Goal: Transaction & Acquisition: Purchase product/service

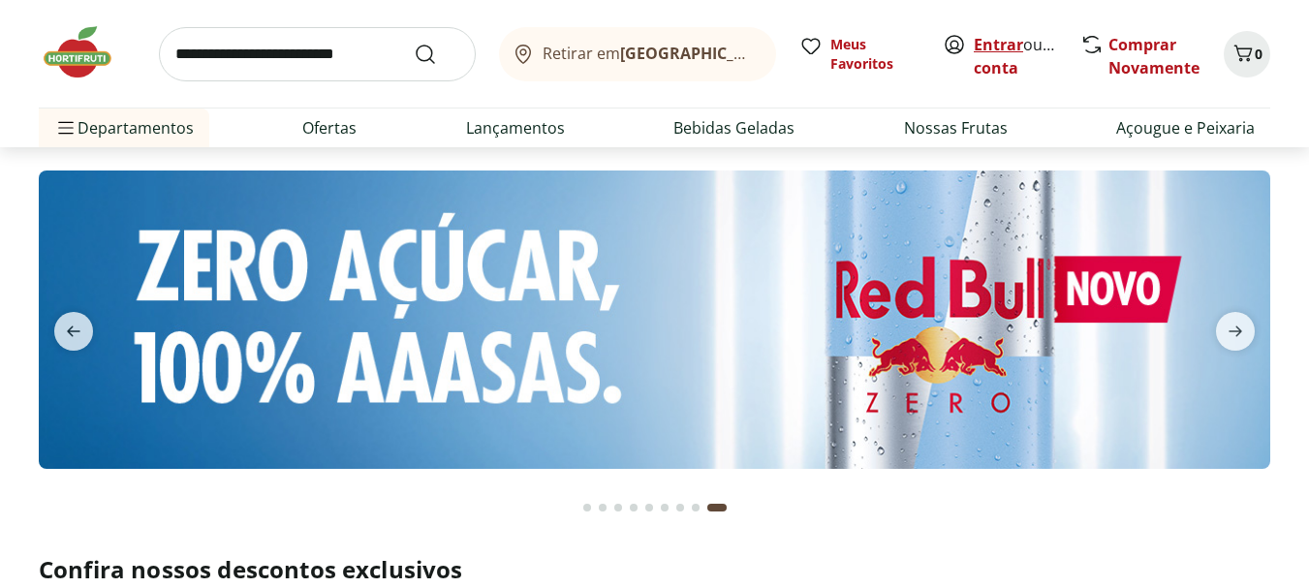
click at [998, 44] on link "Entrar" at bounding box center [998, 44] width 49 height 21
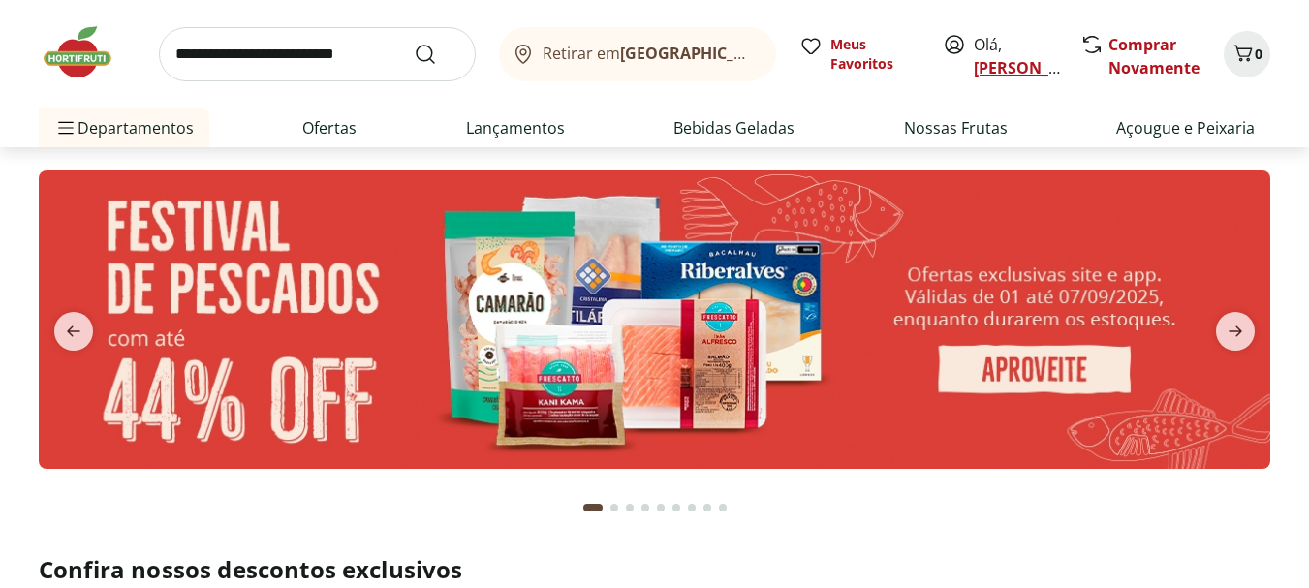
click at [1001, 67] on link "[PERSON_NAME]" at bounding box center [1037, 67] width 126 height 21
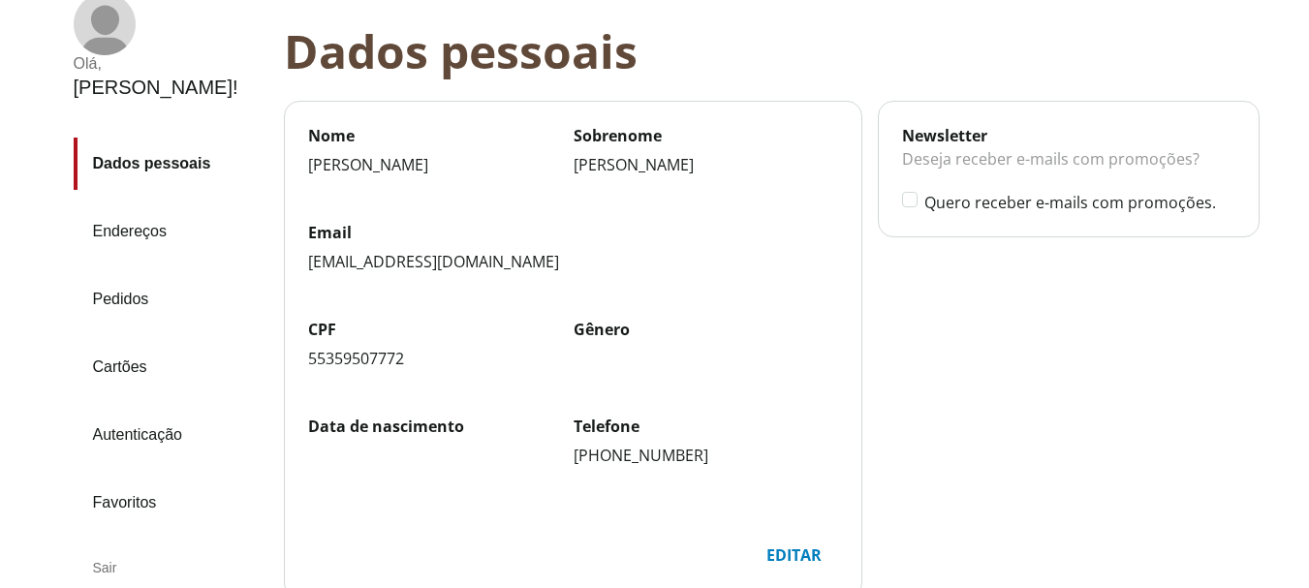
scroll to position [122, 0]
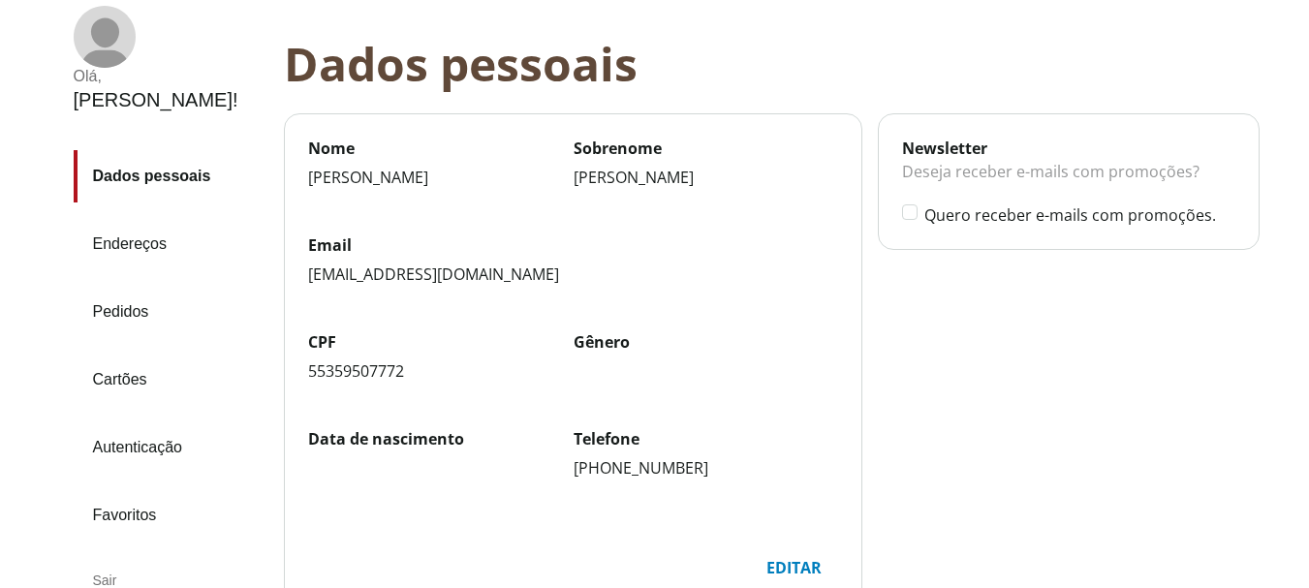
click at [137, 286] on link "Pedidos" at bounding box center [171, 312] width 195 height 52
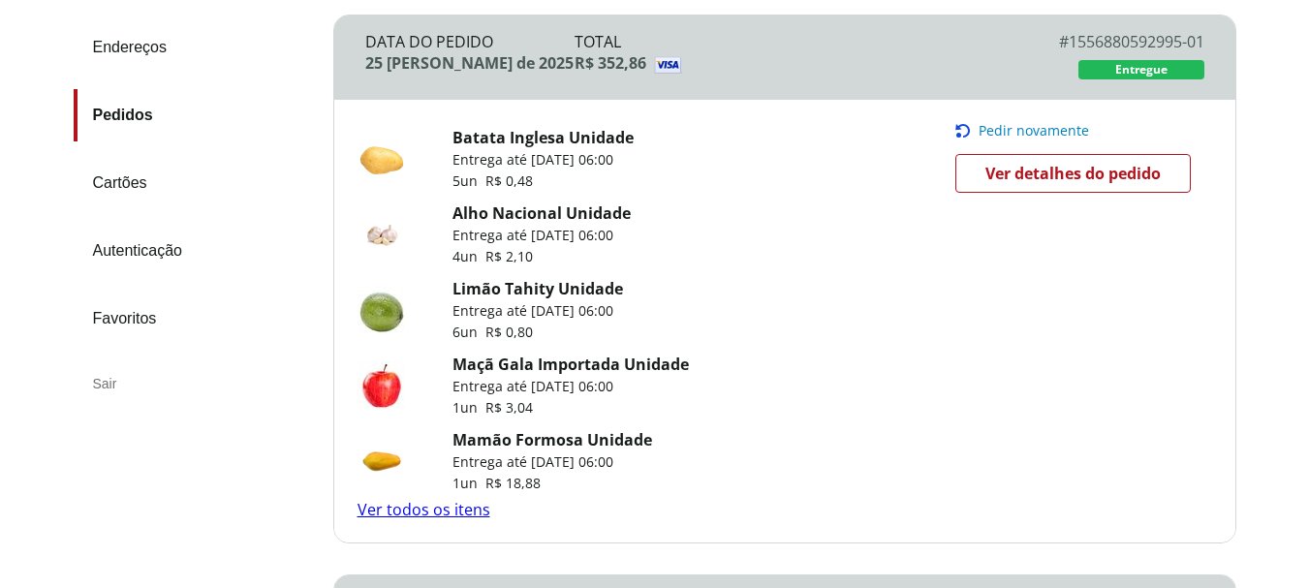
scroll to position [291, 0]
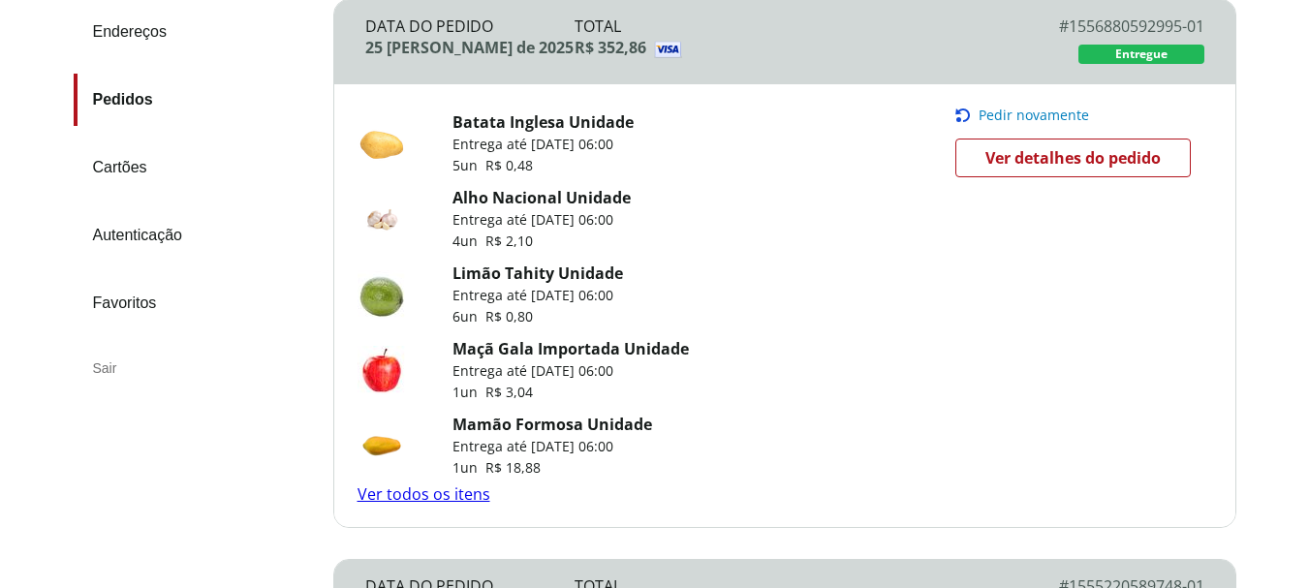
click at [1003, 112] on span "Pedir novamente" at bounding box center [1034, 116] width 110 height 16
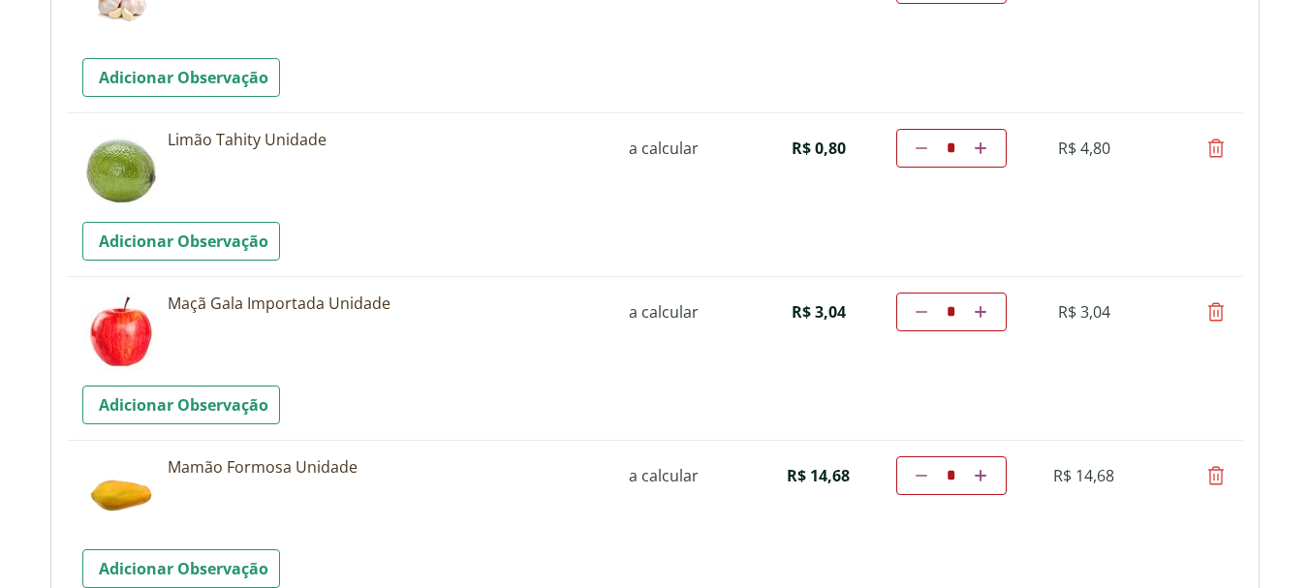
scroll to position [485, 0]
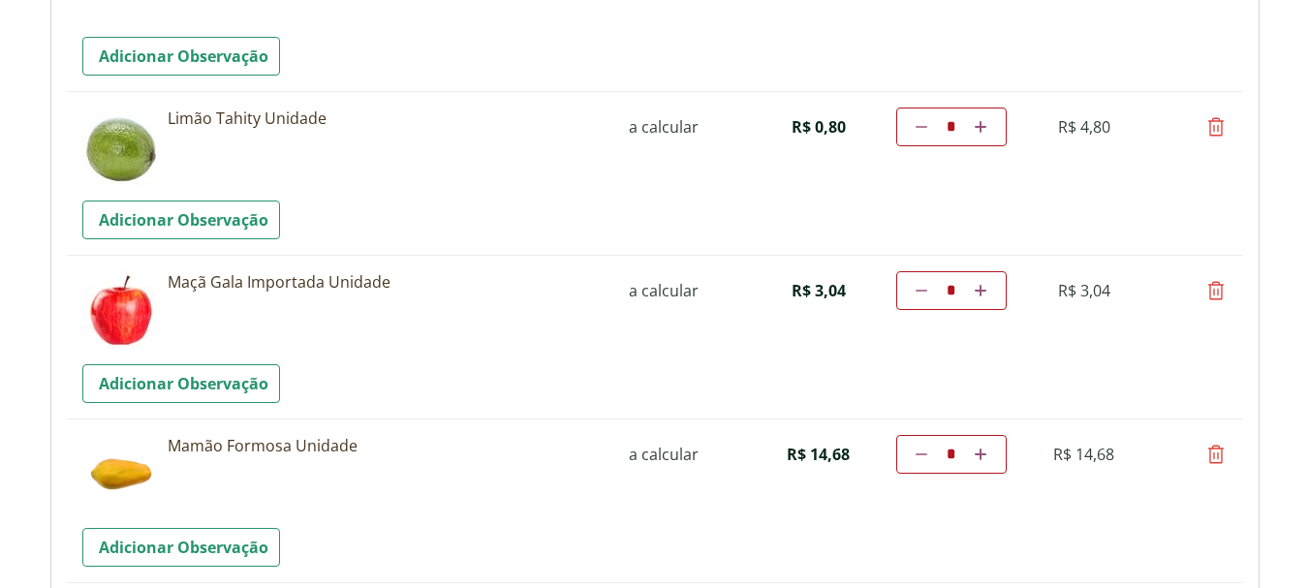
click at [919, 123] on icon at bounding box center [922, 127] width 12 height 12
type input "*"
click at [919, 123] on td "Diminuir a quantidade * Aumentar a quantidade" at bounding box center [951, 127] width 110 height 39
click at [919, 128] on td "Diminuir a quantidade * Aumentar a quantidade" at bounding box center [951, 127] width 110 height 39
click at [921, 126] on icon at bounding box center [922, 127] width 12 height 12
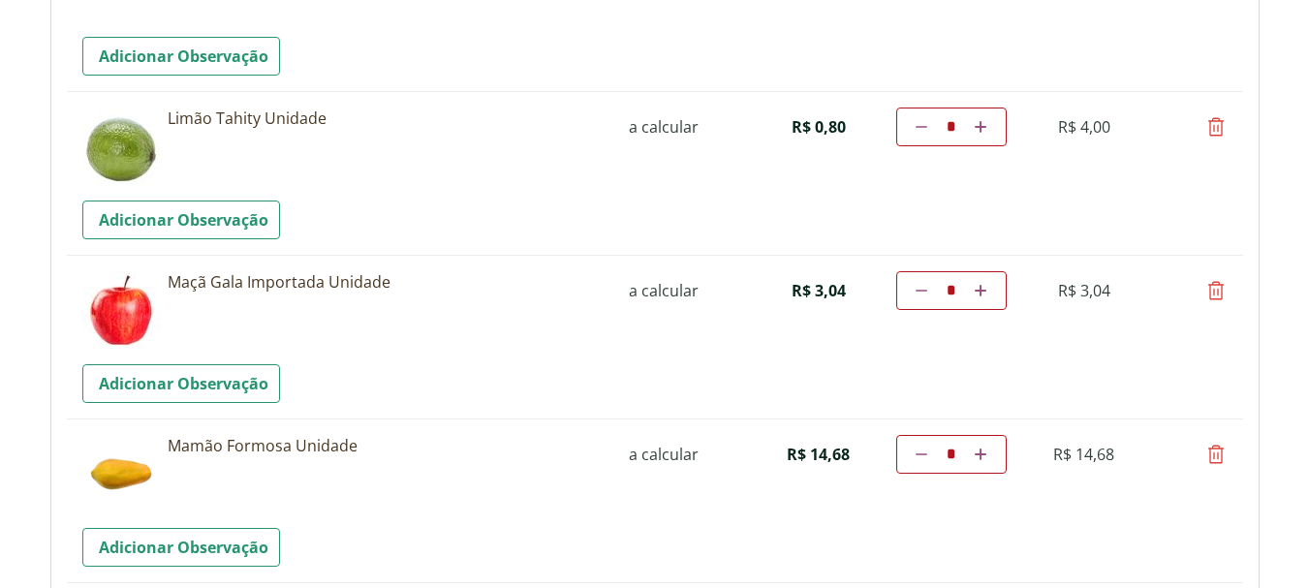
type input "*"
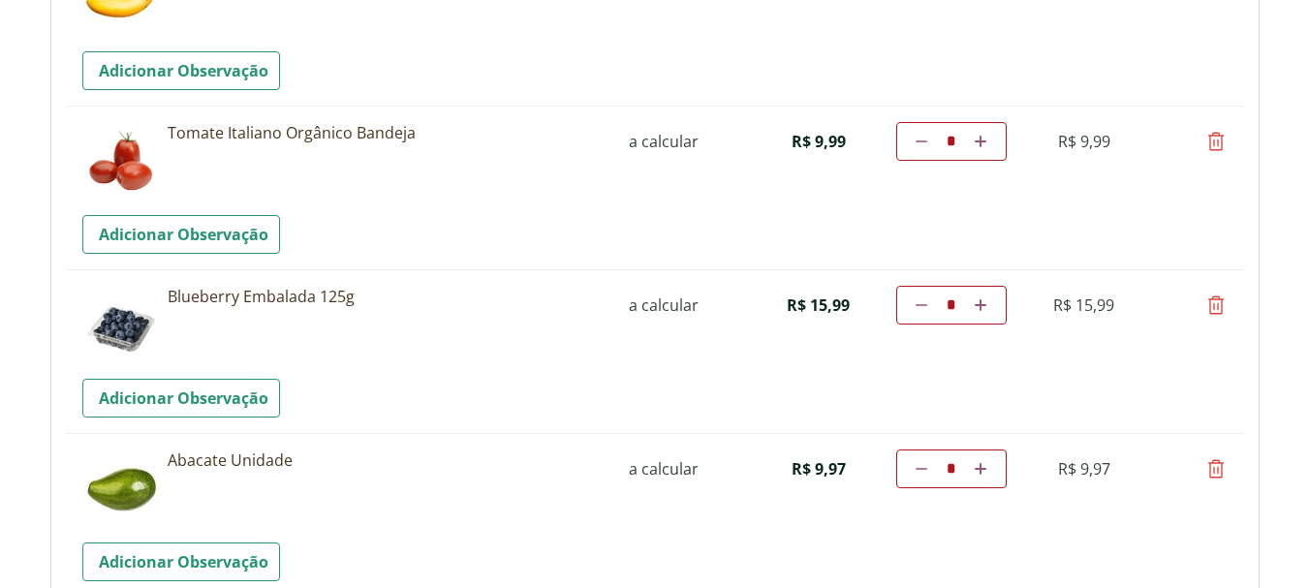
scroll to position [1321, 0]
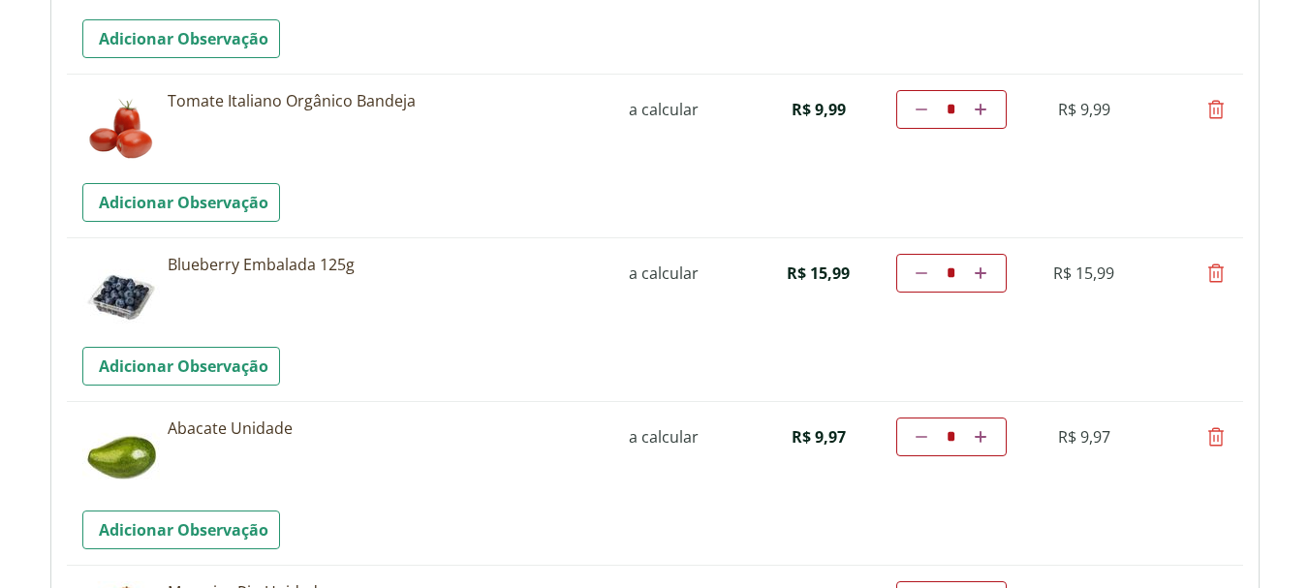
click at [982, 106] on icon at bounding box center [981, 110] width 12 height 12
type input "*"
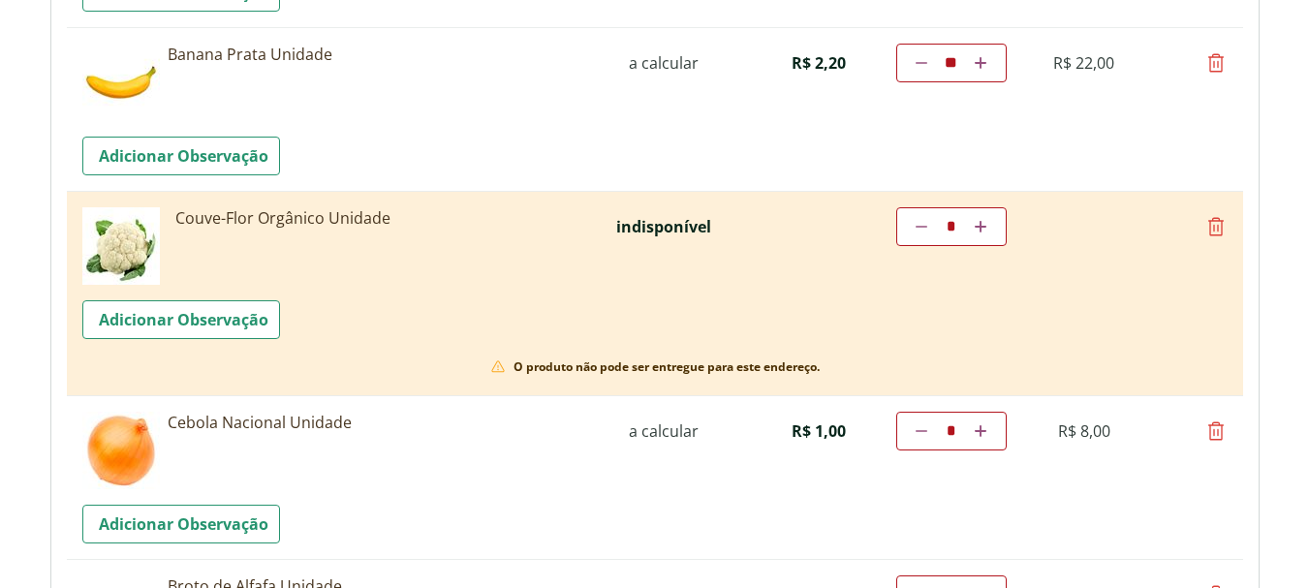
scroll to position [2210, 0]
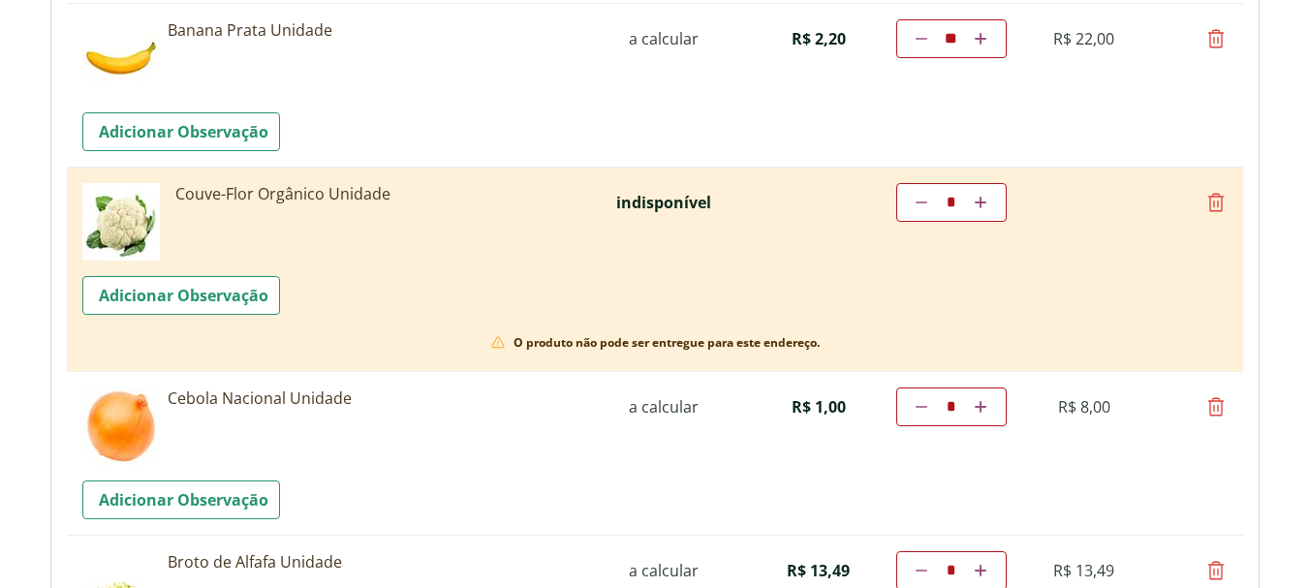
click at [1216, 198] on icon at bounding box center [1215, 202] width 23 height 23
type input "*"
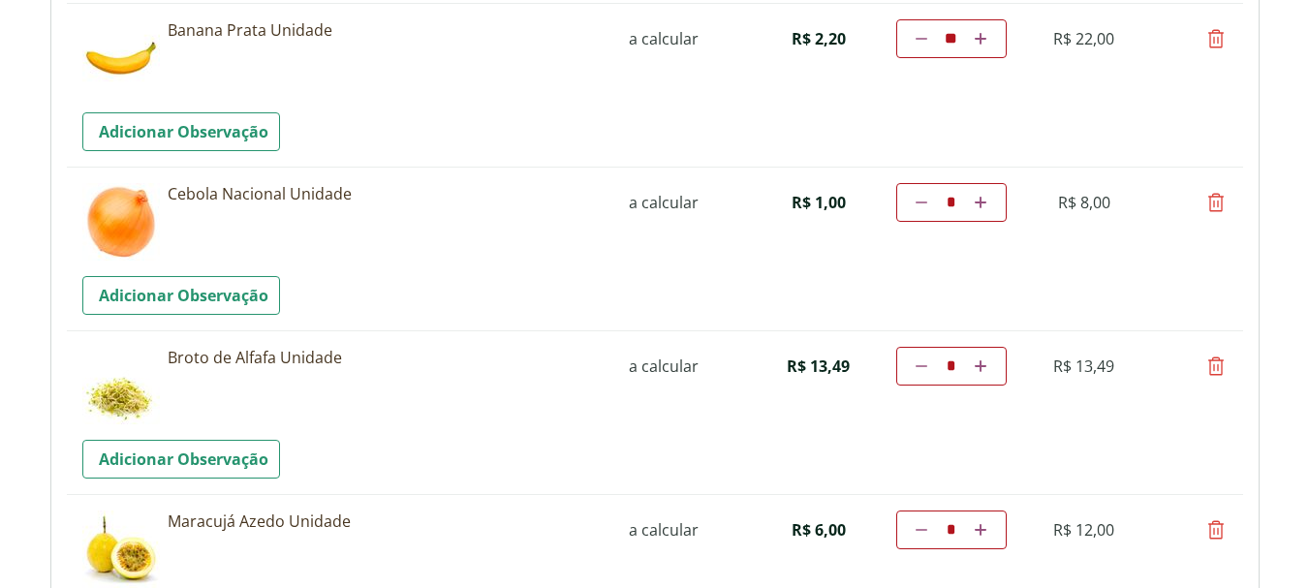
drag, startPoint x: 947, startPoint y: 198, endPoint x: 958, endPoint y: 200, distance: 11.8
click at [958, 200] on input "*" at bounding box center [951, 202] width 31 height 19
type input "*"
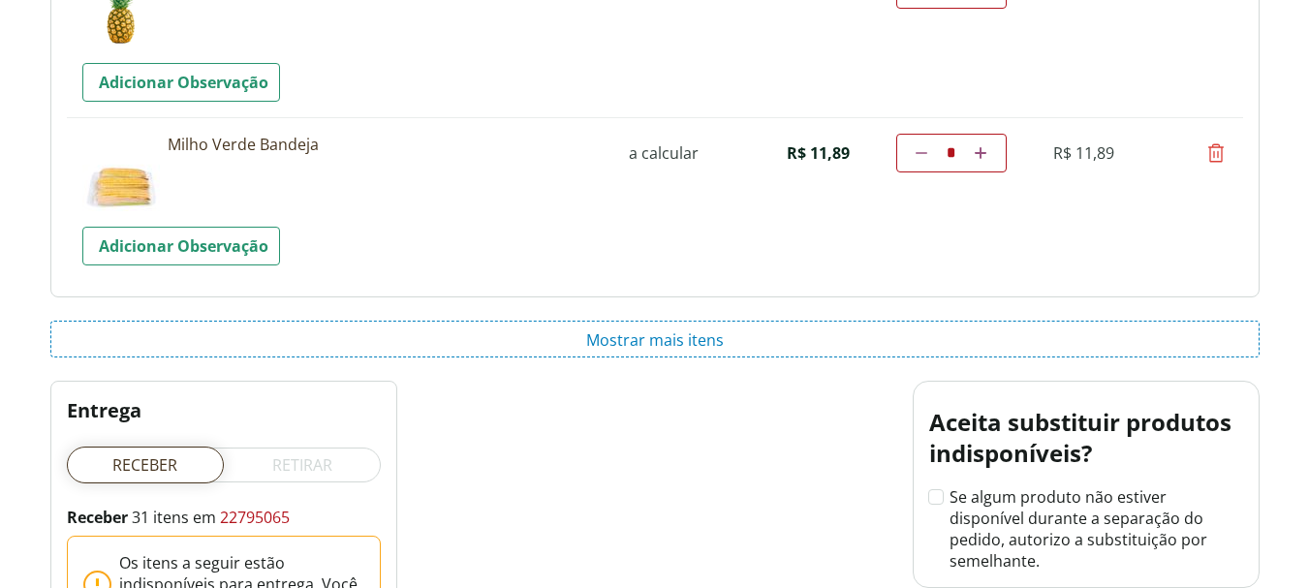
scroll to position [3276, 0]
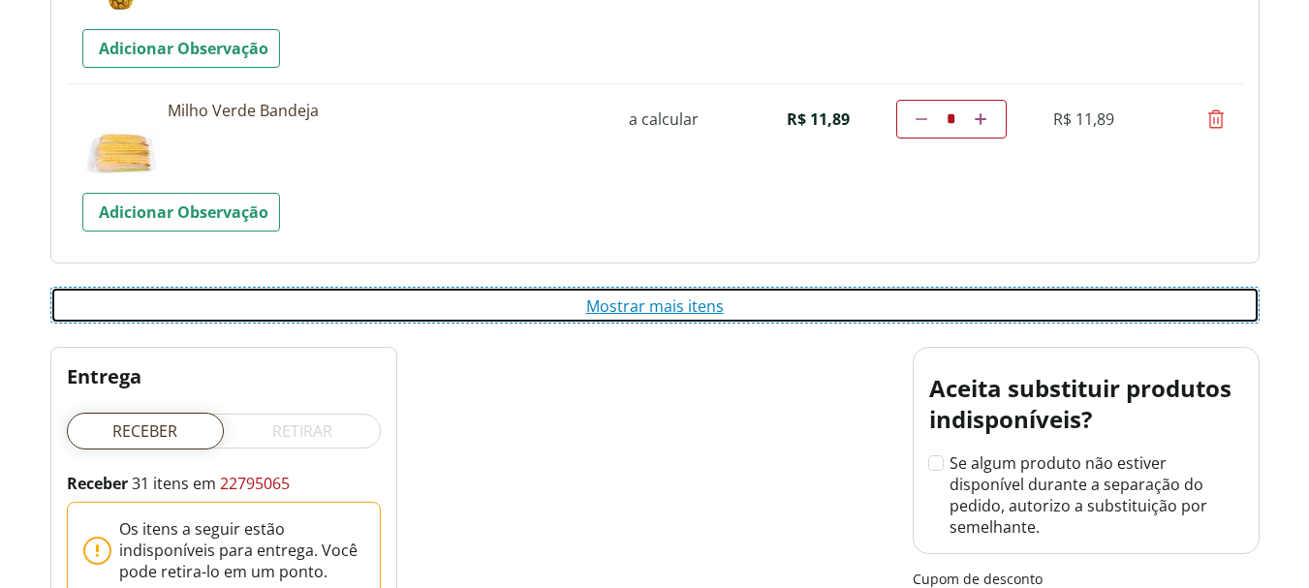
click at [672, 306] on button "Mostrar mais itens" at bounding box center [654, 305] width 1209 height 37
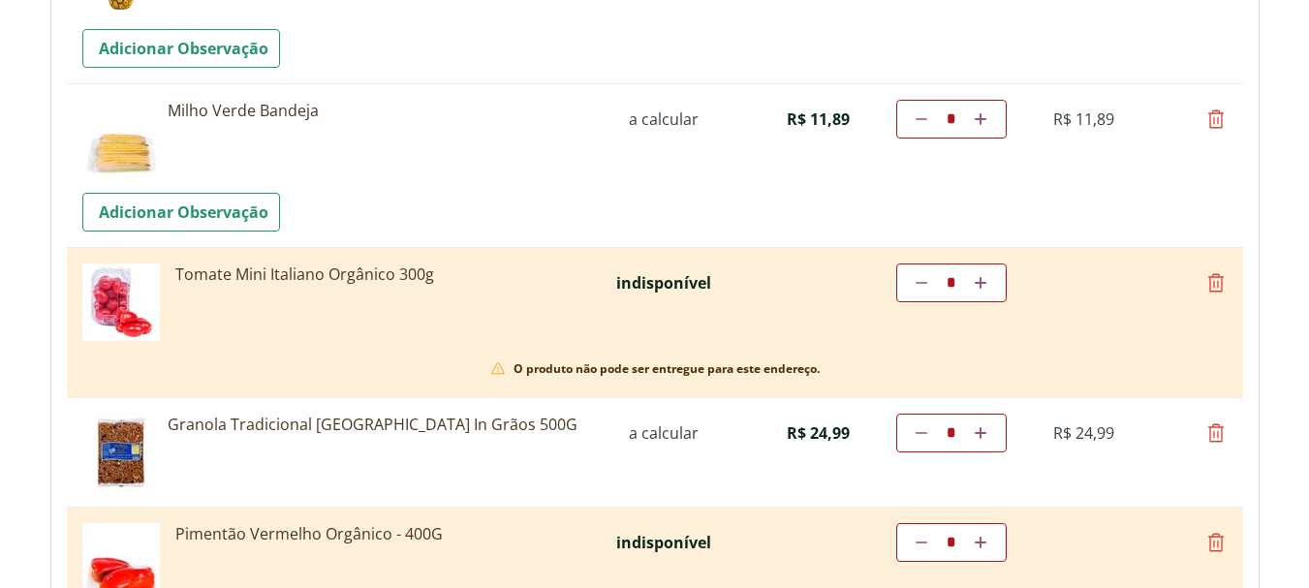
click at [1219, 283] on icon at bounding box center [1215, 282] width 23 height 23
type input "*"
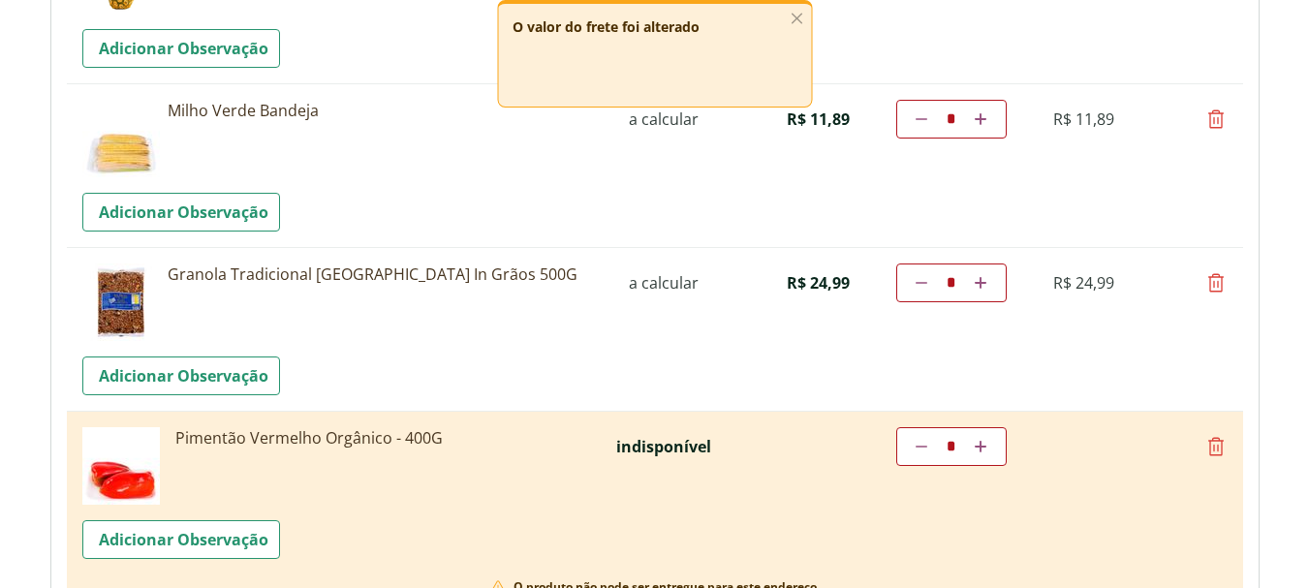
click at [981, 283] on icon at bounding box center [981, 283] width 12 height 12
type input "*"
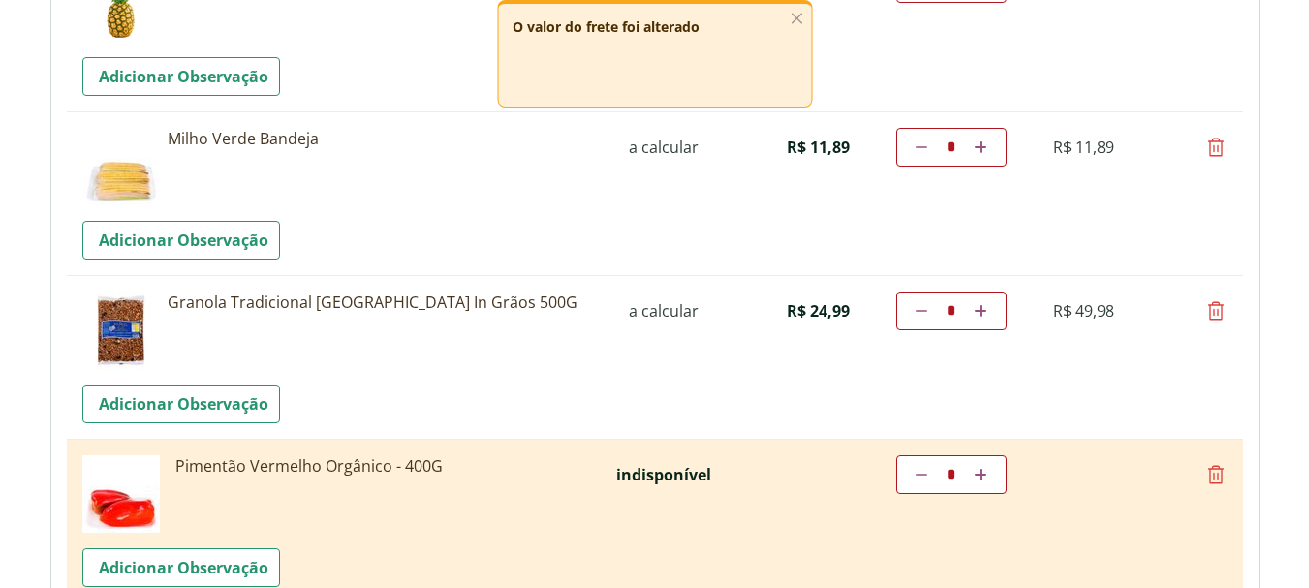
scroll to position [3393, 0]
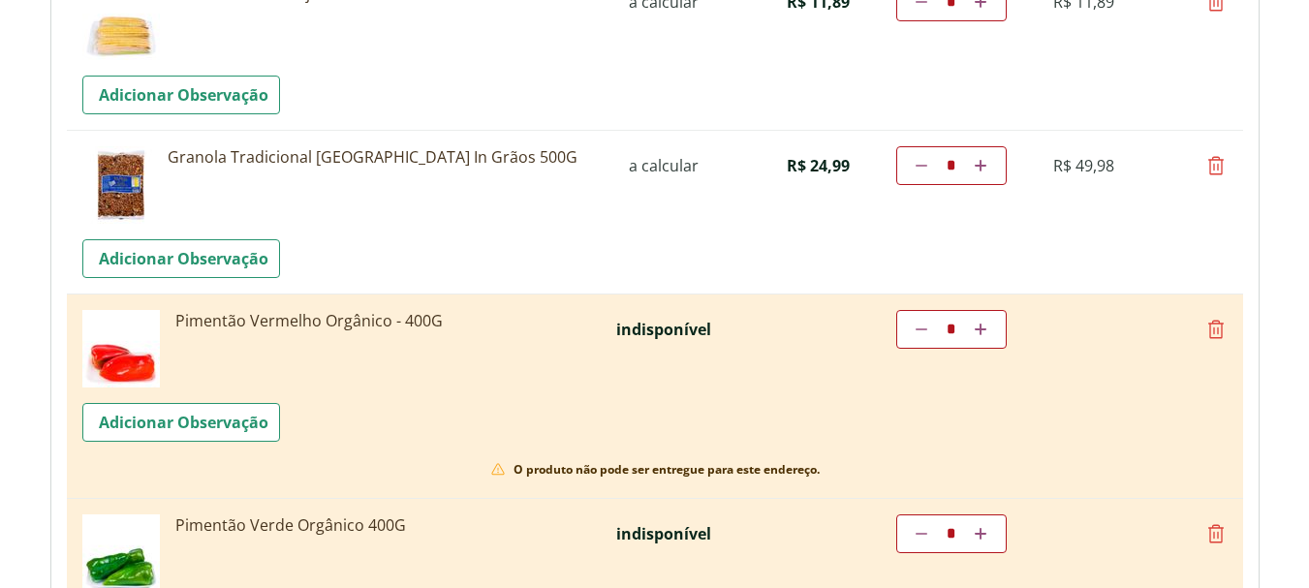
click at [1219, 326] on icon at bounding box center [1215, 329] width 23 height 23
type input "*"
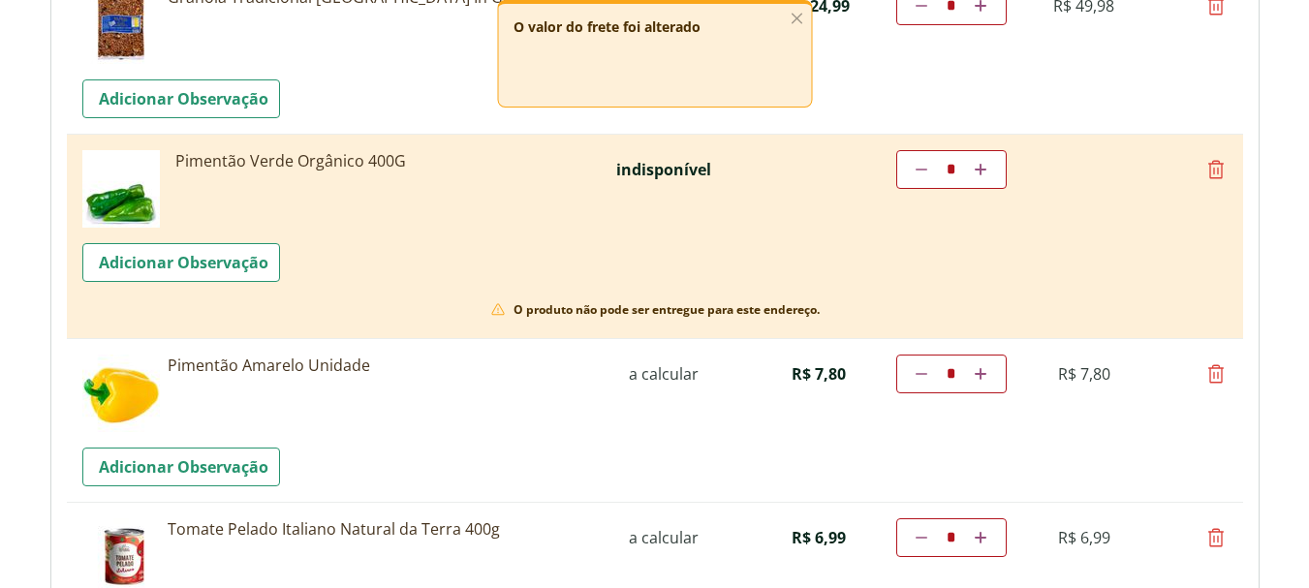
scroll to position [3587, 0]
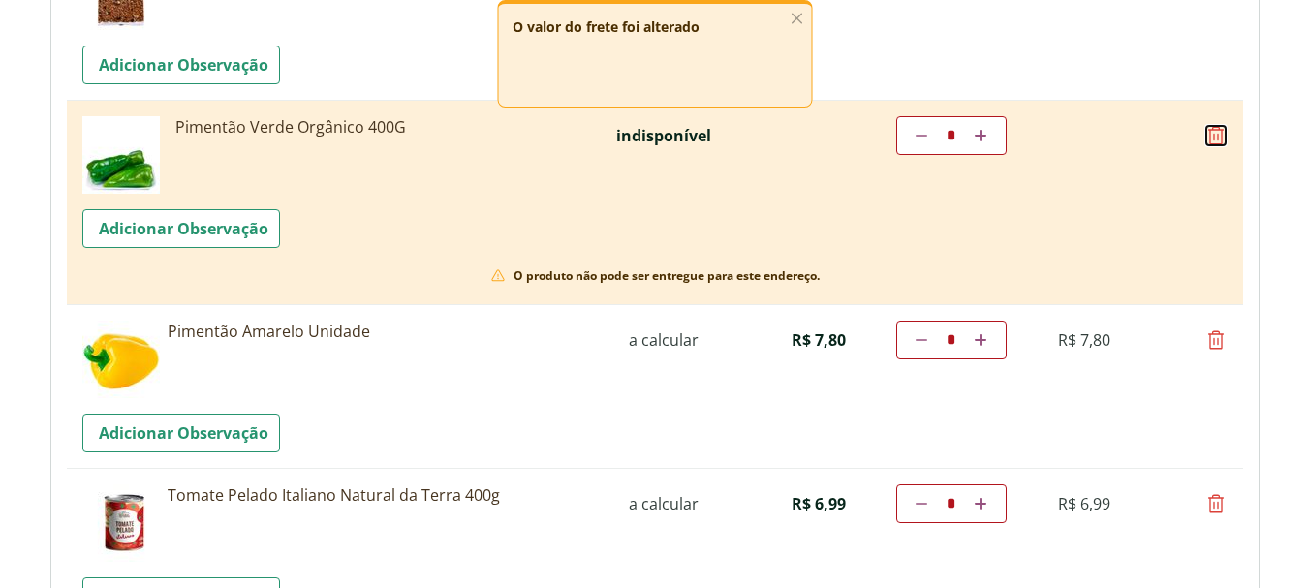
click at [1218, 135] on icon at bounding box center [1215, 135] width 23 height 23
type input "*"
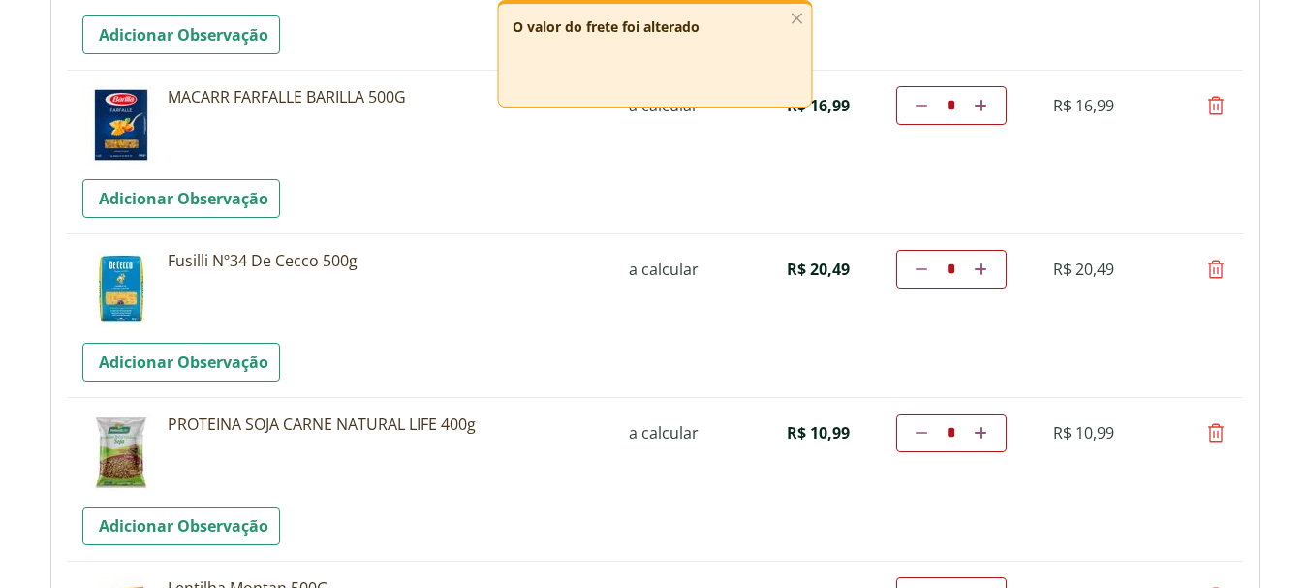
scroll to position [3975, 0]
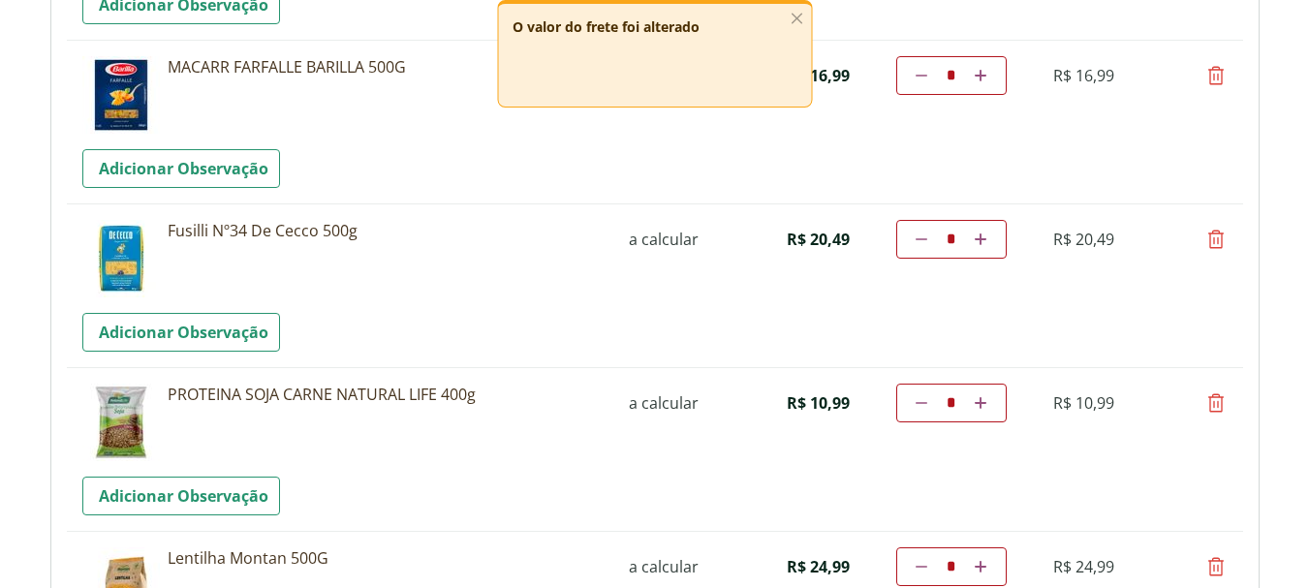
click at [1218, 241] on icon at bounding box center [1215, 239] width 23 height 23
type input "*"
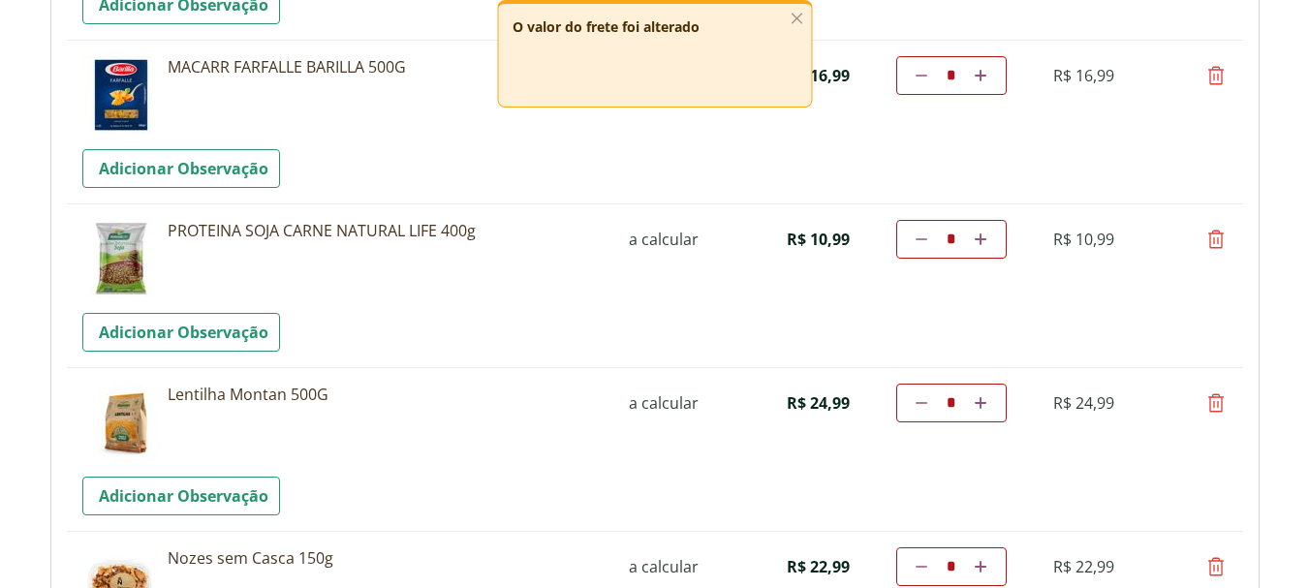
click at [1218, 74] on icon at bounding box center [1215, 75] width 23 height 23
type input "*"
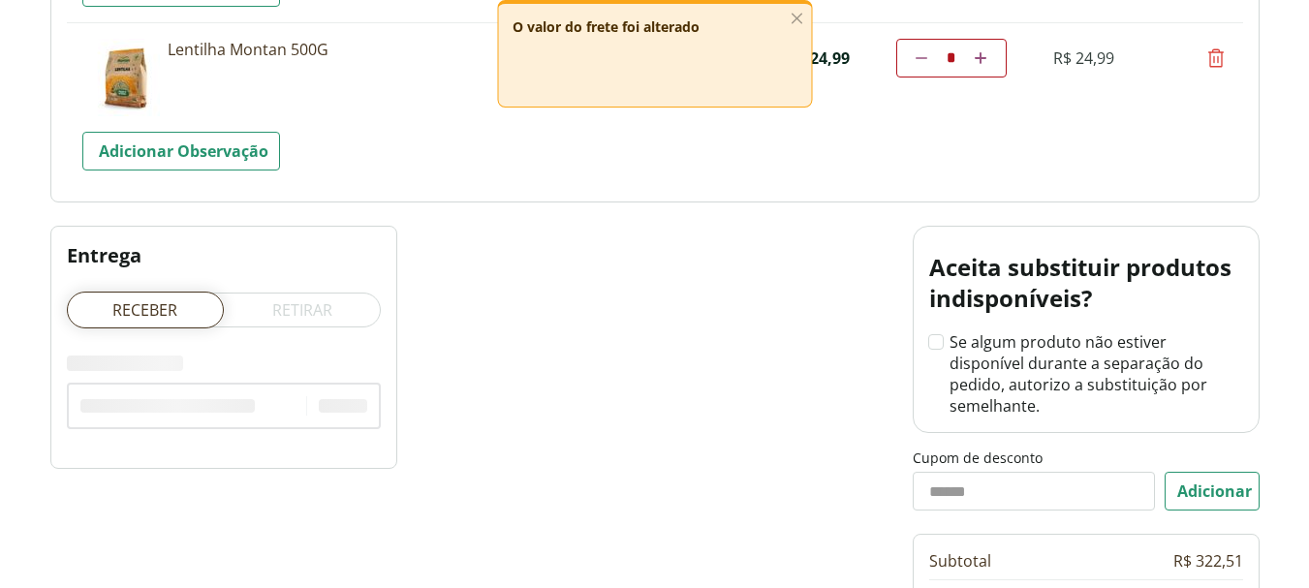
scroll to position [3878, 0]
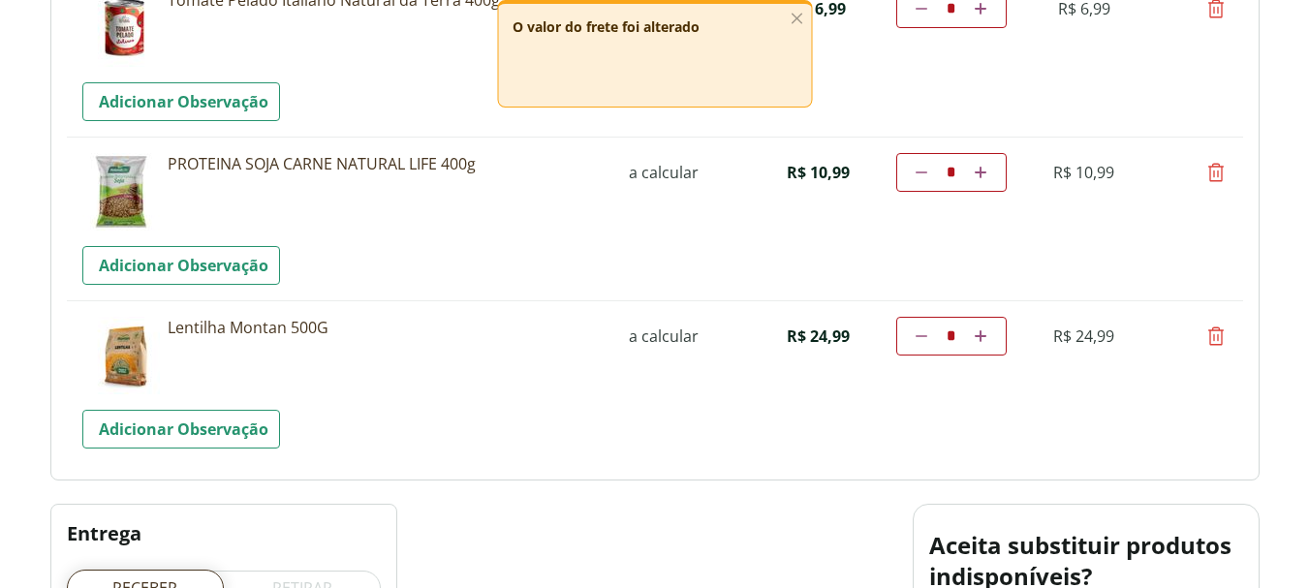
click at [1215, 336] on icon at bounding box center [1215, 336] width 23 height 23
type input "*"
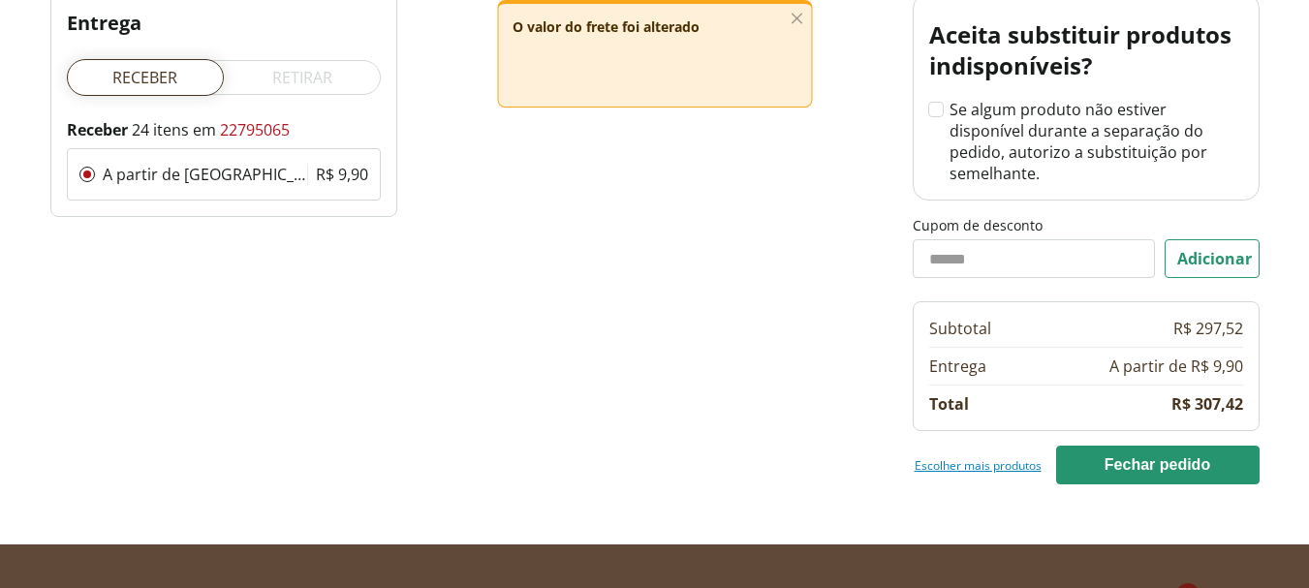
scroll to position [4261, 0]
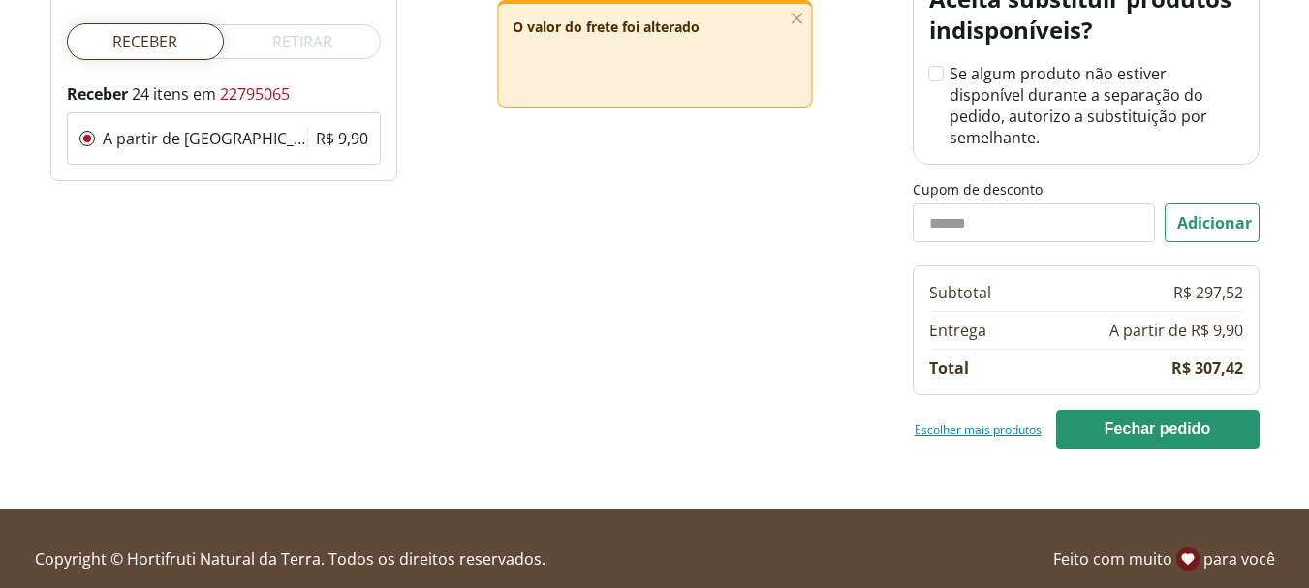
click at [998, 422] on link "Escolher mais produtos" at bounding box center [978, 430] width 127 height 16
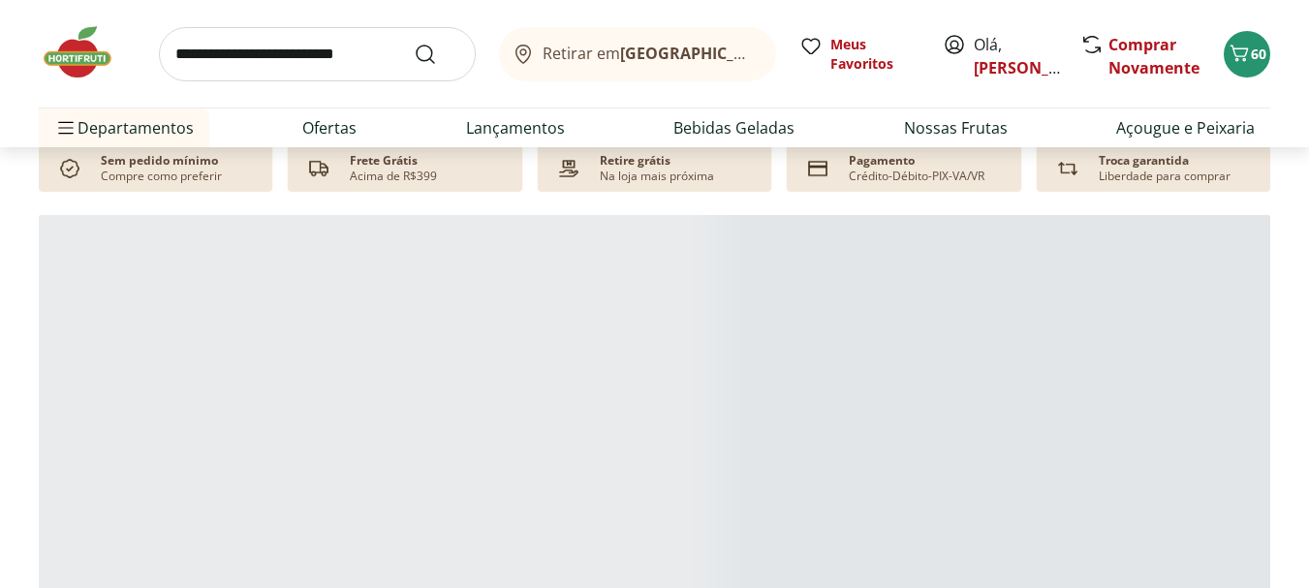
scroll to position [969, 0]
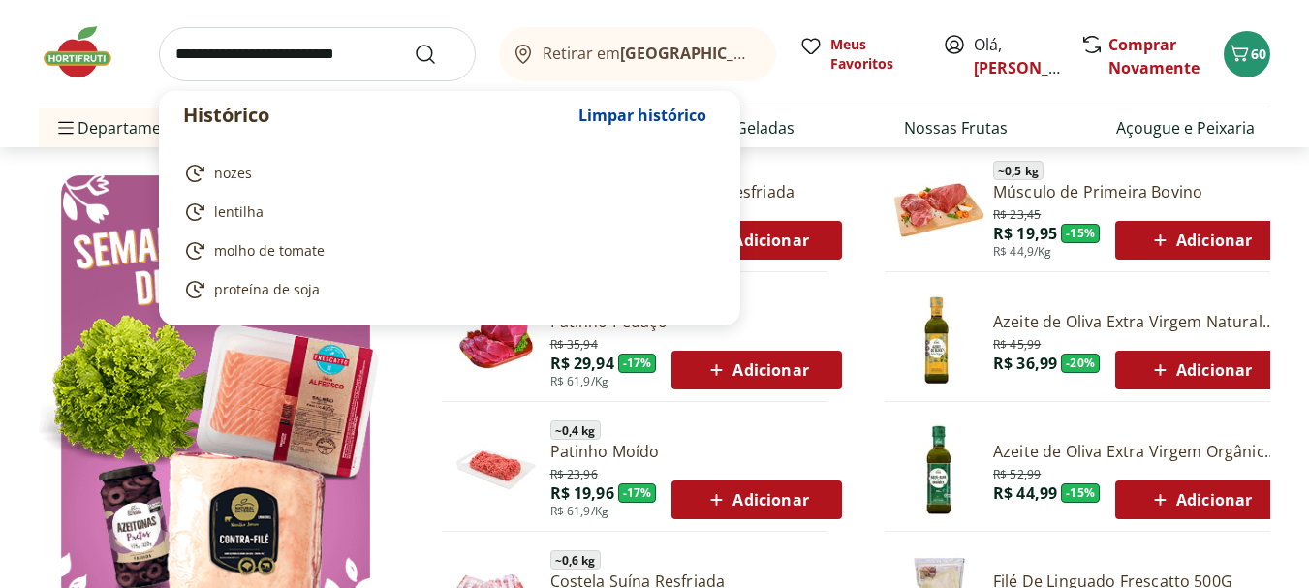
click at [357, 57] on input "search" at bounding box center [317, 54] width 317 height 54
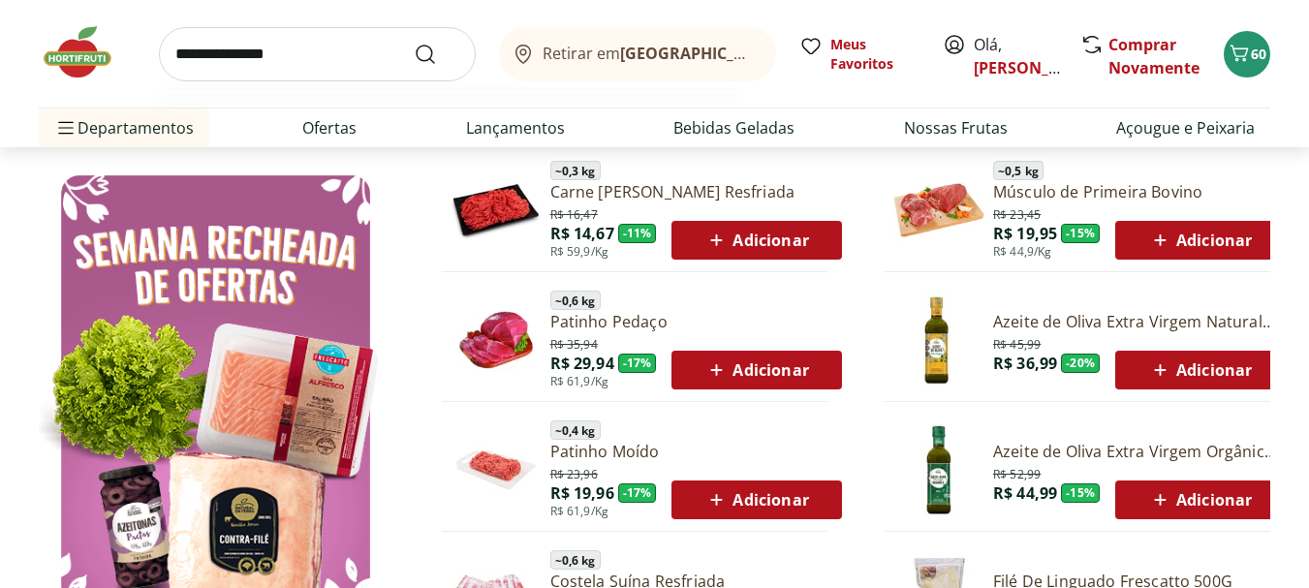
type input "**********"
click at [414, 43] on button "Submit Search" at bounding box center [437, 54] width 47 height 23
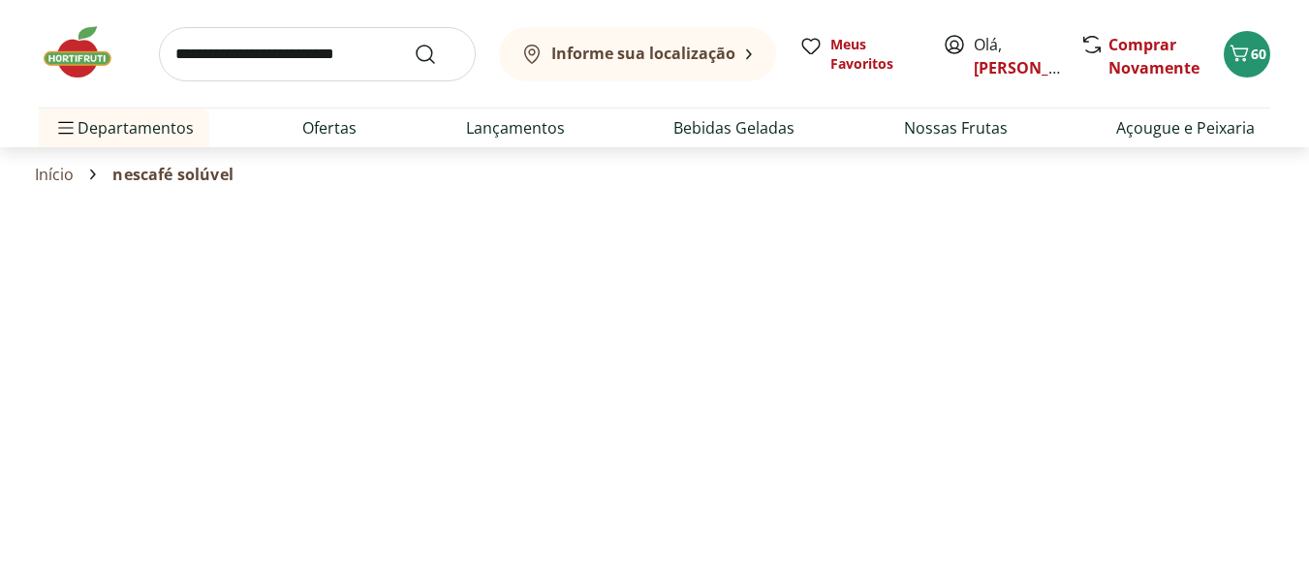
select select "**********"
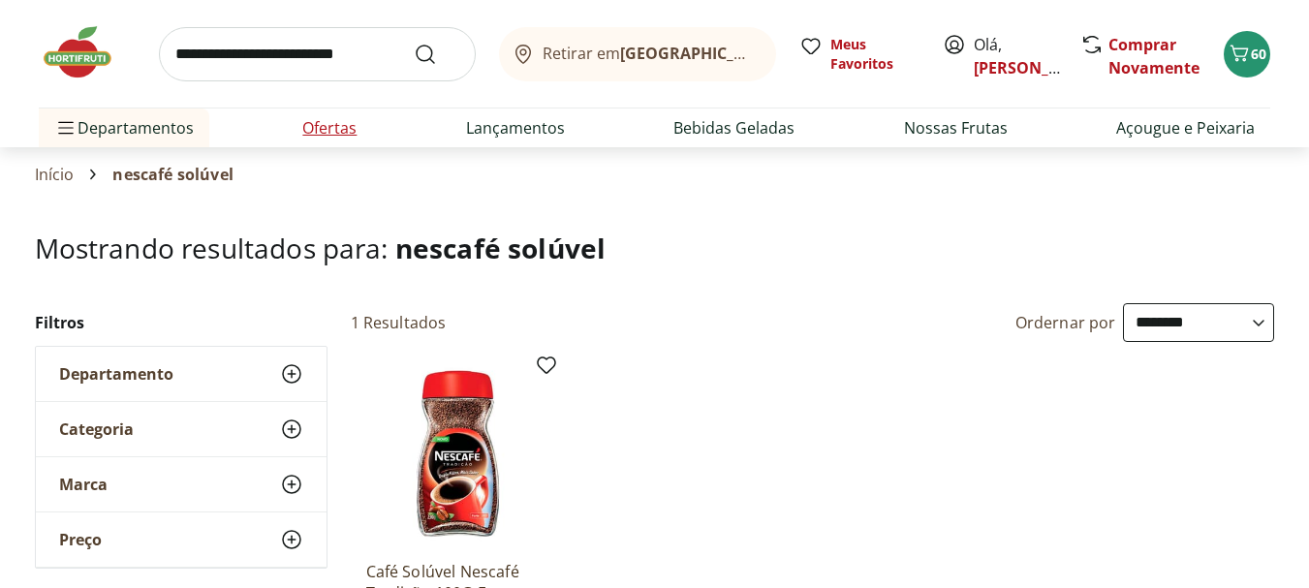
click at [328, 126] on link "Ofertas" at bounding box center [329, 127] width 54 height 23
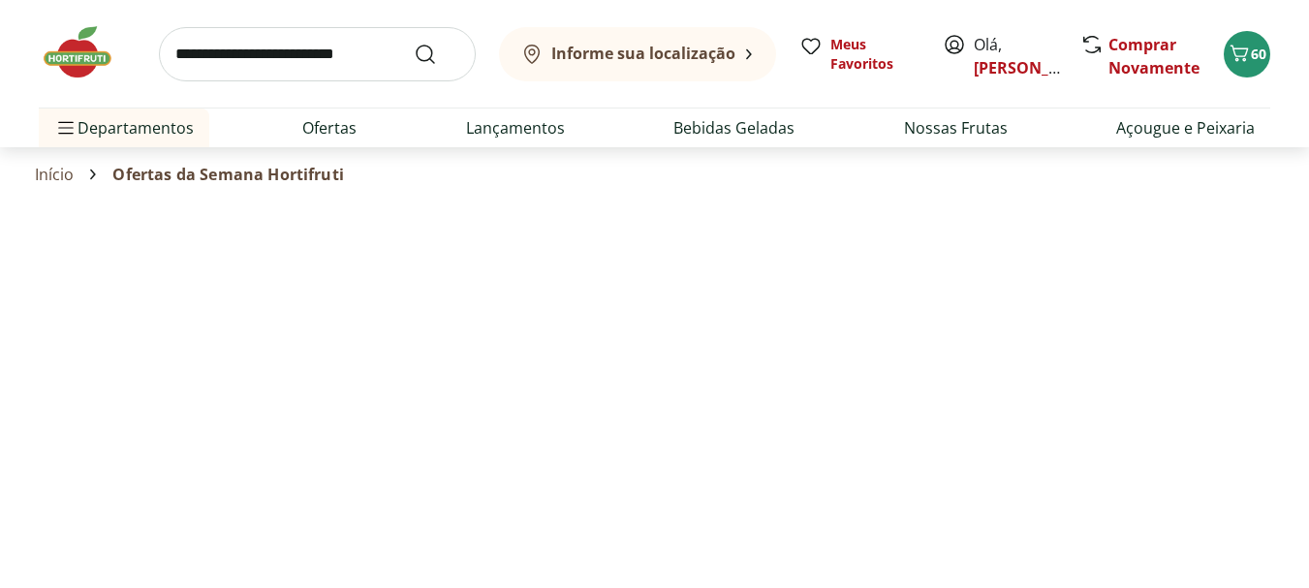
select select "**********"
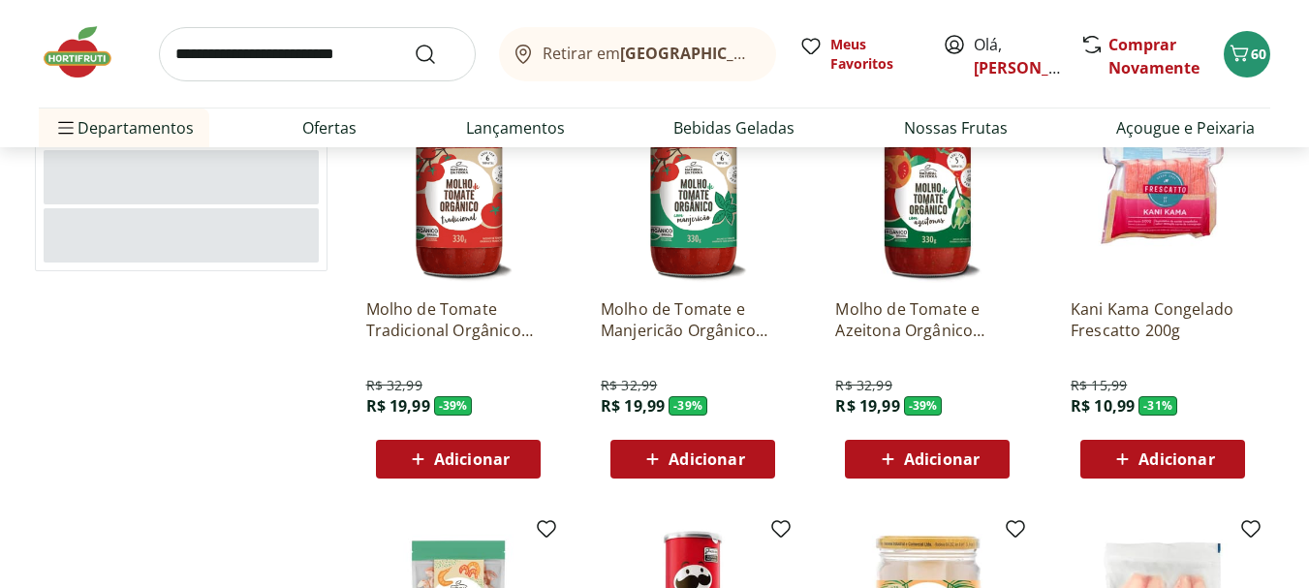
scroll to position [194, 0]
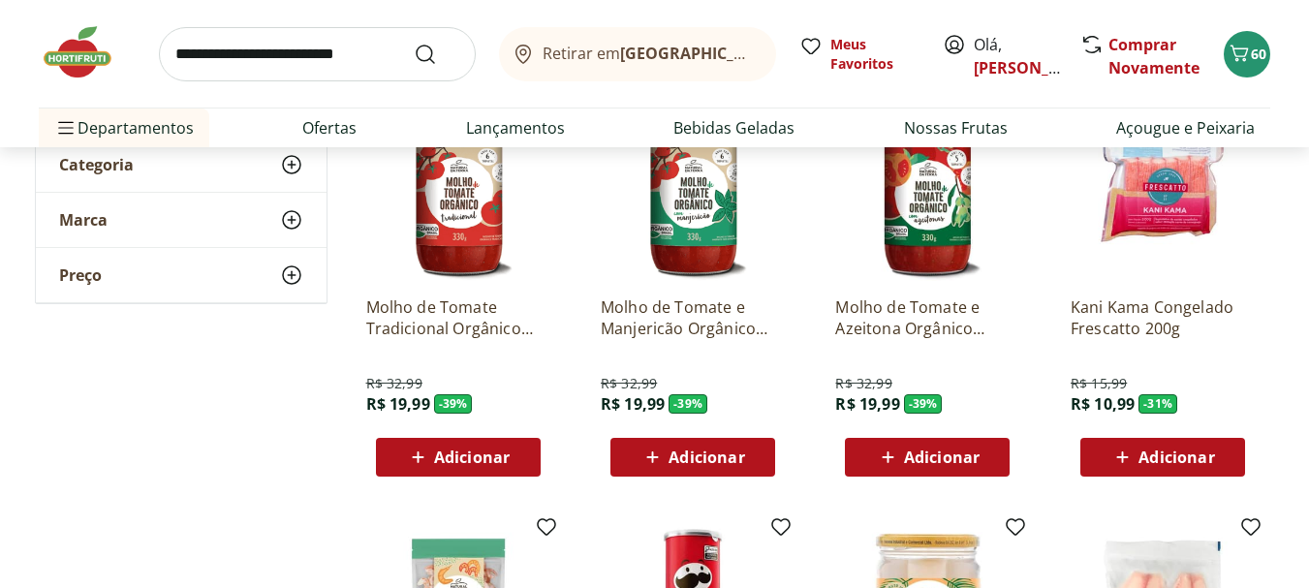
click at [466, 456] on span "Adicionar" at bounding box center [472, 458] width 76 height 16
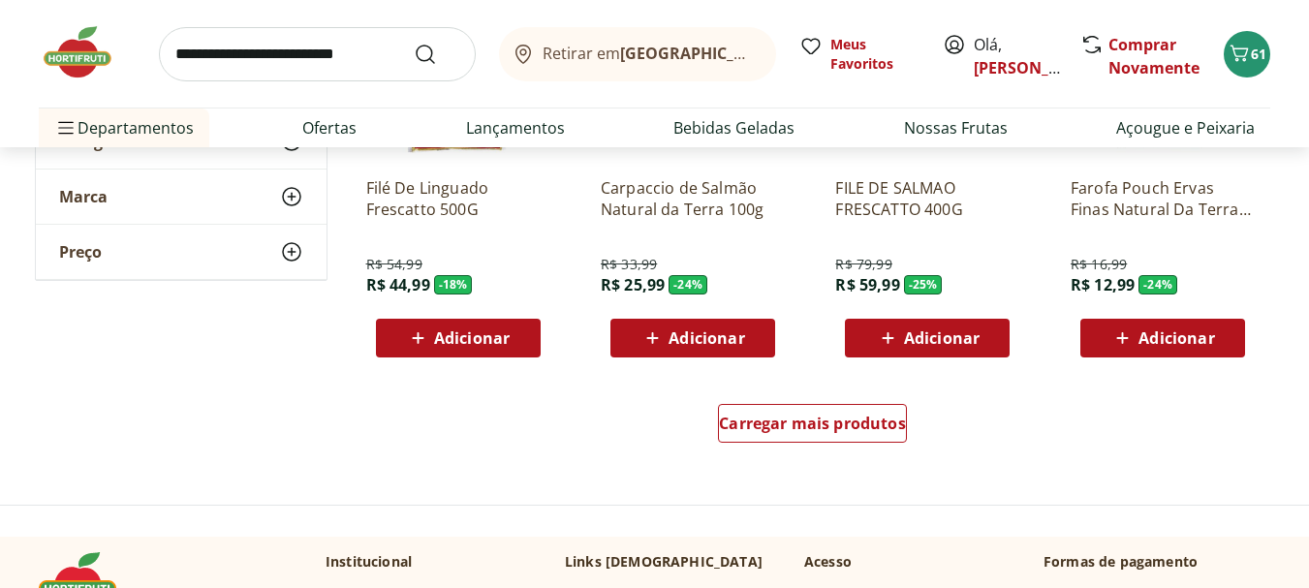
scroll to position [1163, 0]
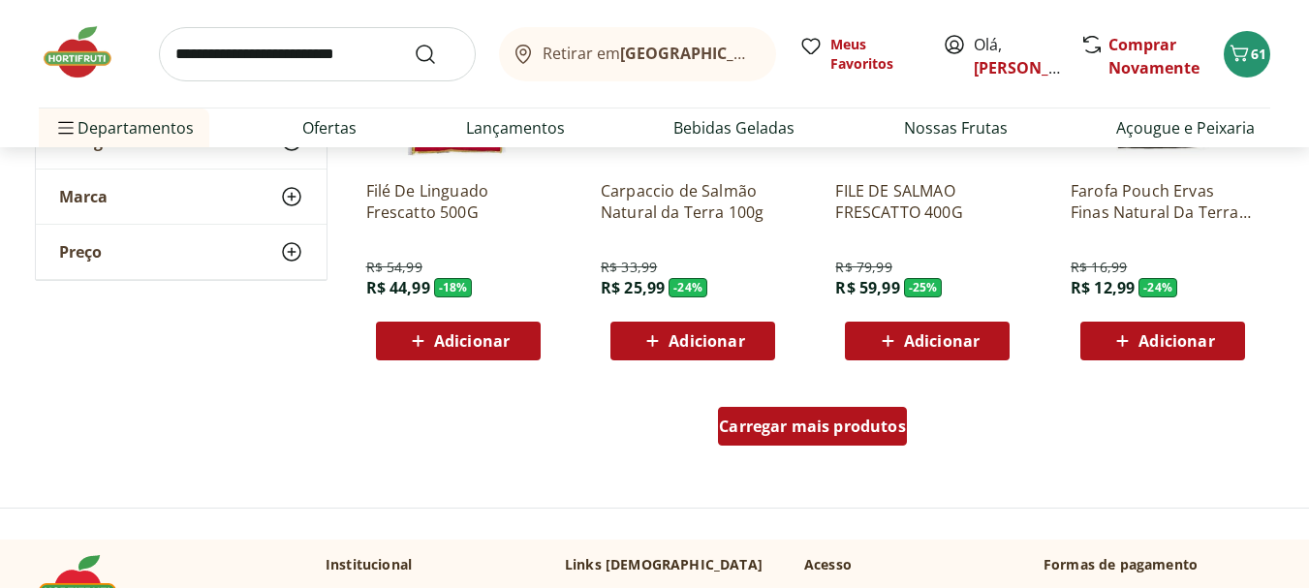
click at [817, 424] on span "Carregar mais produtos" at bounding box center [812, 427] width 187 height 16
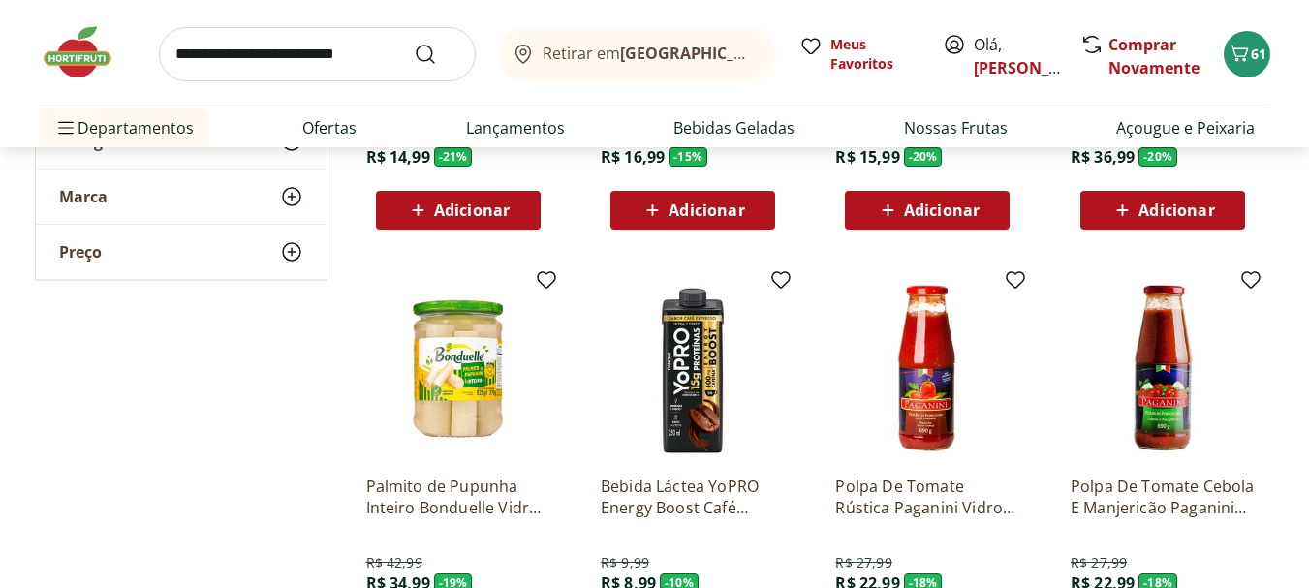
scroll to position [2229, 0]
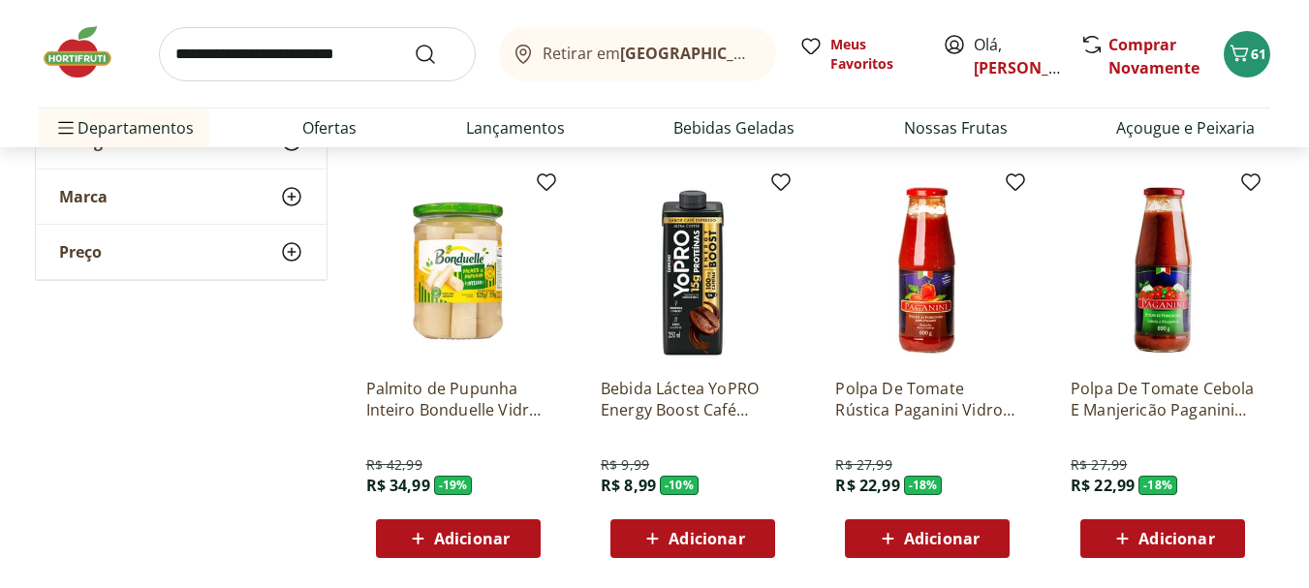
click at [923, 533] on span "Adicionar" at bounding box center [942, 539] width 76 height 16
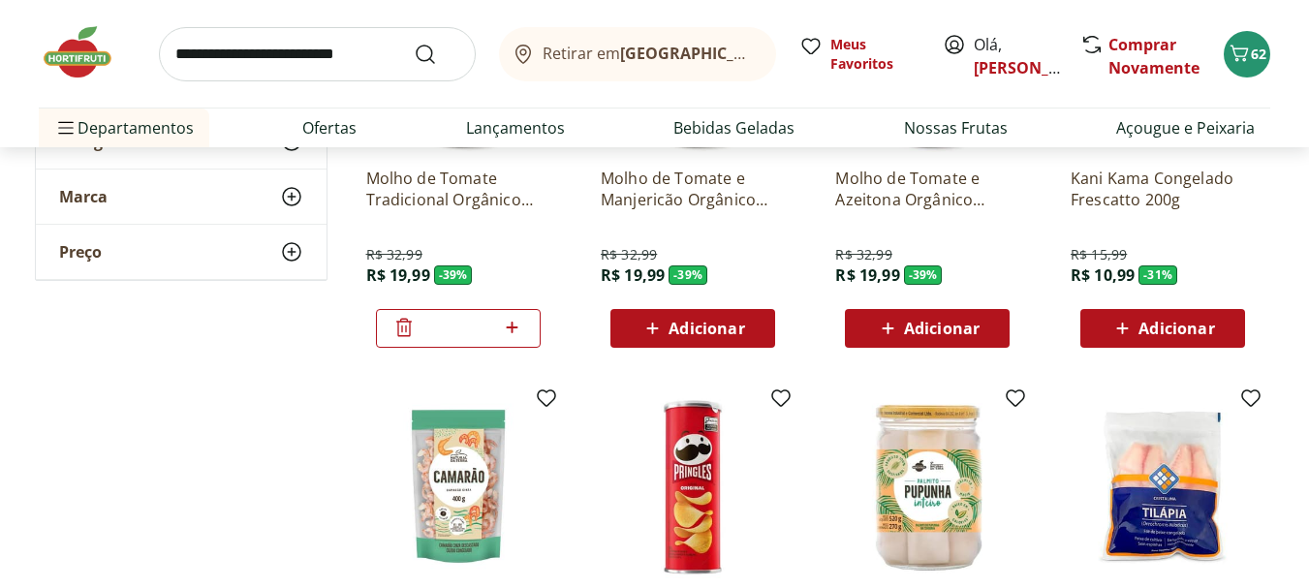
scroll to position [388, 0]
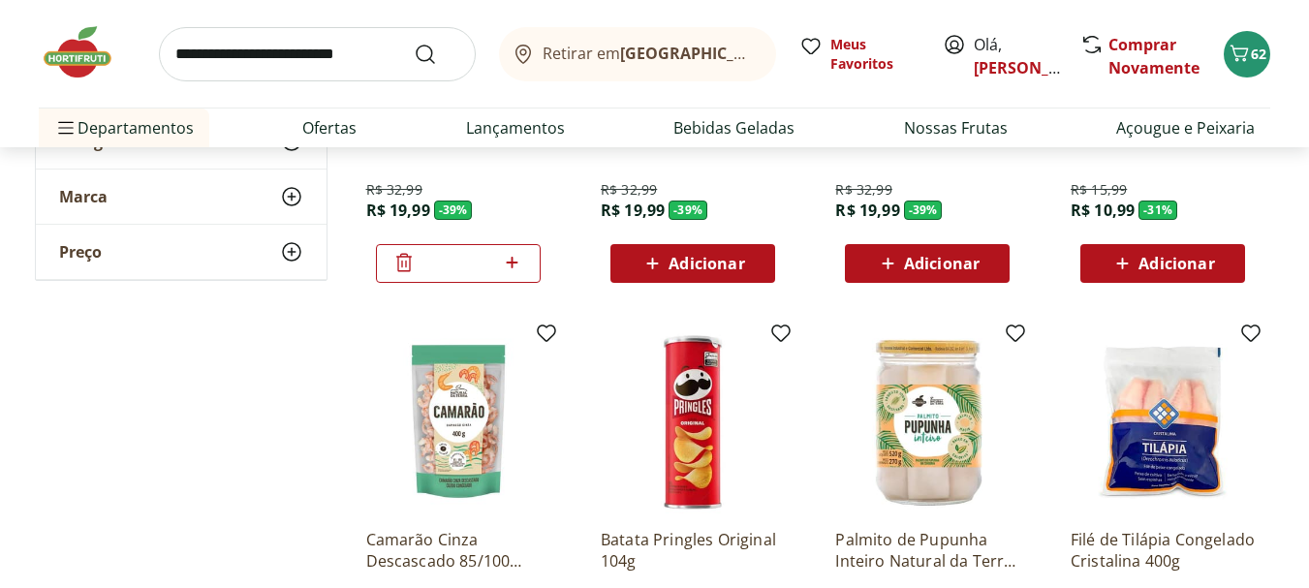
click at [399, 264] on icon at bounding box center [403, 262] width 23 height 23
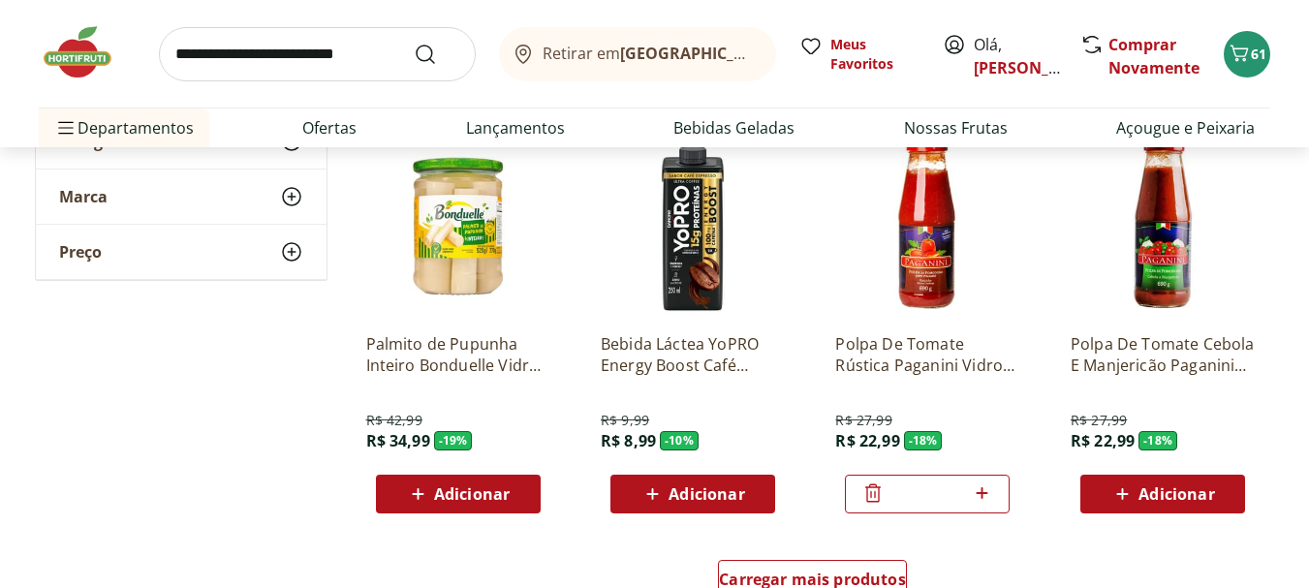
scroll to position [2326, 0]
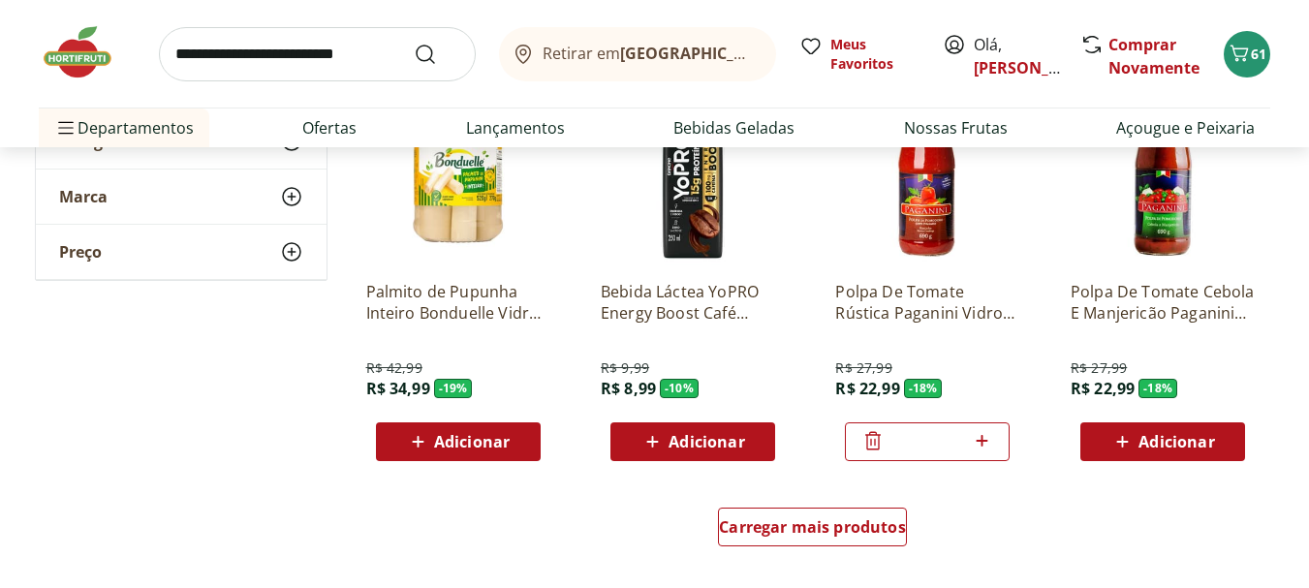
click at [1175, 441] on span "Adicionar" at bounding box center [1177, 442] width 76 height 16
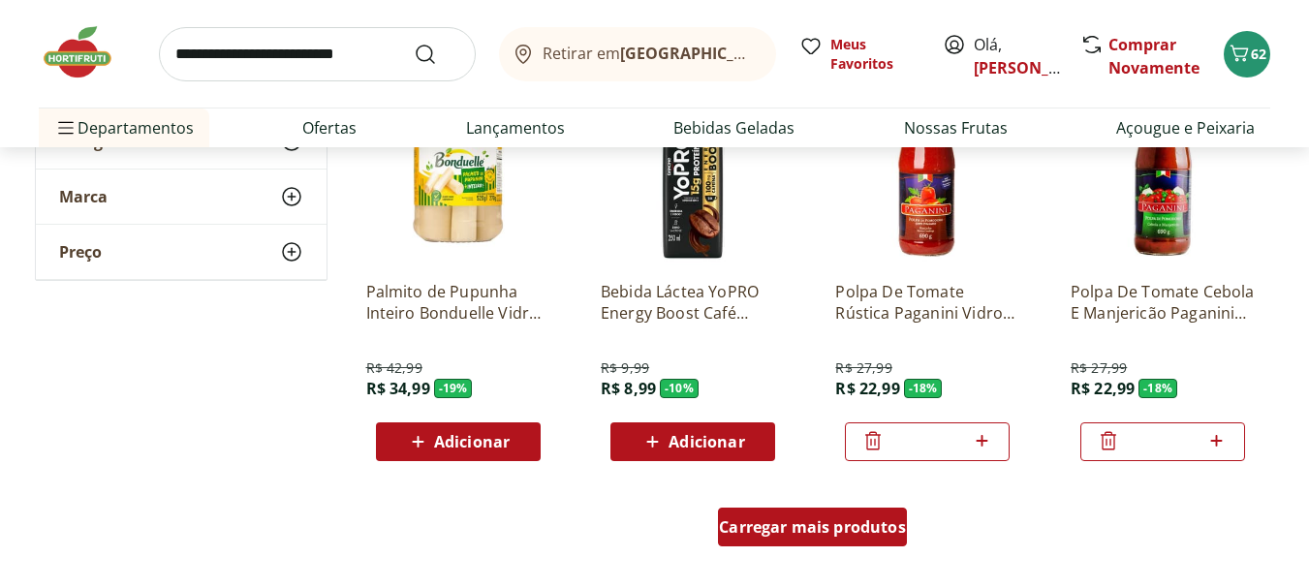
click at [815, 525] on span "Carregar mais produtos" at bounding box center [812, 527] width 187 height 16
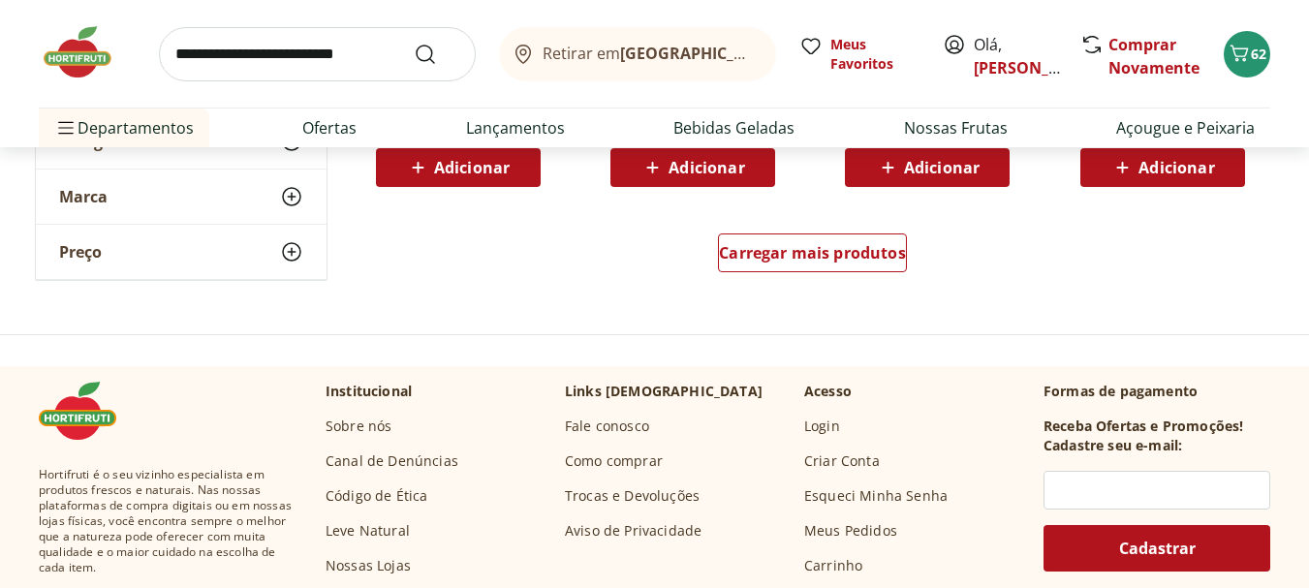
scroll to position [3876, 0]
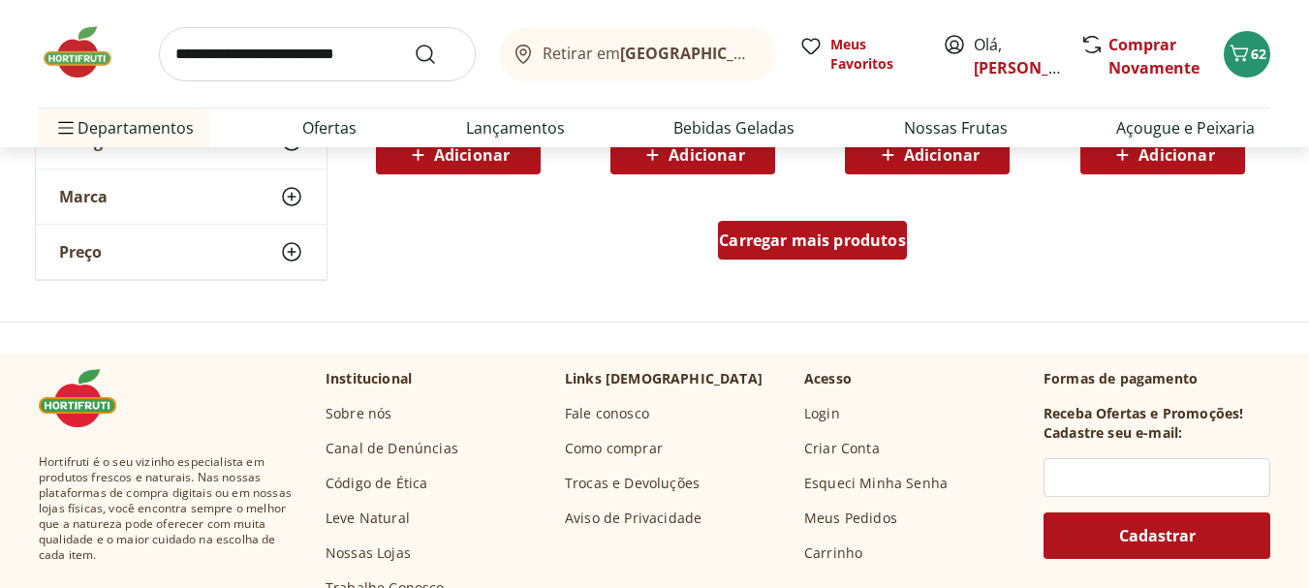
click at [766, 238] on span "Carregar mais produtos" at bounding box center [812, 241] width 187 height 16
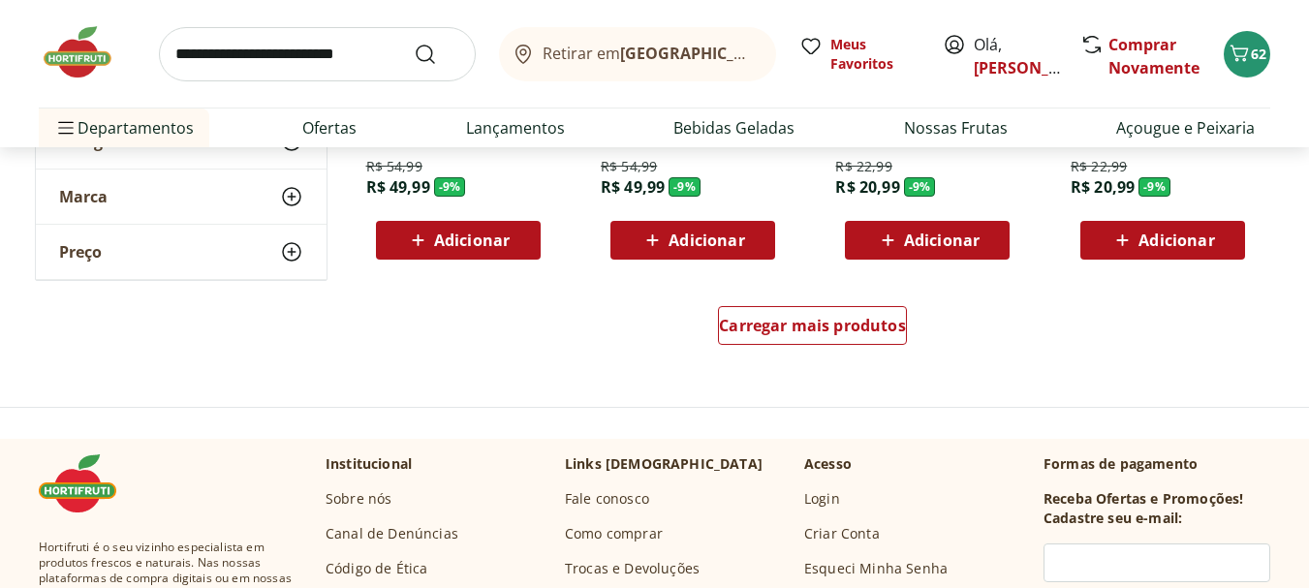
scroll to position [5039, 0]
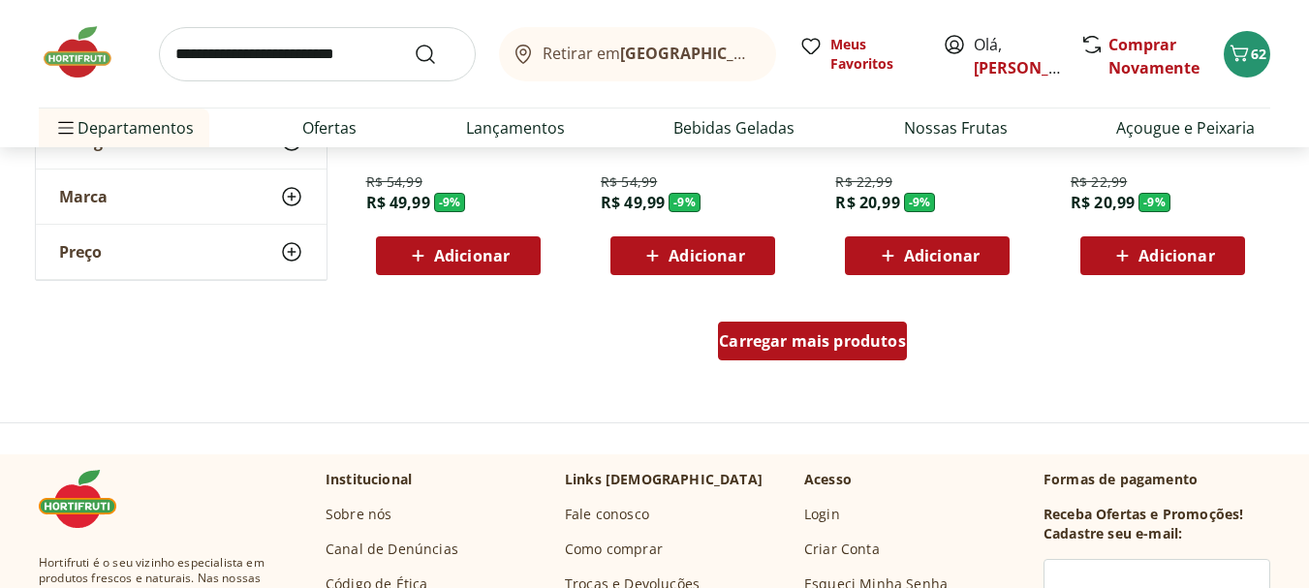
click at [774, 341] on span "Carregar mais produtos" at bounding box center [812, 341] width 187 height 16
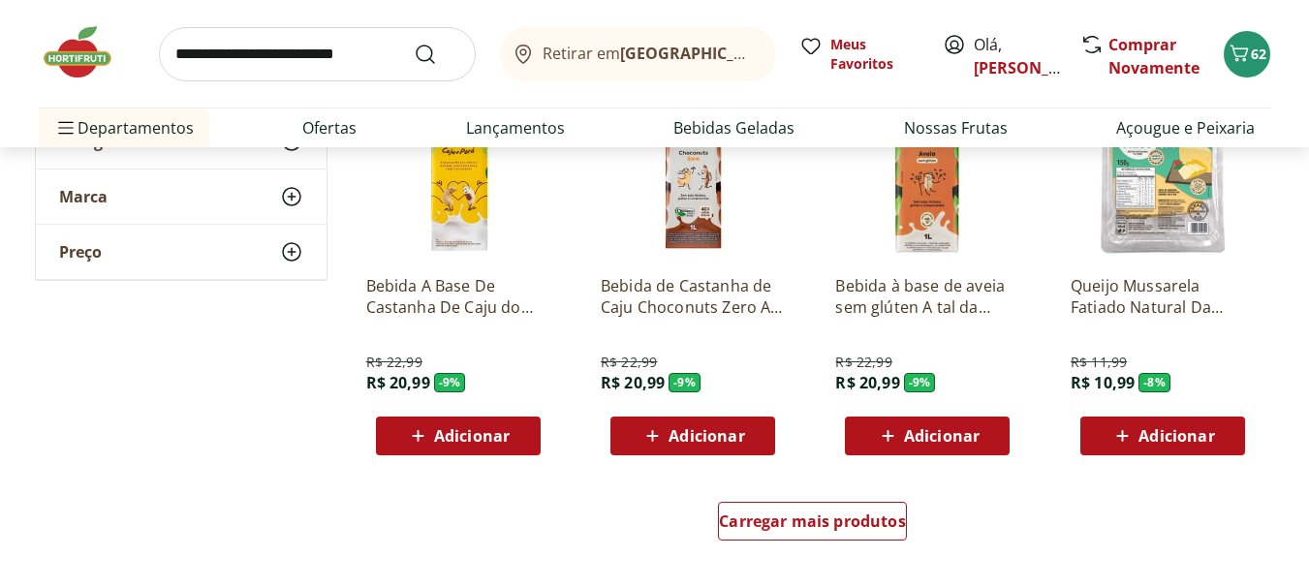
scroll to position [6202, 0]
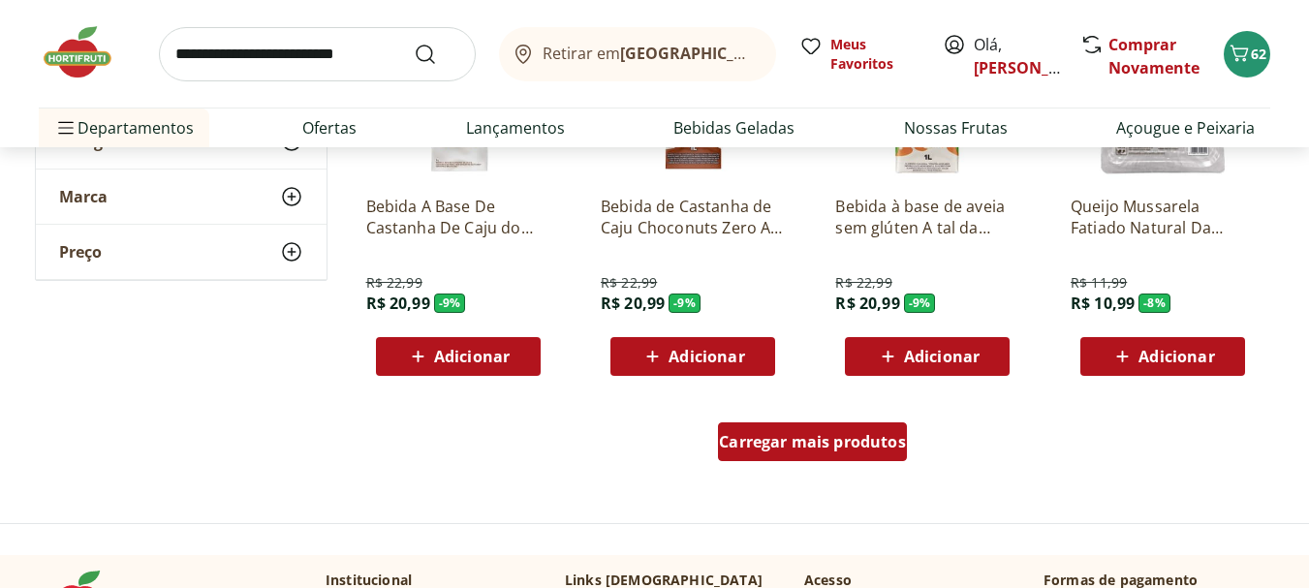
click at [753, 443] on span "Carregar mais produtos" at bounding box center [812, 442] width 187 height 16
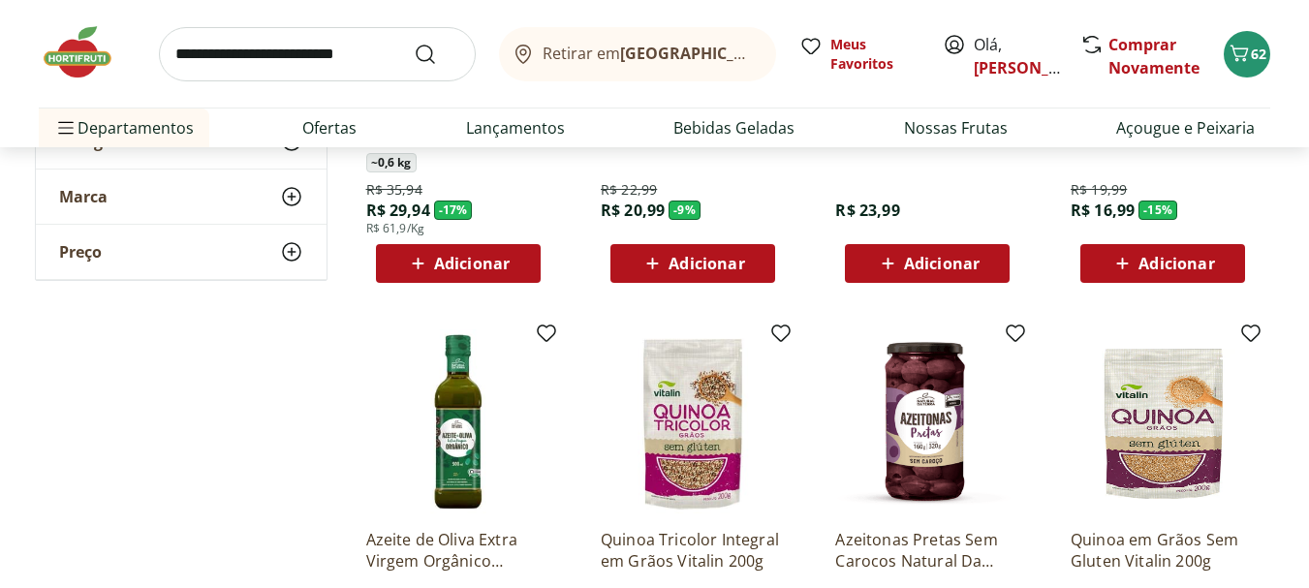
scroll to position [7364, 0]
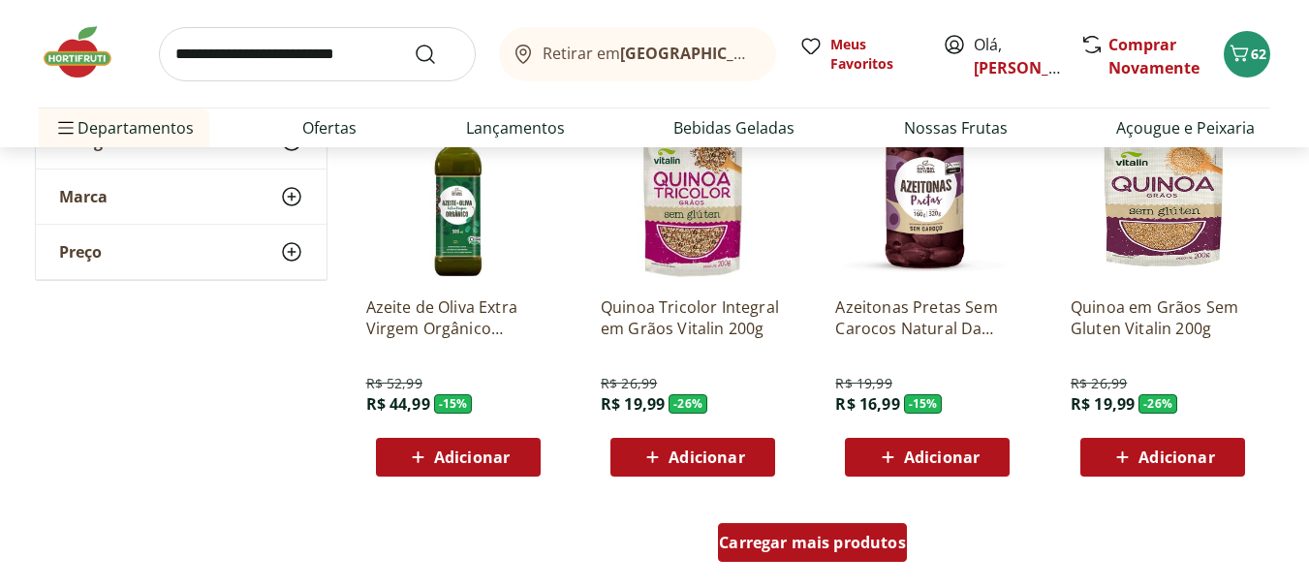
click at [779, 543] on span "Carregar mais produtos" at bounding box center [812, 543] width 187 height 16
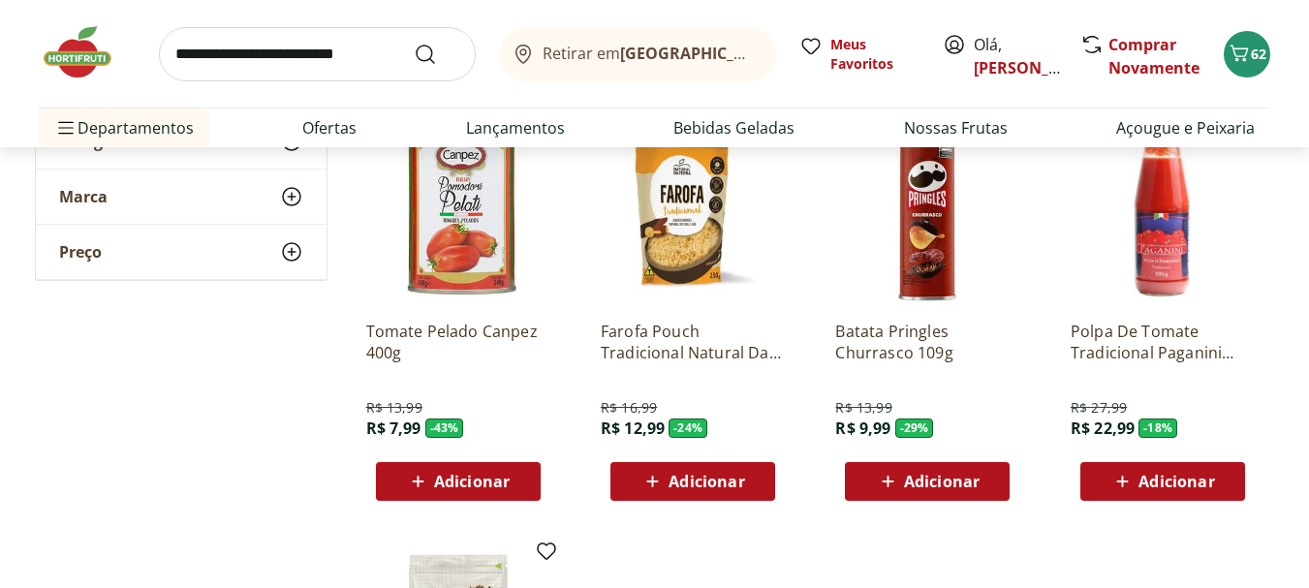
scroll to position [7752, 0]
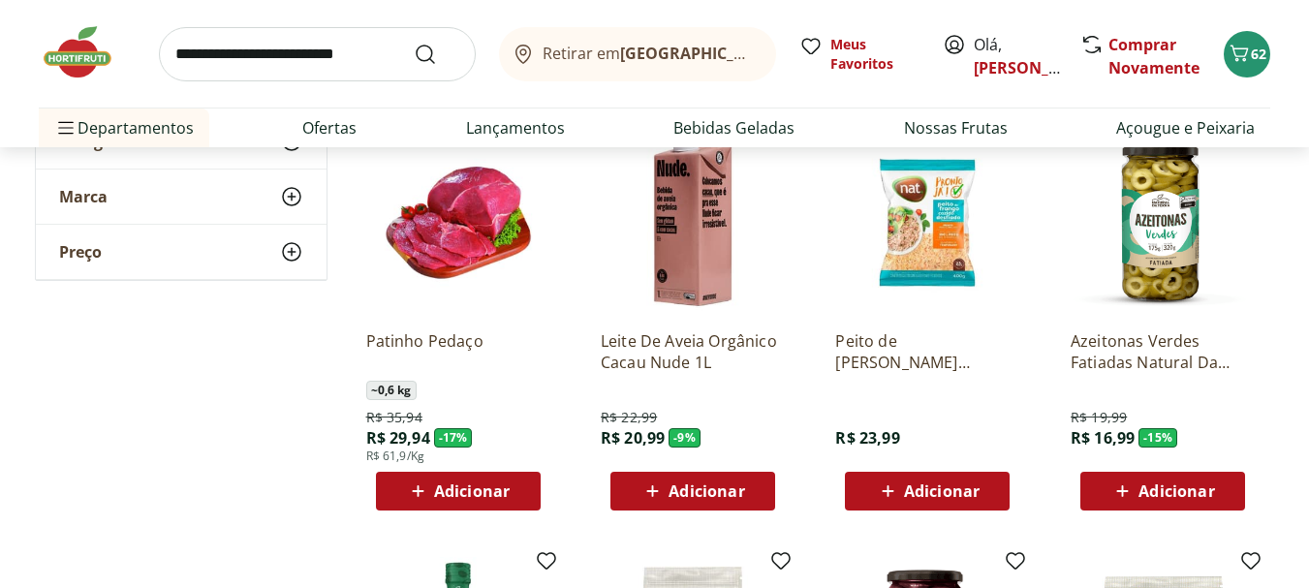
scroll to position [6880, 0]
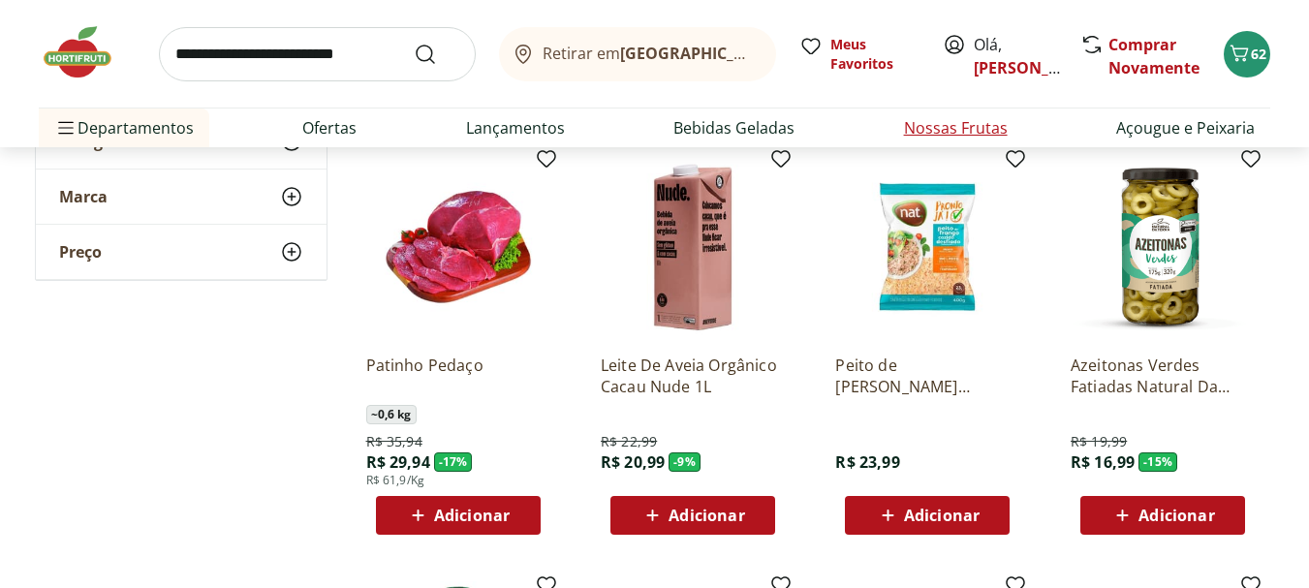
click at [947, 128] on link "Nossas Frutas" at bounding box center [956, 127] width 104 height 23
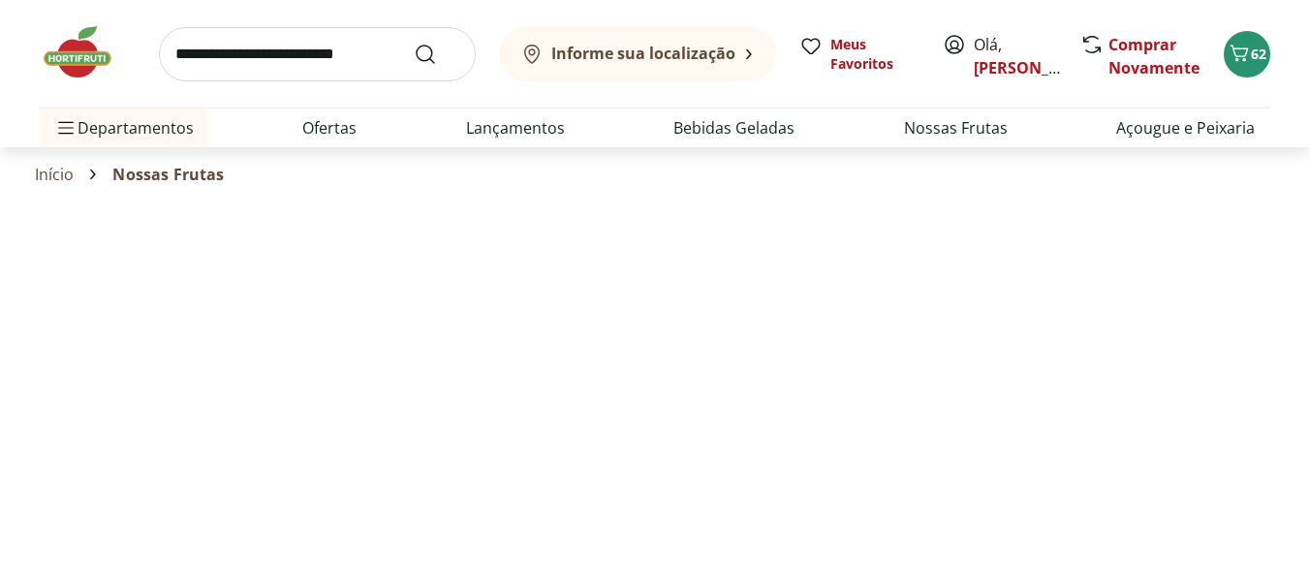
select select "**********"
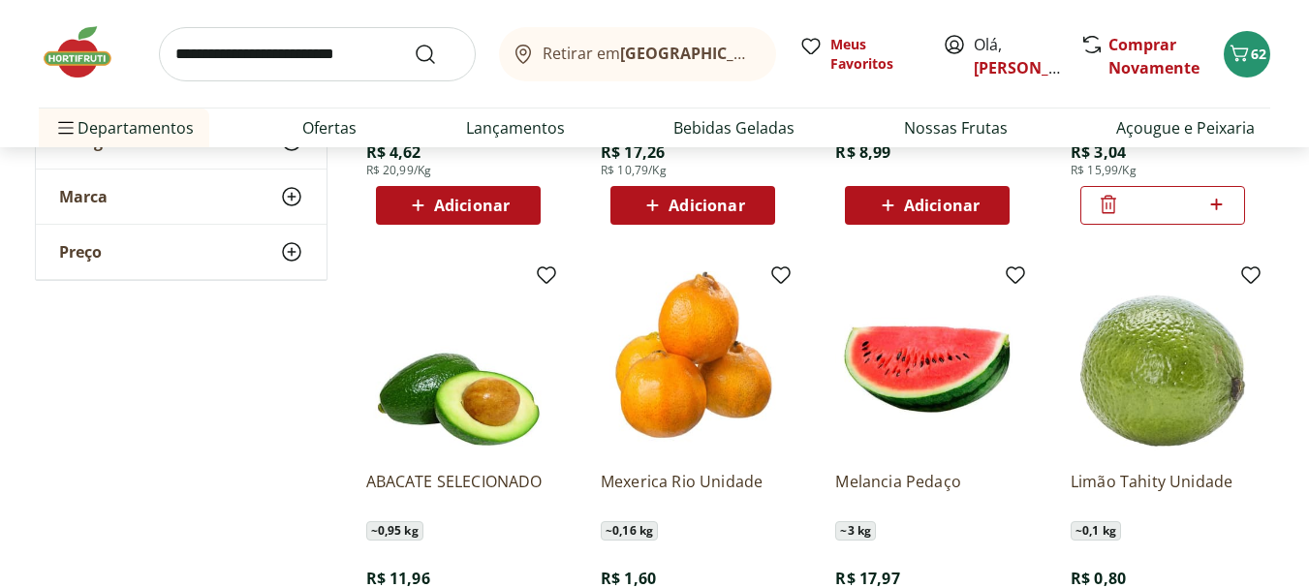
scroll to position [969, 0]
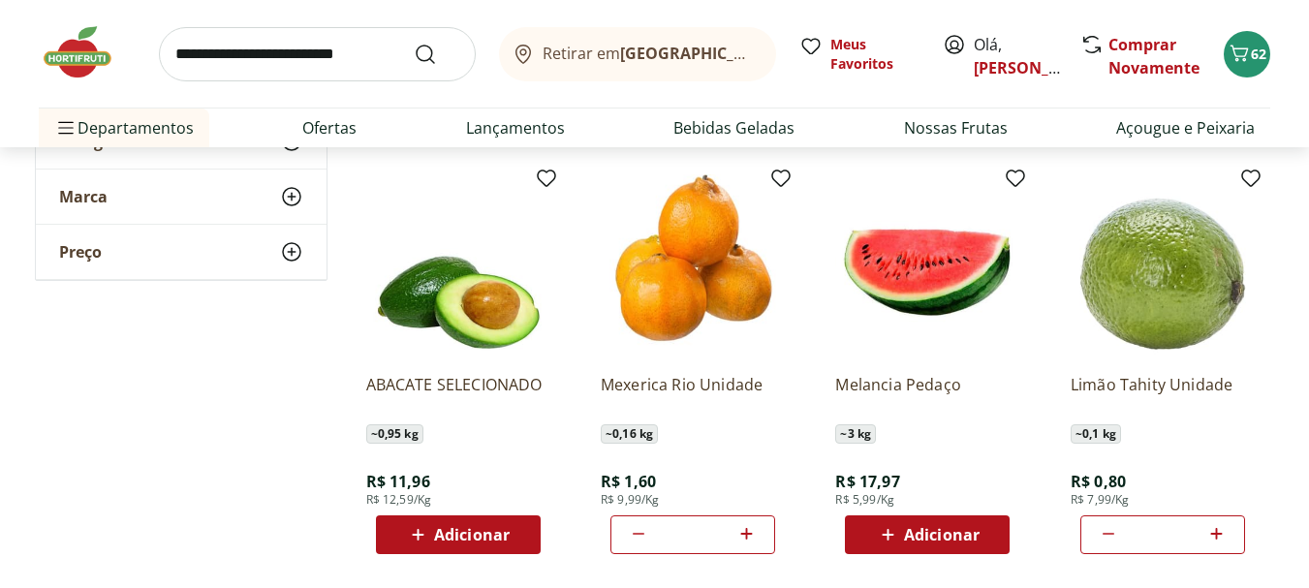
click at [948, 529] on span "Adicionar" at bounding box center [942, 535] width 76 height 16
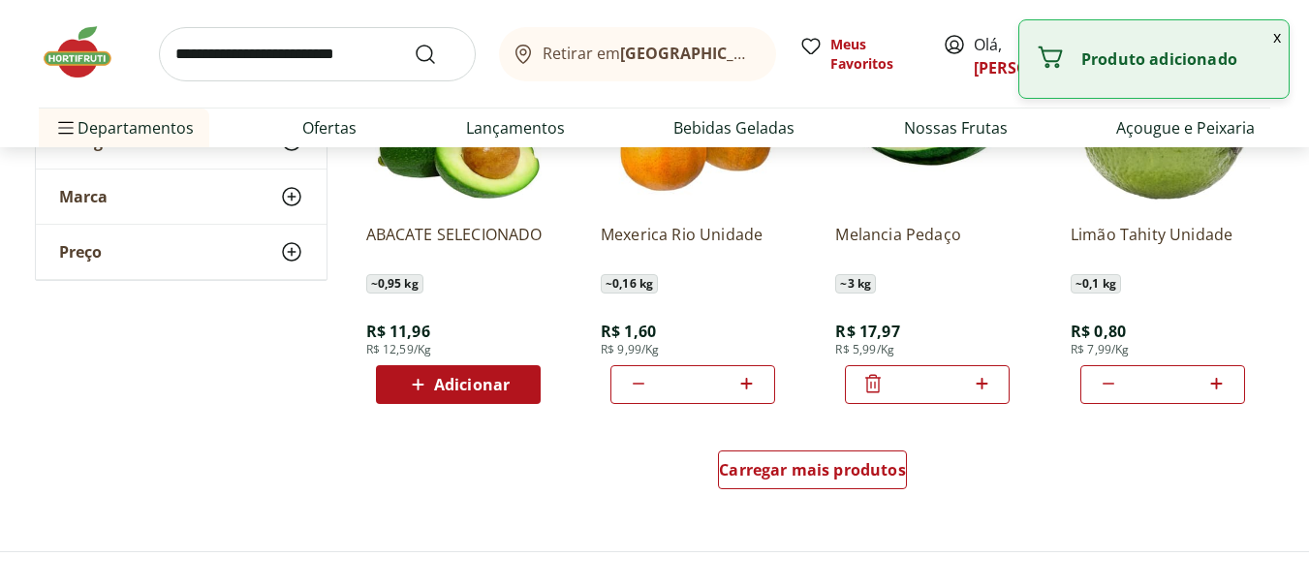
scroll to position [1163, 0]
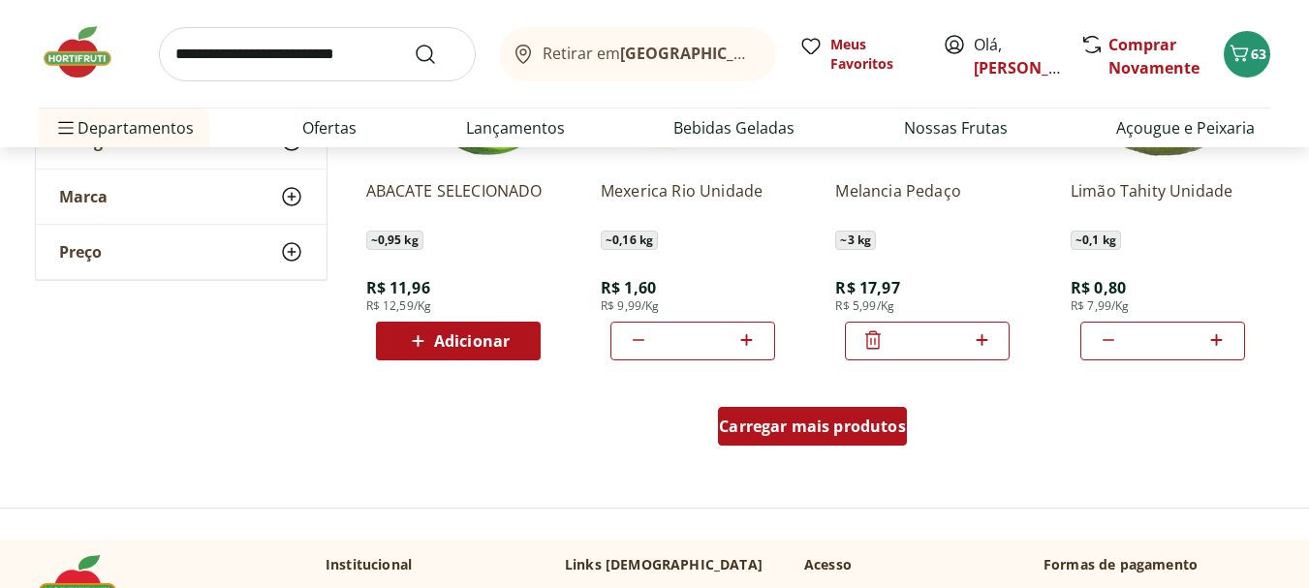
click at [836, 429] on span "Carregar mais produtos" at bounding box center [812, 427] width 187 height 16
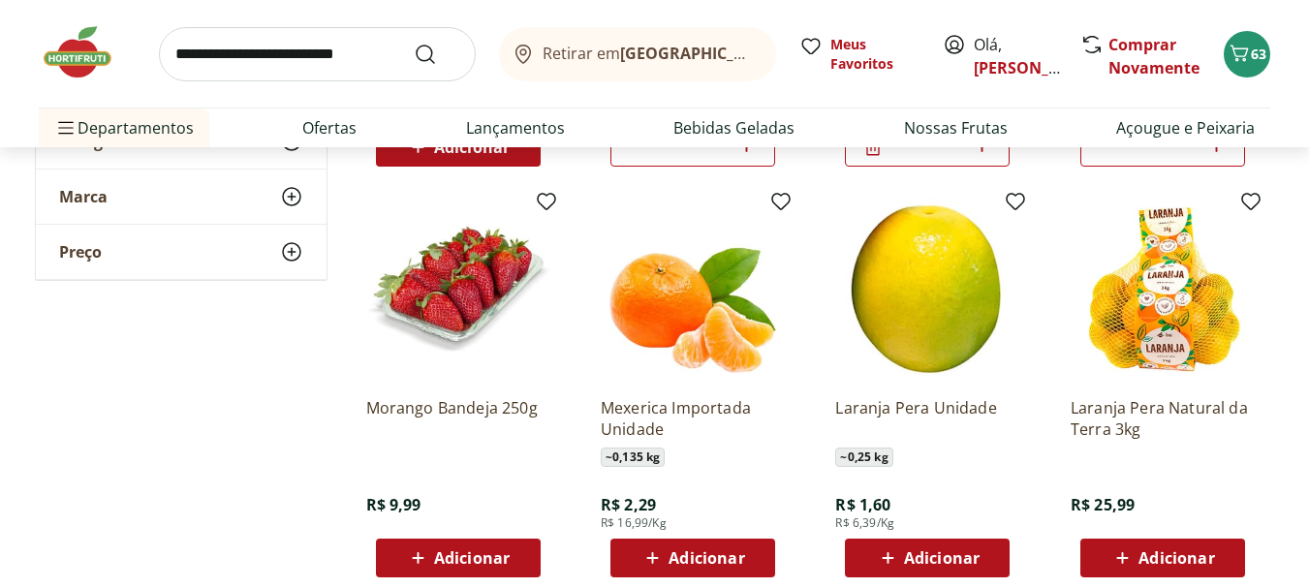
scroll to position [1454, 0]
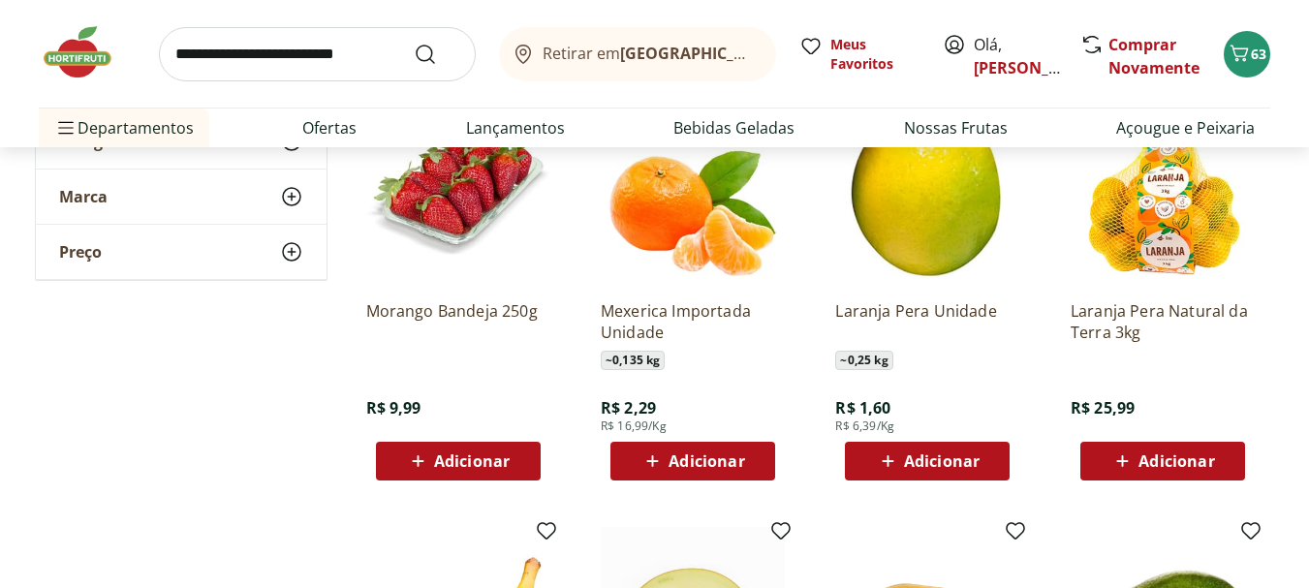
click at [937, 459] on span "Adicionar" at bounding box center [942, 461] width 76 height 16
drag, startPoint x: 922, startPoint y: 460, endPoint x: 938, endPoint y: 460, distance: 15.5
click at [938, 460] on input "*" at bounding box center [927, 461] width 85 height 21
type input "**"
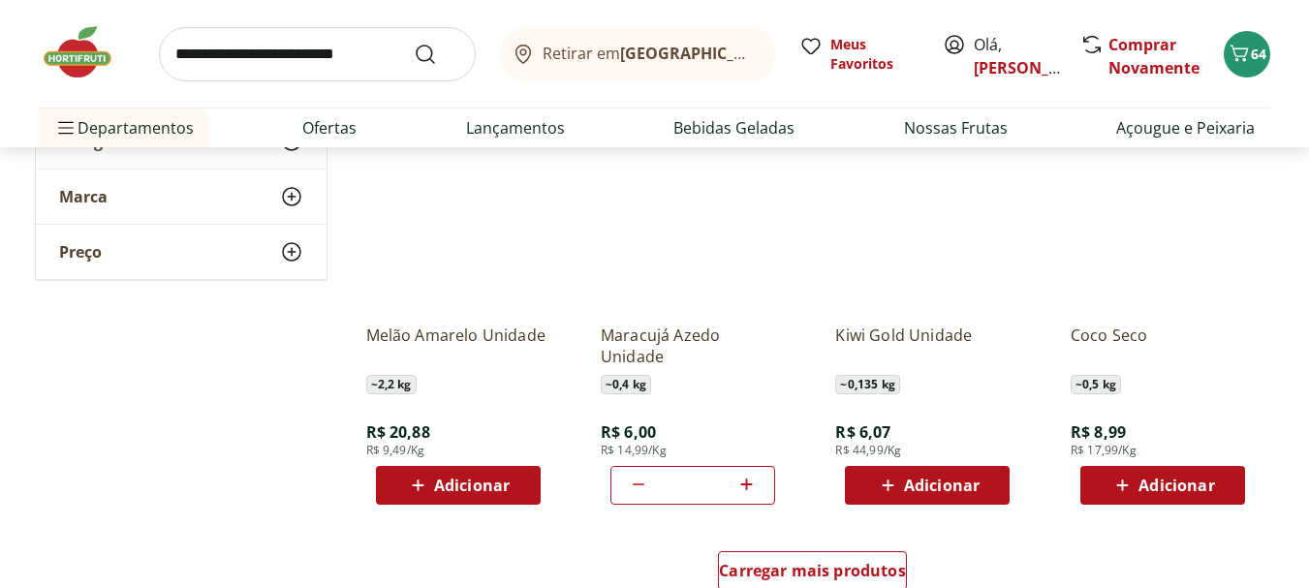
scroll to position [2326, 0]
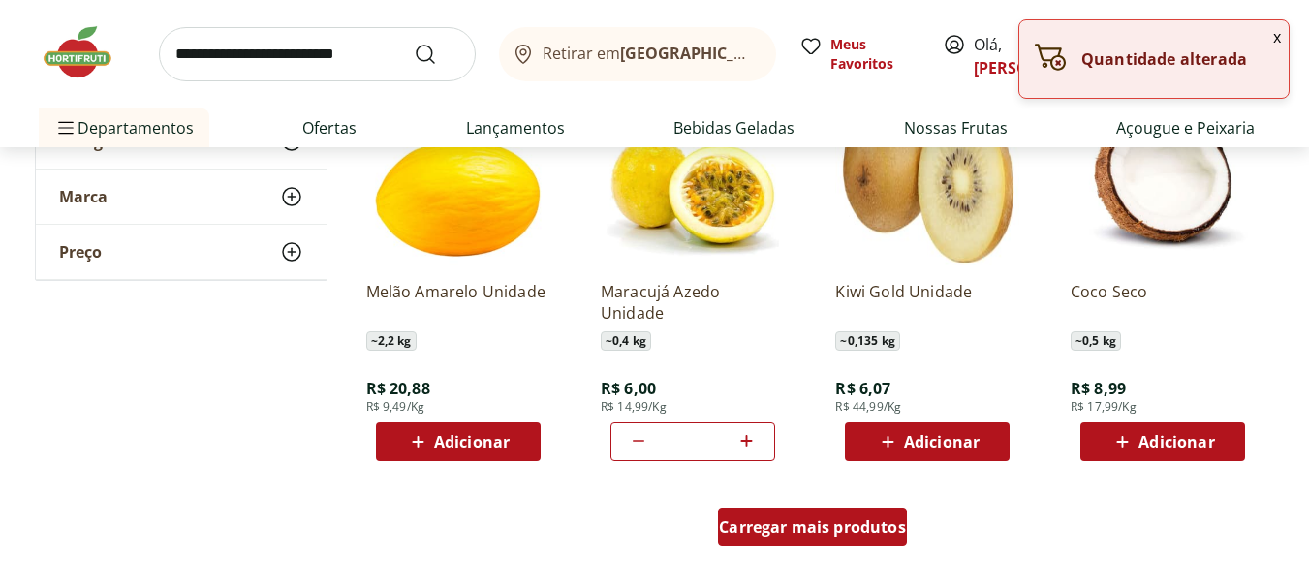
click at [808, 525] on span "Carregar mais produtos" at bounding box center [812, 527] width 187 height 16
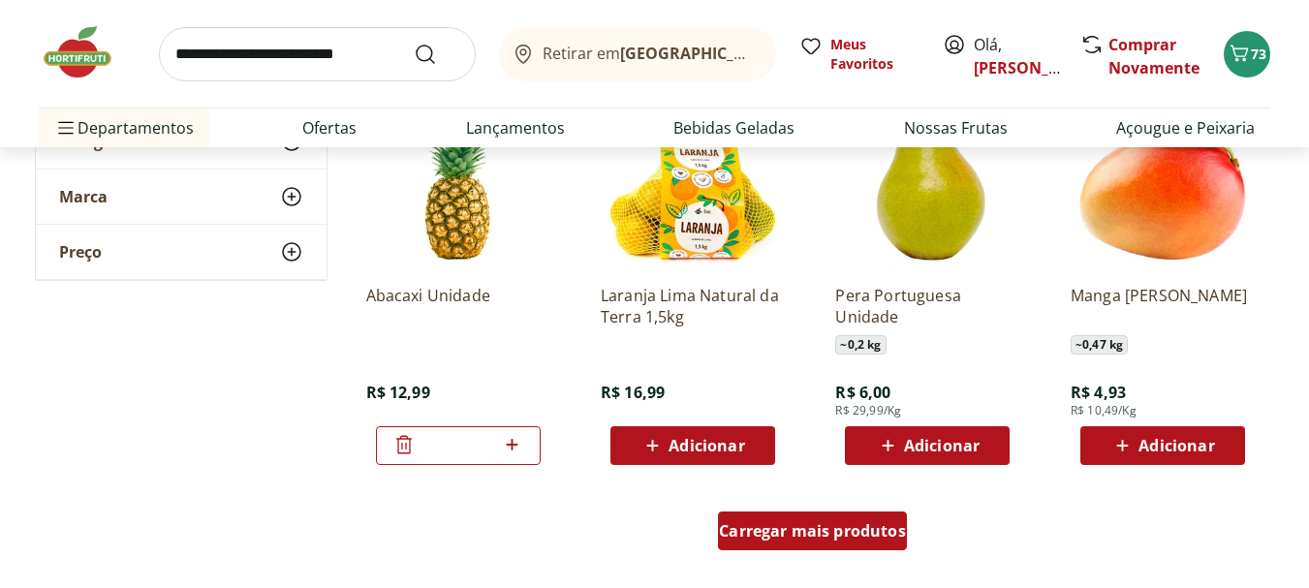
scroll to position [3682, 0]
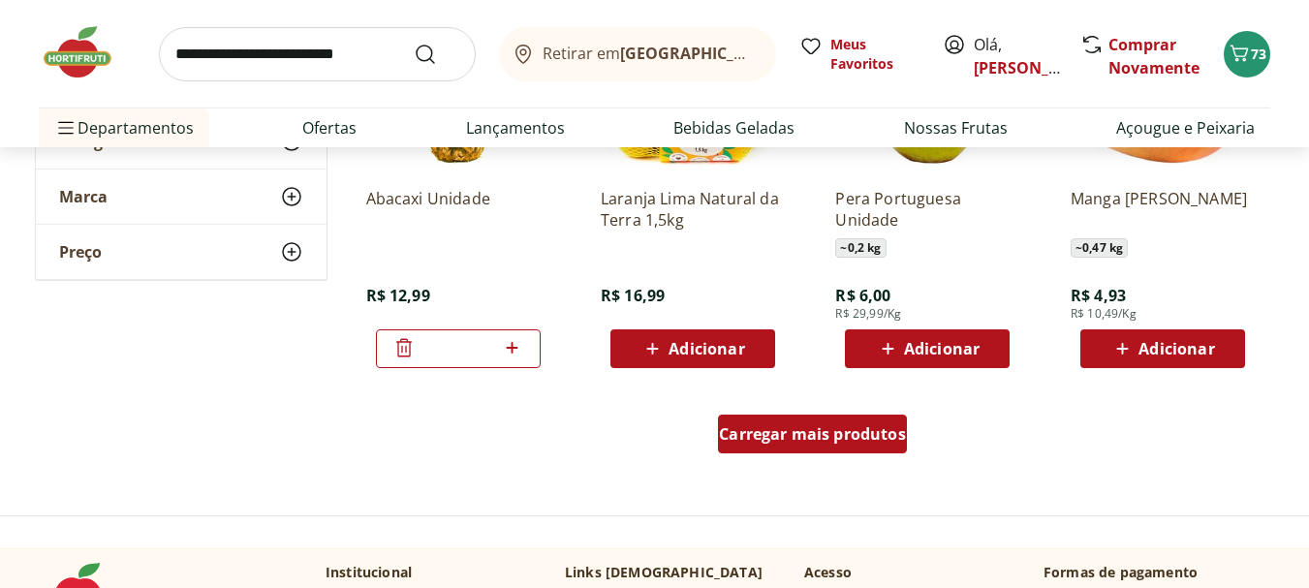
click at [737, 433] on span "Carregar mais produtos" at bounding box center [812, 434] width 187 height 16
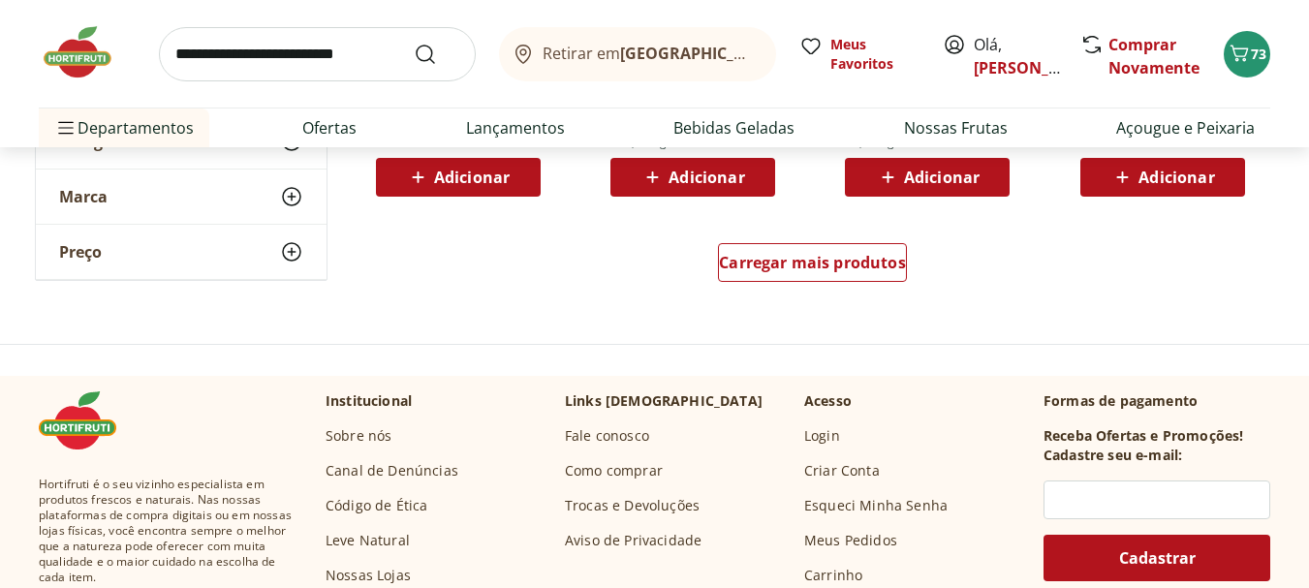
scroll to position [5136, 0]
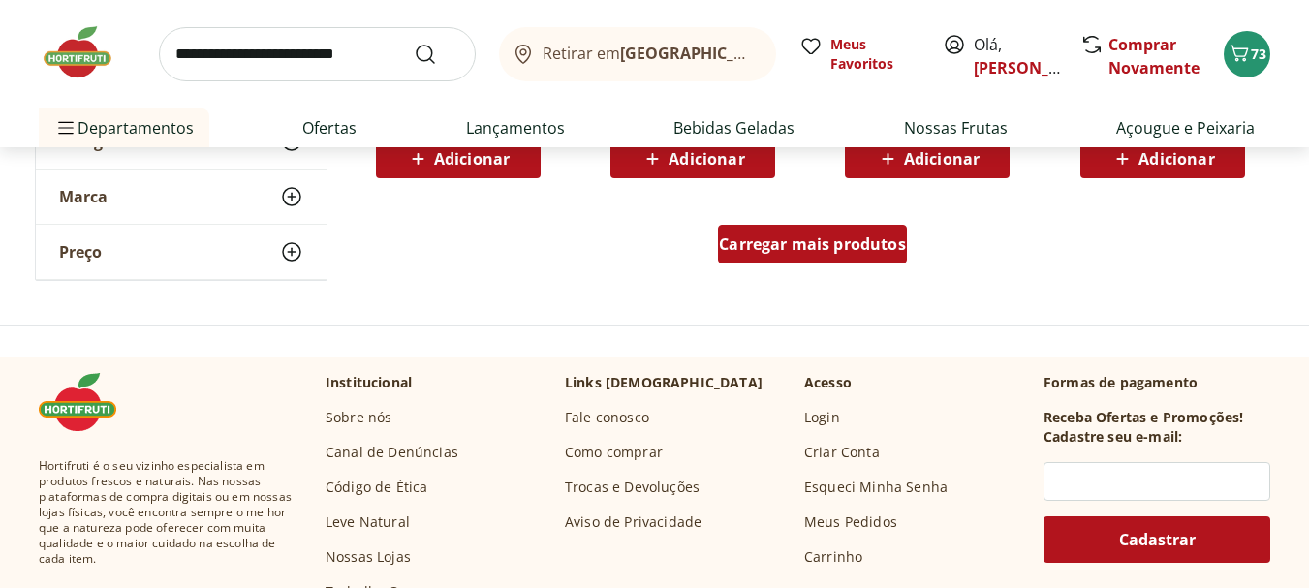
click at [749, 243] on span "Carregar mais produtos" at bounding box center [812, 244] width 187 height 16
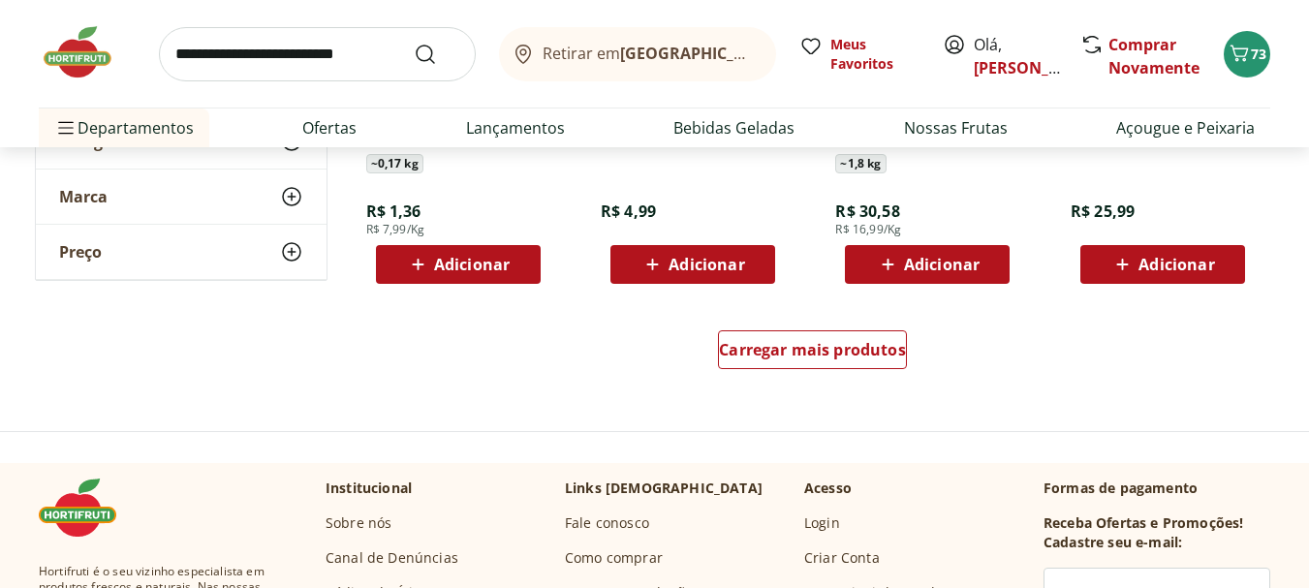
scroll to position [6299, 0]
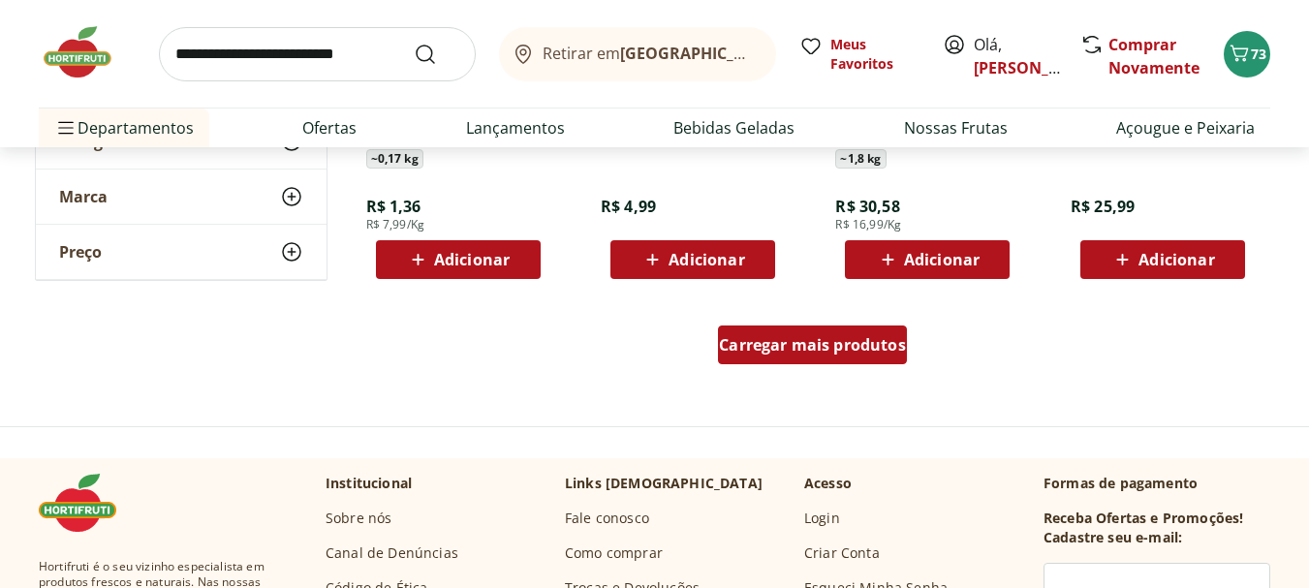
click at [752, 341] on span "Carregar mais produtos" at bounding box center [812, 345] width 187 height 16
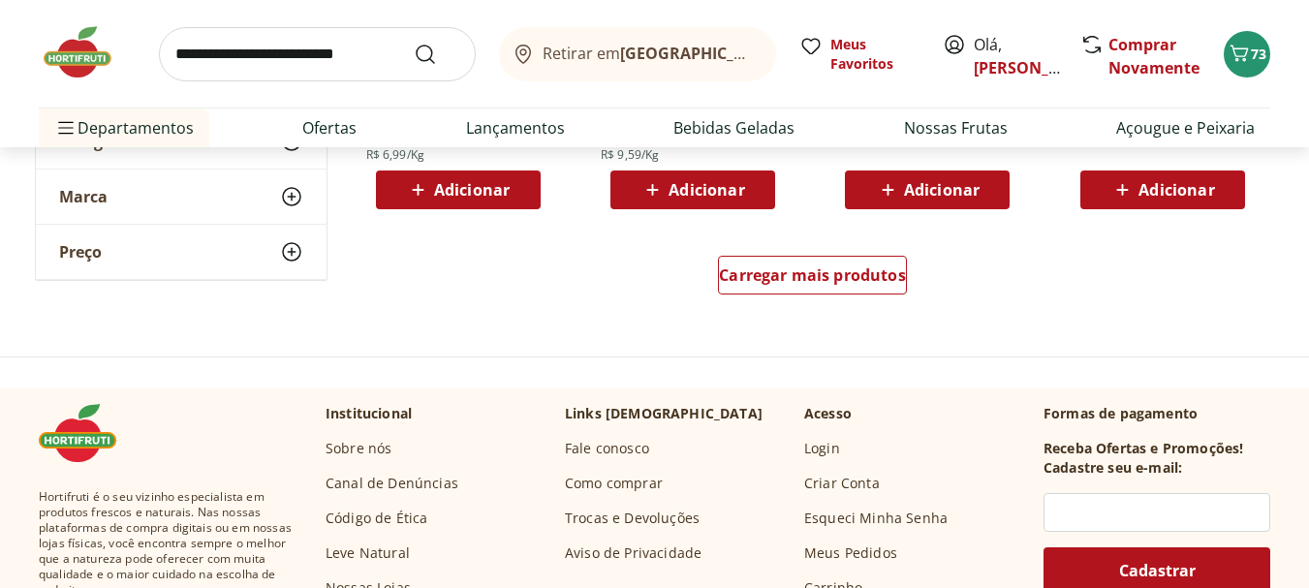
scroll to position [7655, 0]
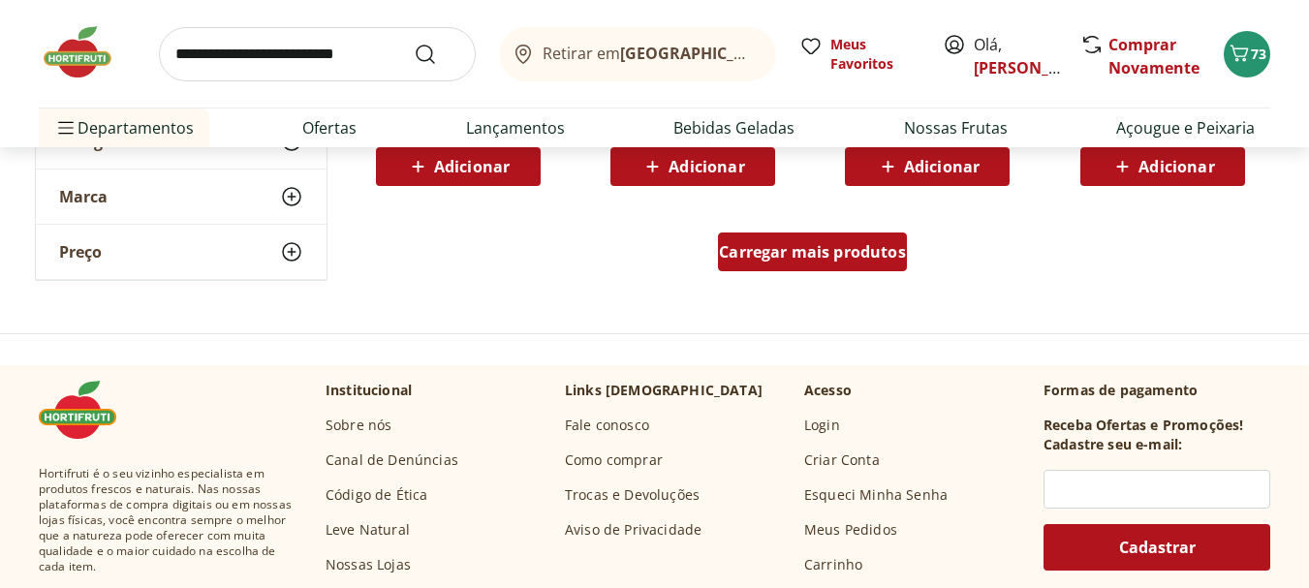
click at [754, 251] on span "Carregar mais produtos" at bounding box center [812, 252] width 187 height 16
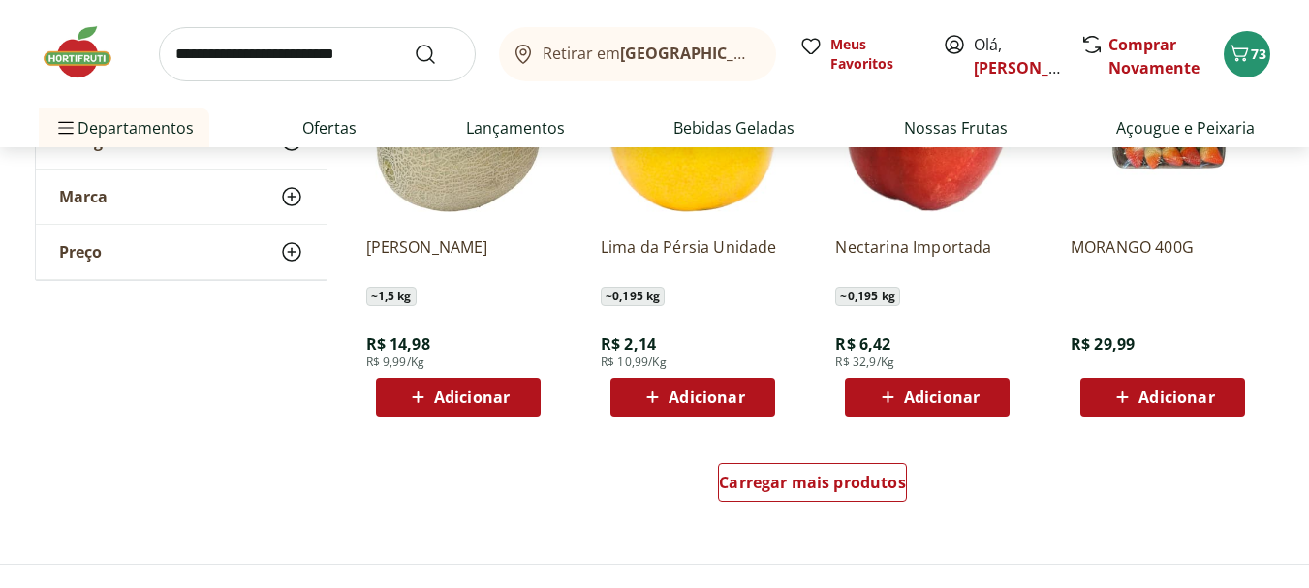
scroll to position [8721, 0]
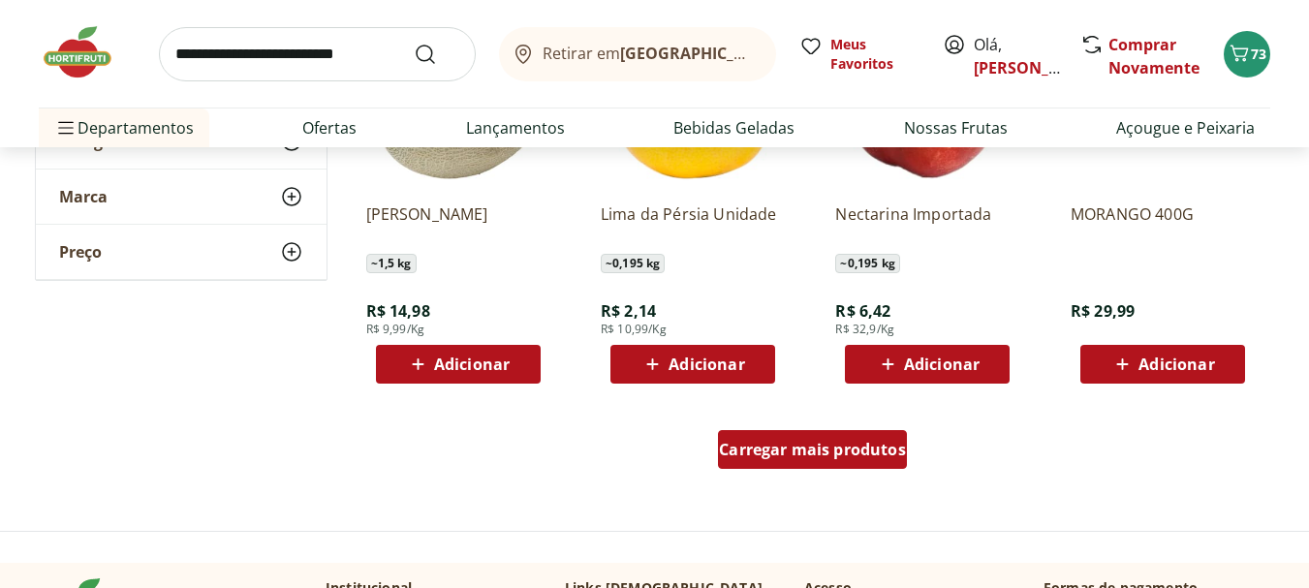
click at [753, 447] on span "Carregar mais produtos" at bounding box center [812, 450] width 187 height 16
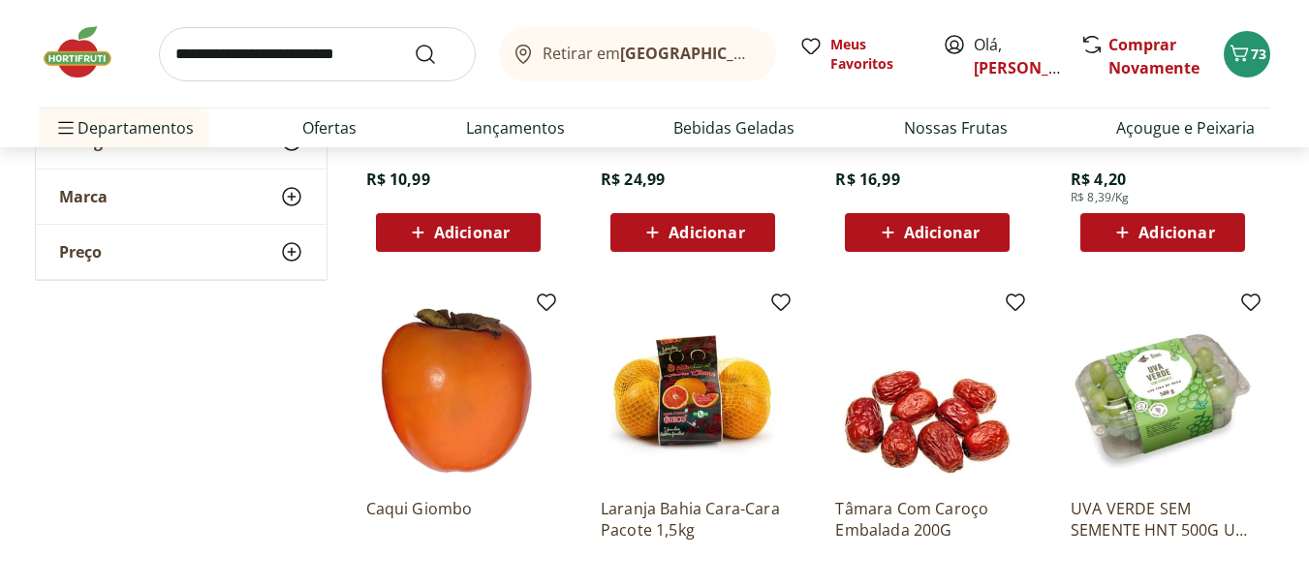
scroll to position [9787, 0]
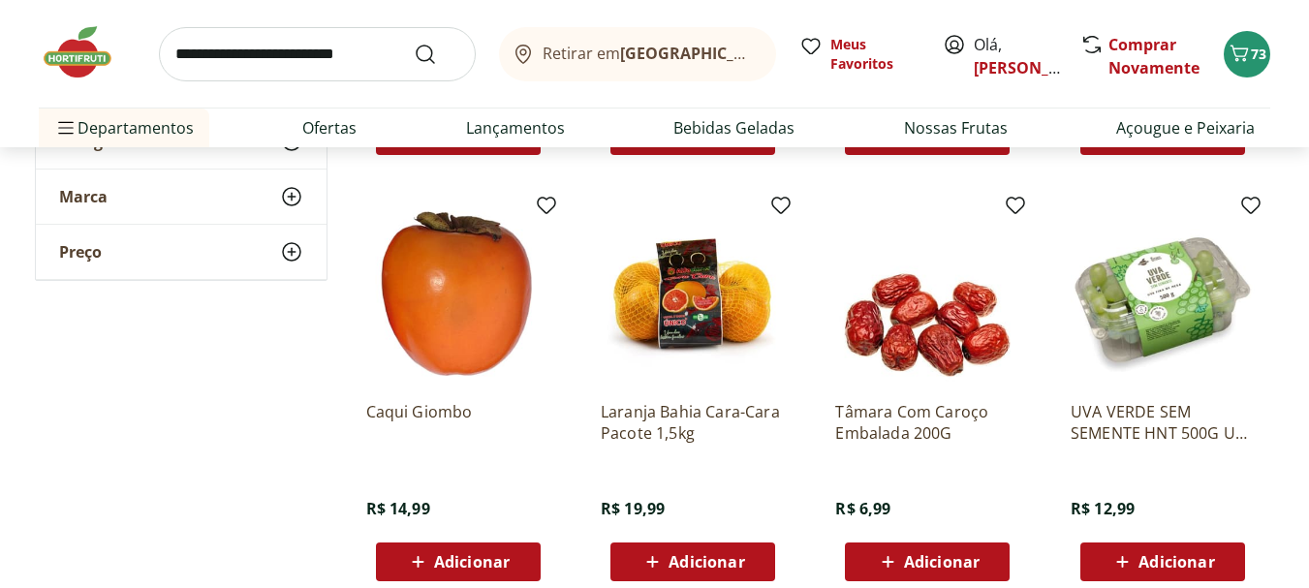
click at [1160, 559] on span "Adicionar" at bounding box center [1177, 562] width 76 height 16
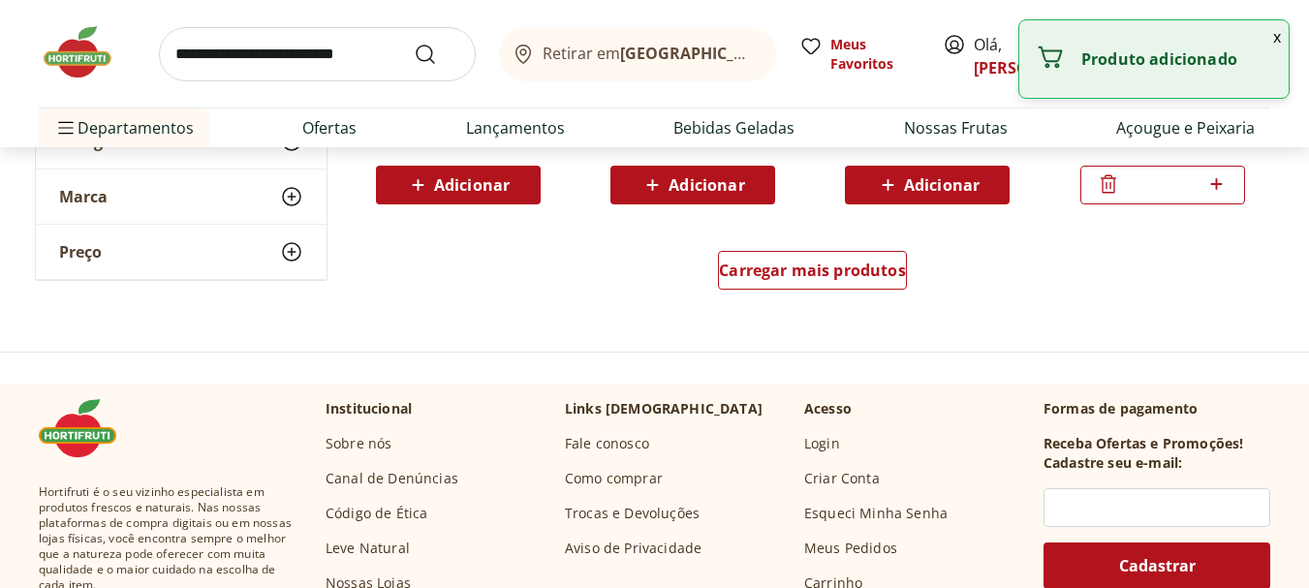
scroll to position [10175, 0]
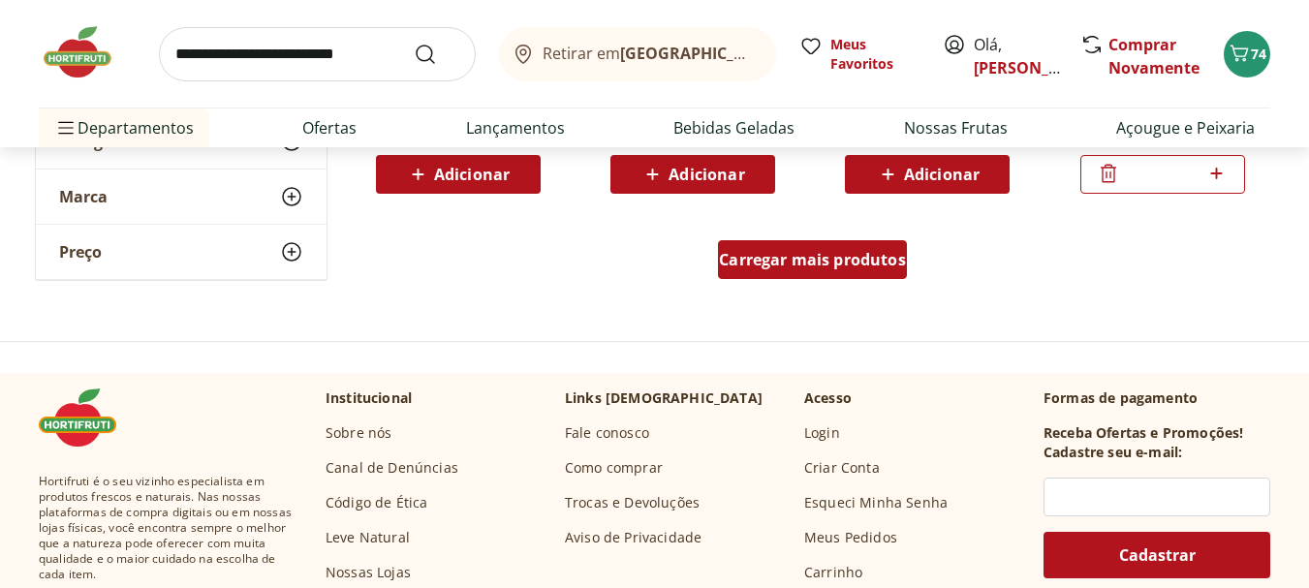
click at [809, 259] on span "Carregar mais produtos" at bounding box center [812, 260] width 187 height 16
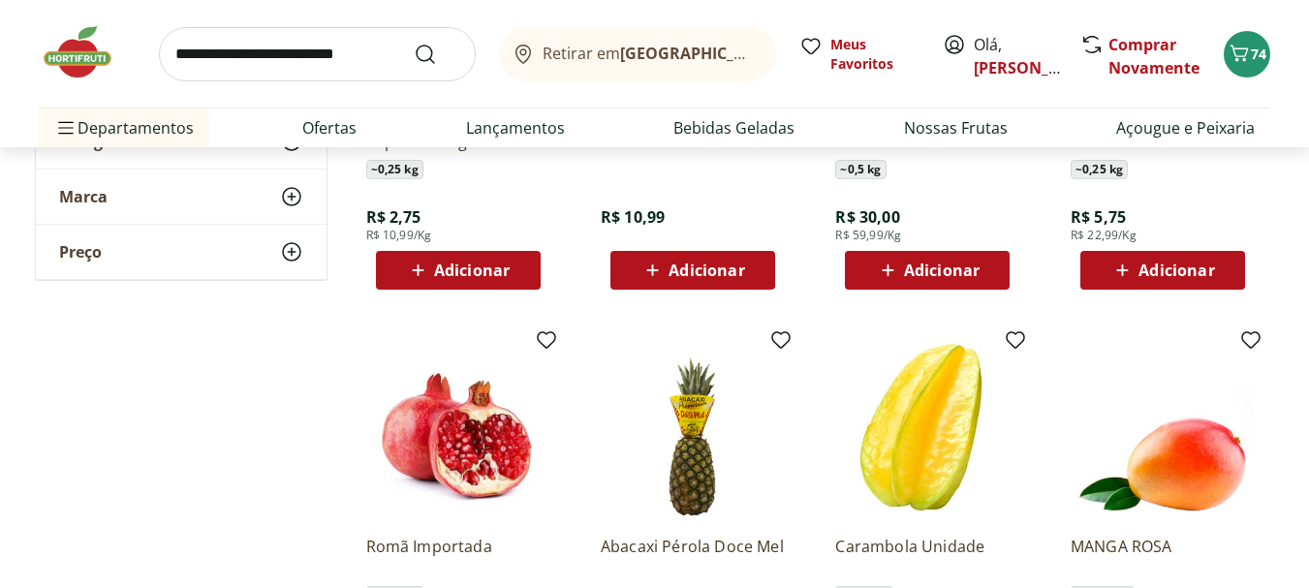
scroll to position [7946, 0]
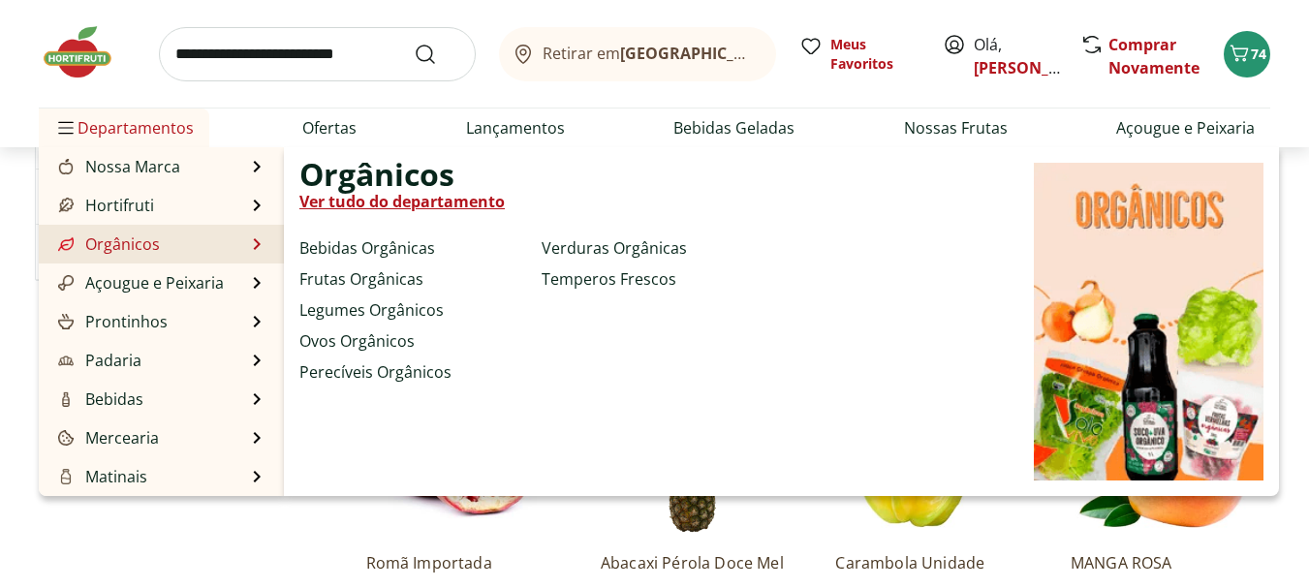
click at [143, 244] on link "Orgânicos" at bounding box center [107, 244] width 106 height 23
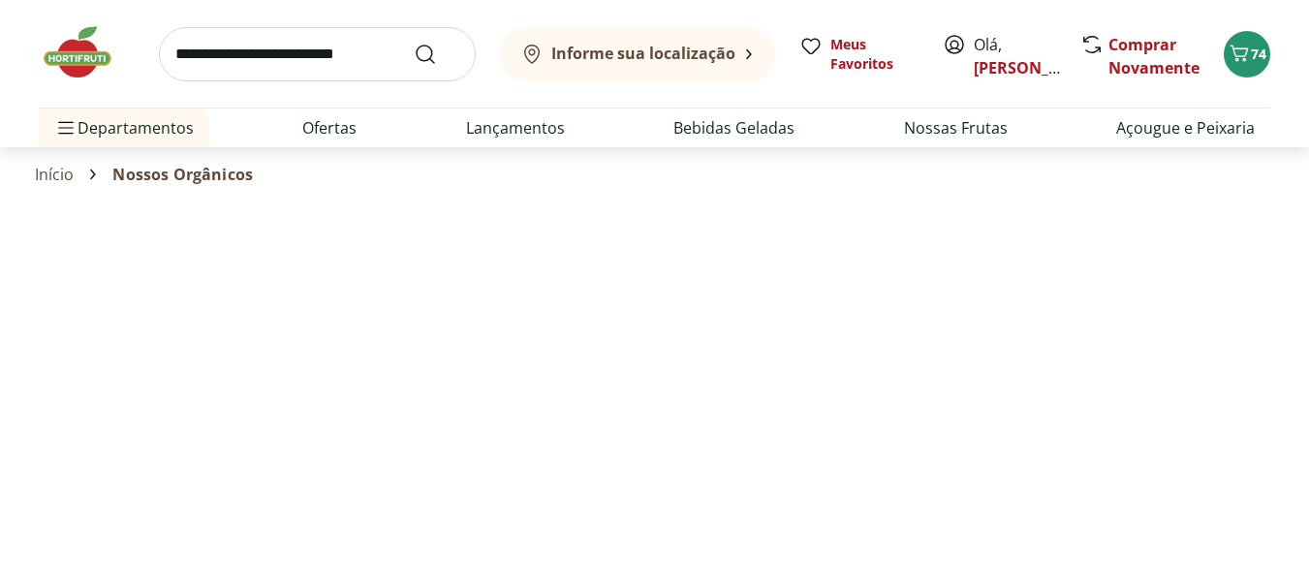
select select "**********"
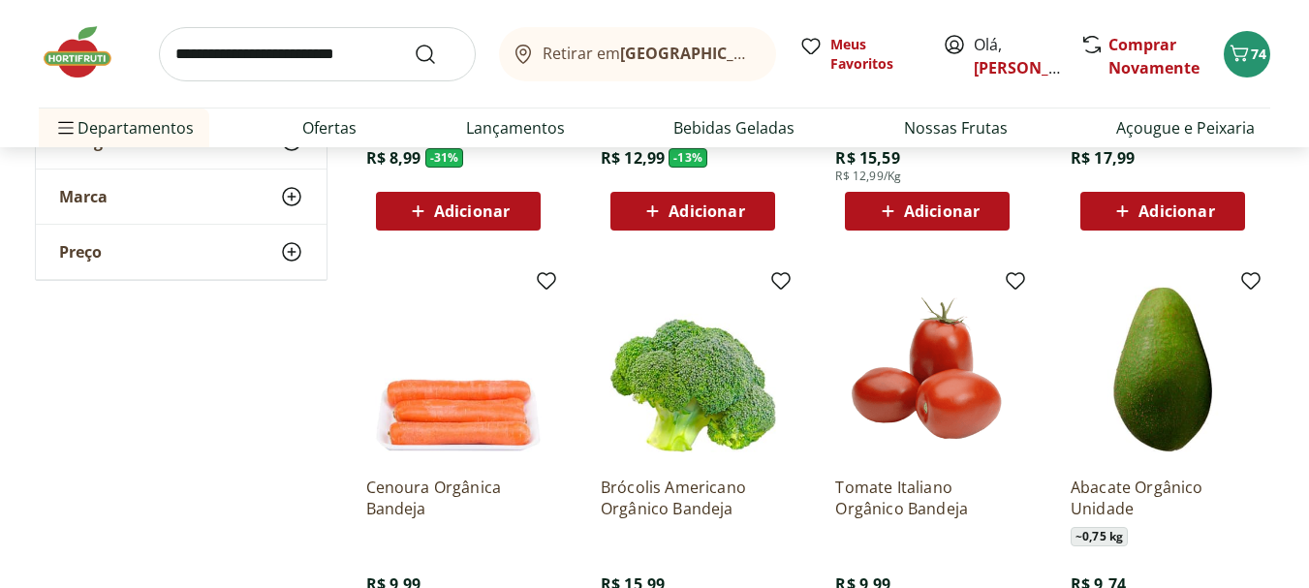
scroll to position [485, 0]
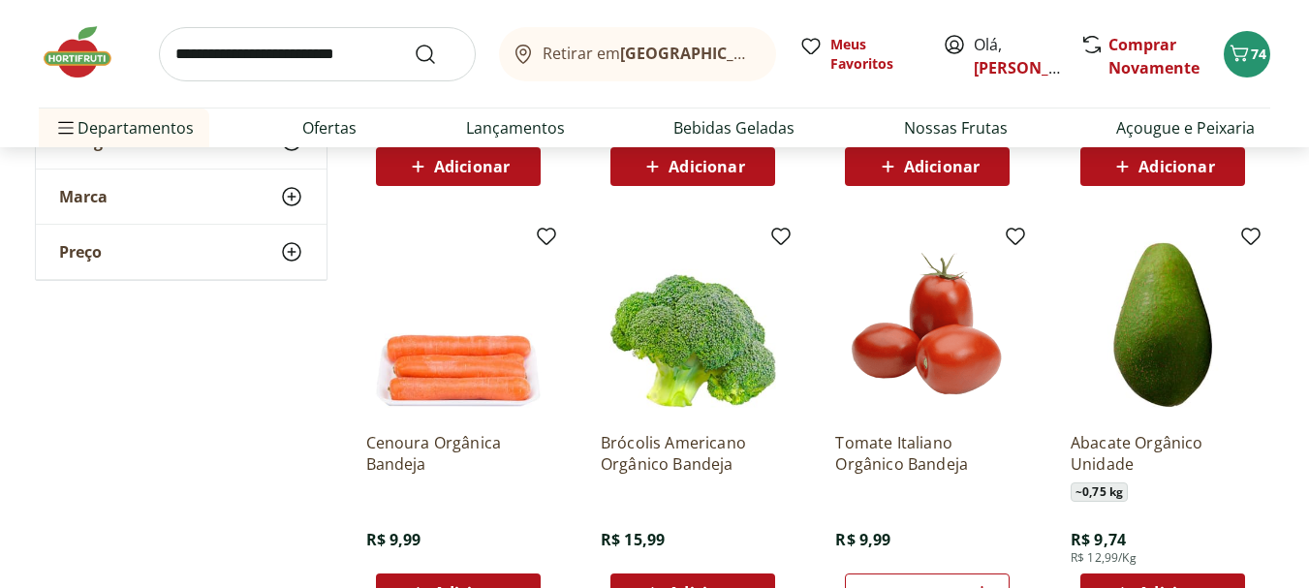
click at [1167, 161] on span "Adicionar" at bounding box center [1177, 167] width 76 height 16
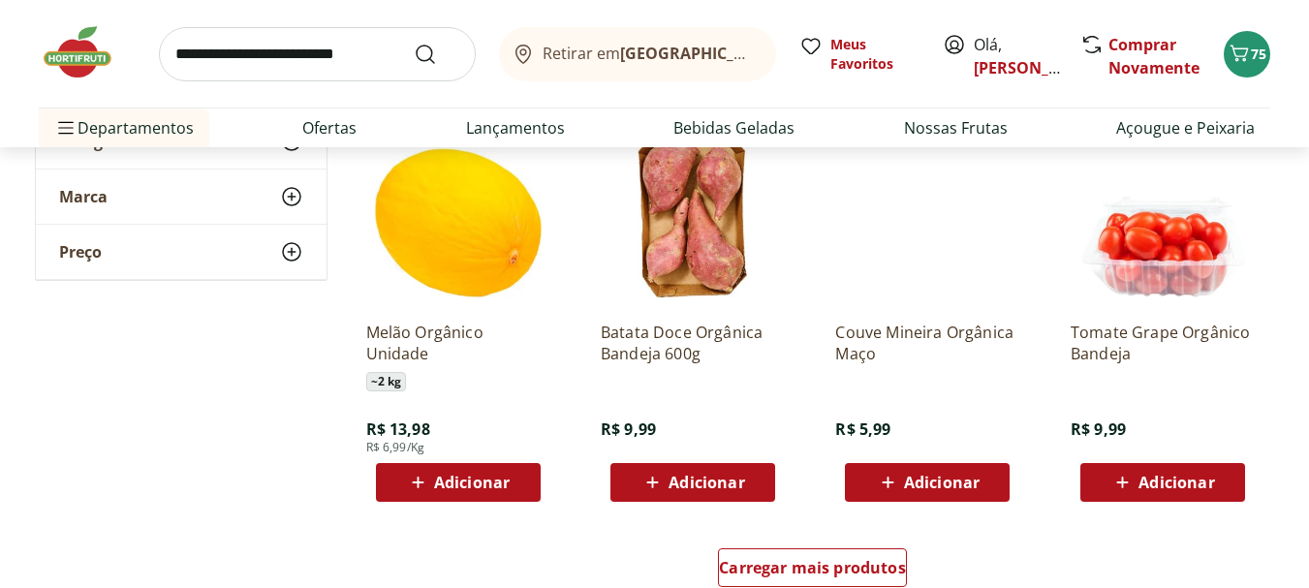
scroll to position [1066, 0]
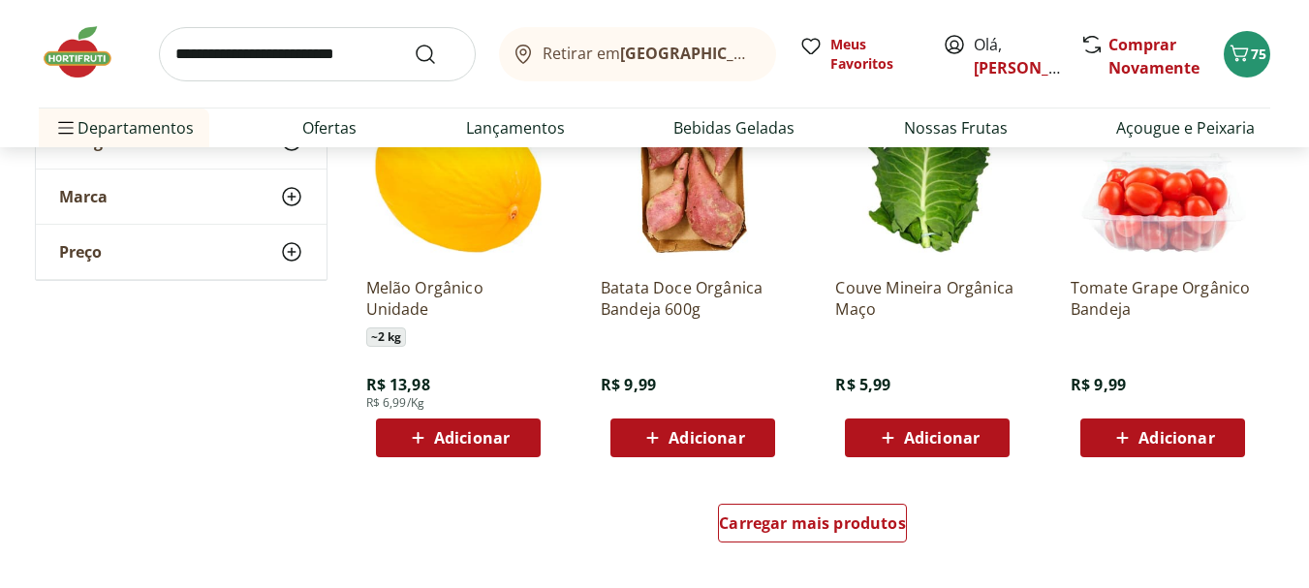
click at [934, 433] on span "Adicionar" at bounding box center [942, 438] width 76 height 16
click at [1154, 431] on span "Adicionar" at bounding box center [1177, 438] width 76 height 16
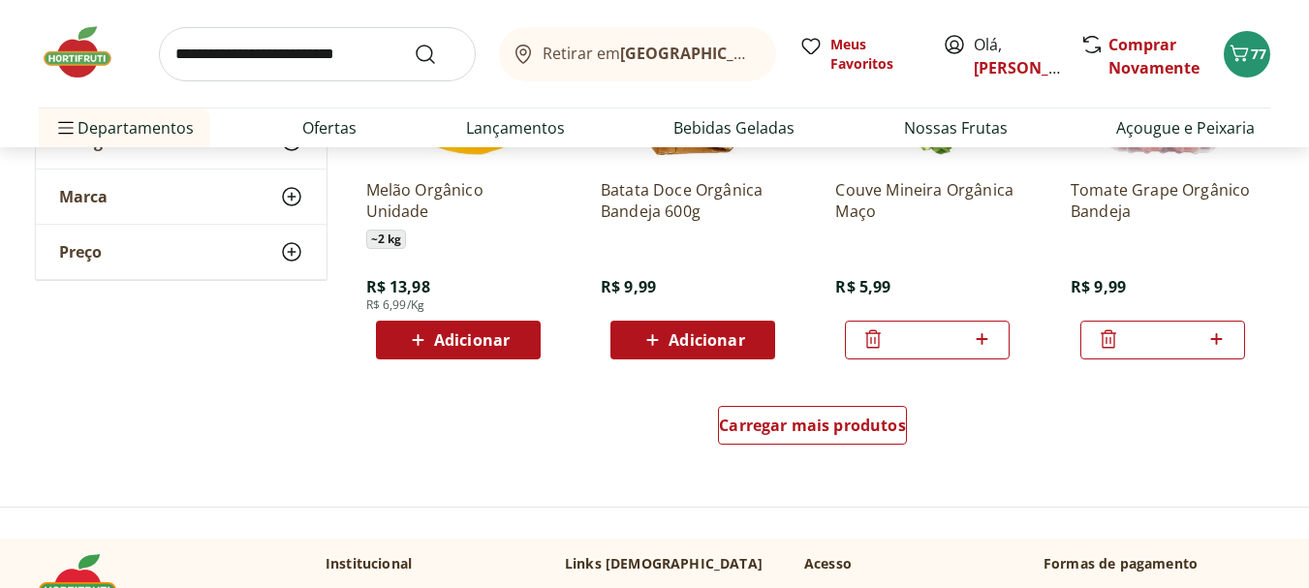
scroll to position [1163, 0]
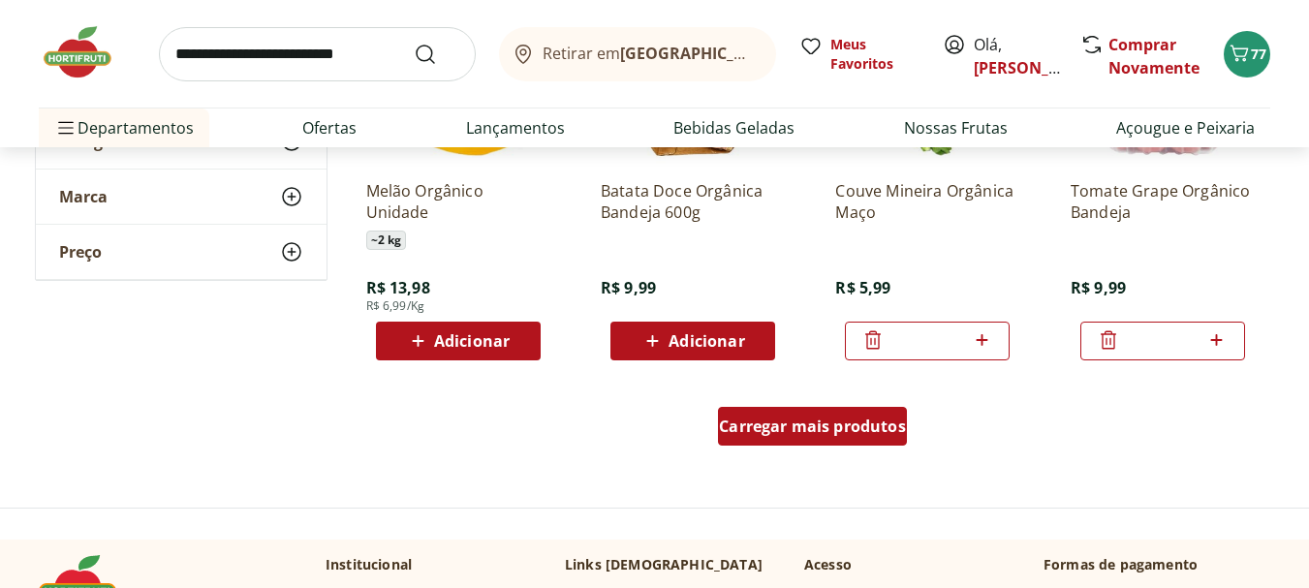
click at [804, 423] on span "Carregar mais produtos" at bounding box center [812, 427] width 187 height 16
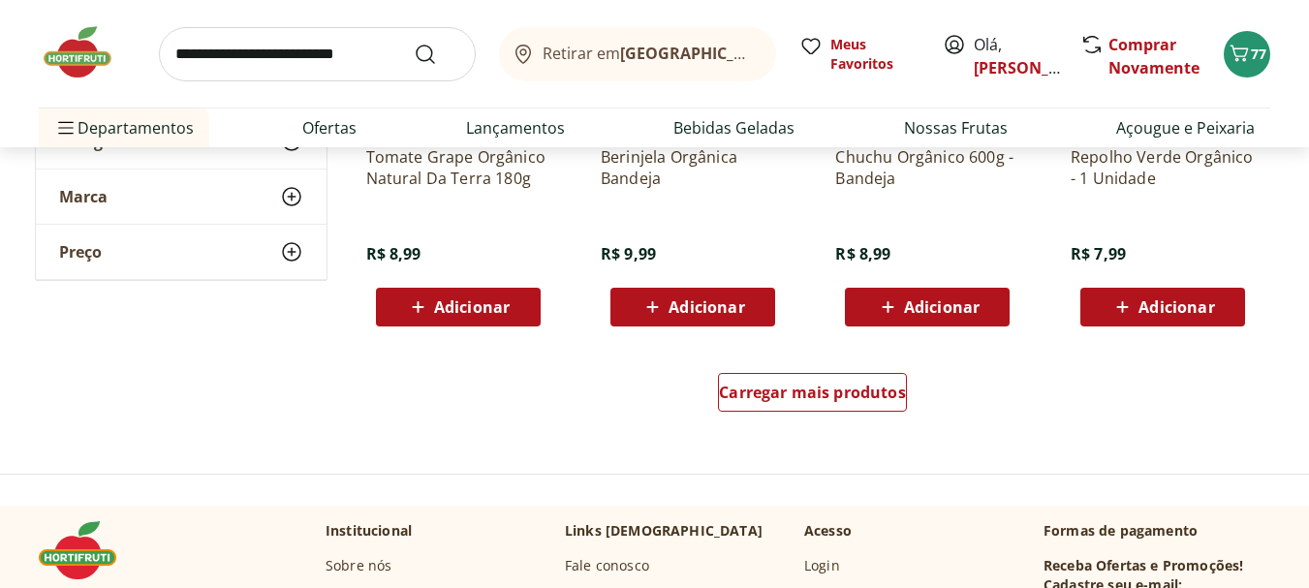
scroll to position [2519, 0]
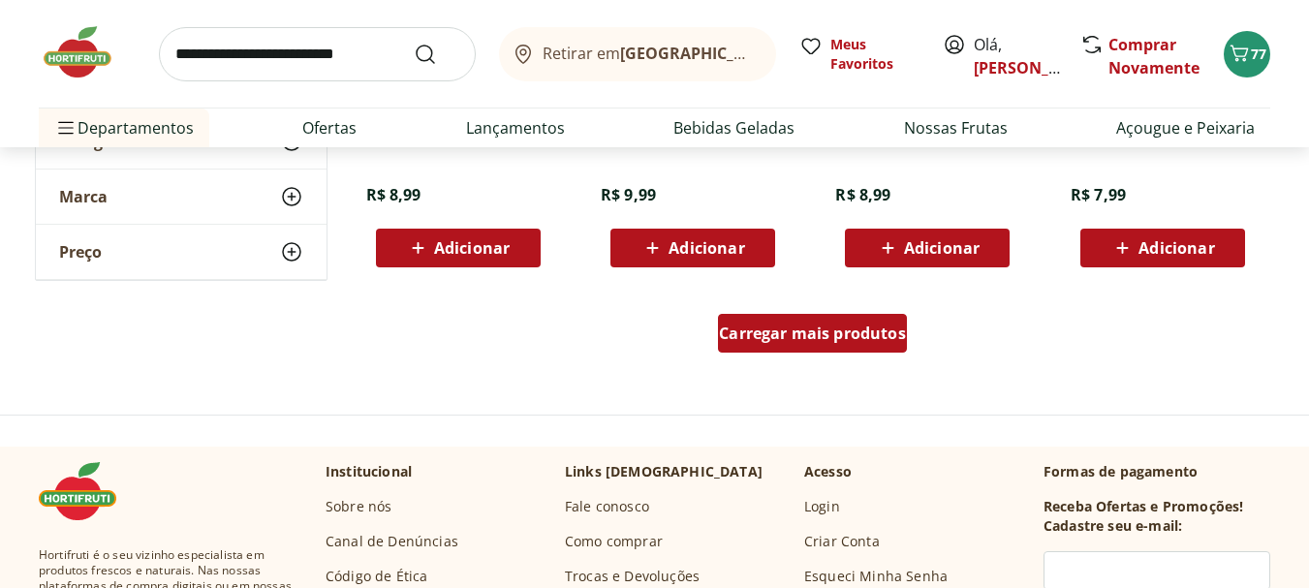
click at [806, 336] on span "Carregar mais produtos" at bounding box center [812, 334] width 187 height 16
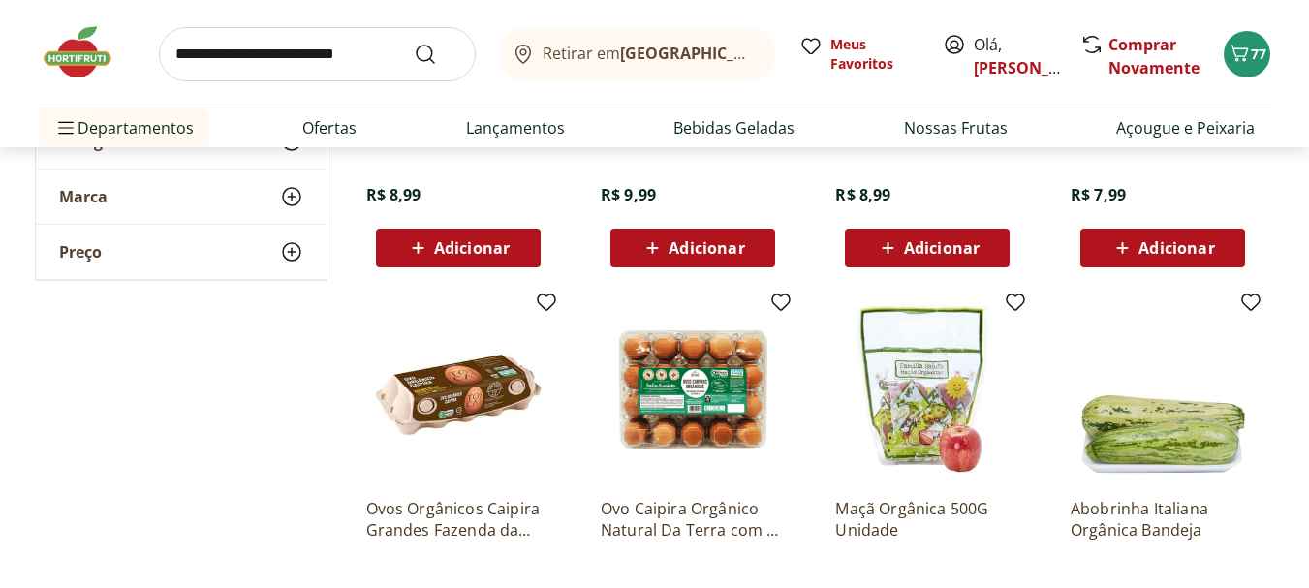
click at [1134, 414] on img at bounding box center [1163, 390] width 184 height 184
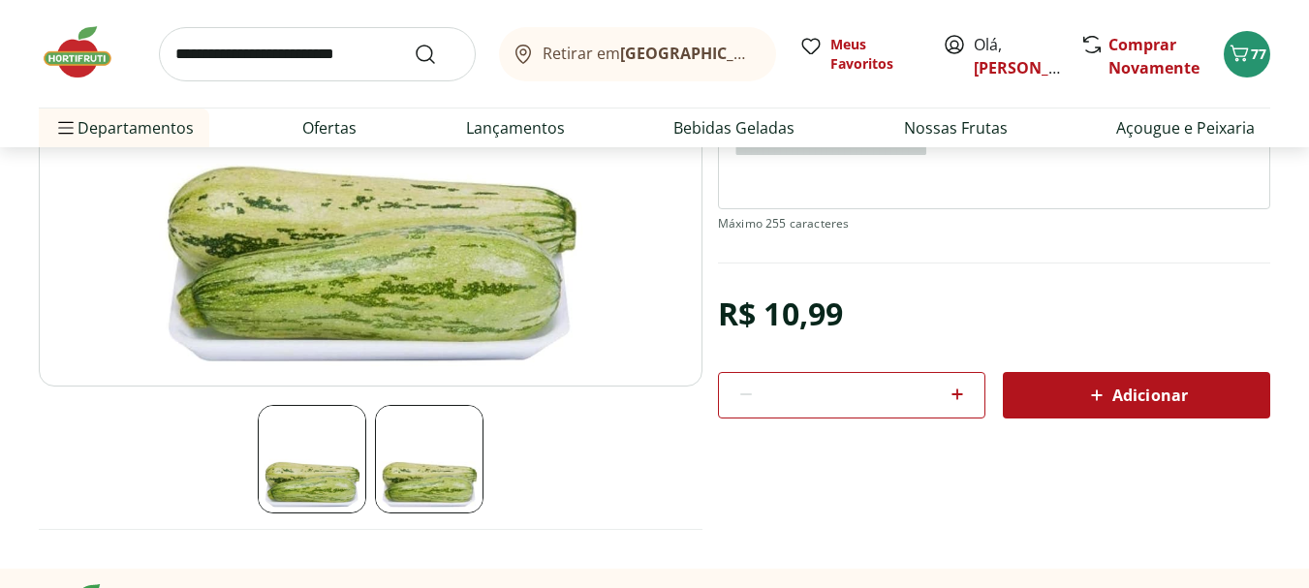
scroll to position [291, 0]
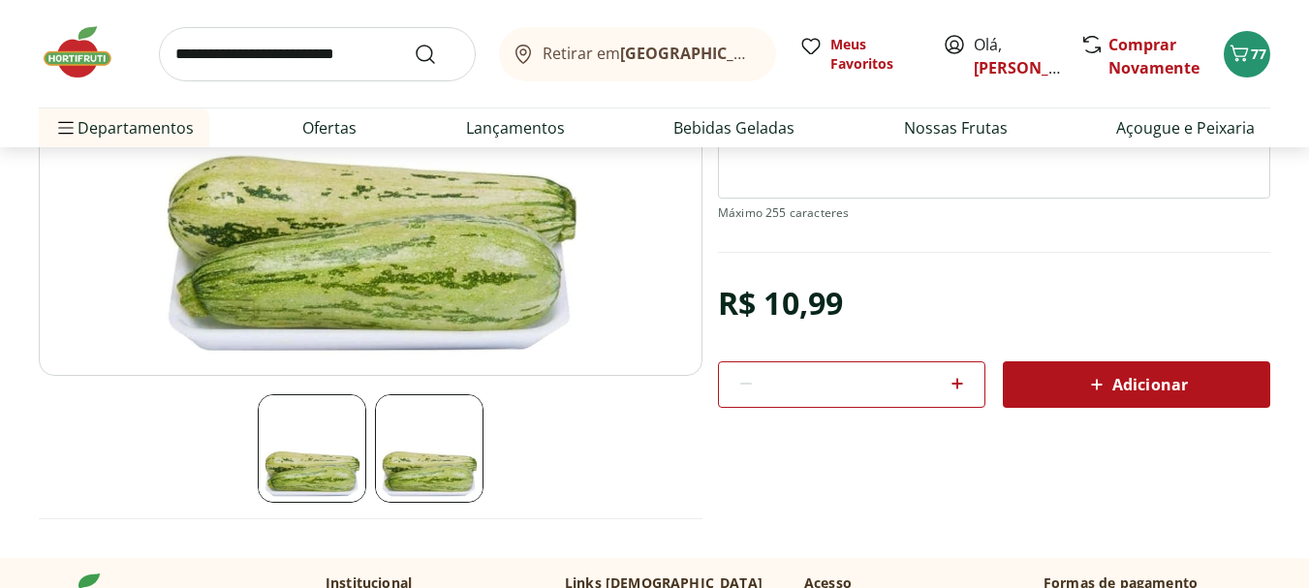
click at [1111, 379] on span "Adicionar" at bounding box center [1136, 384] width 103 height 23
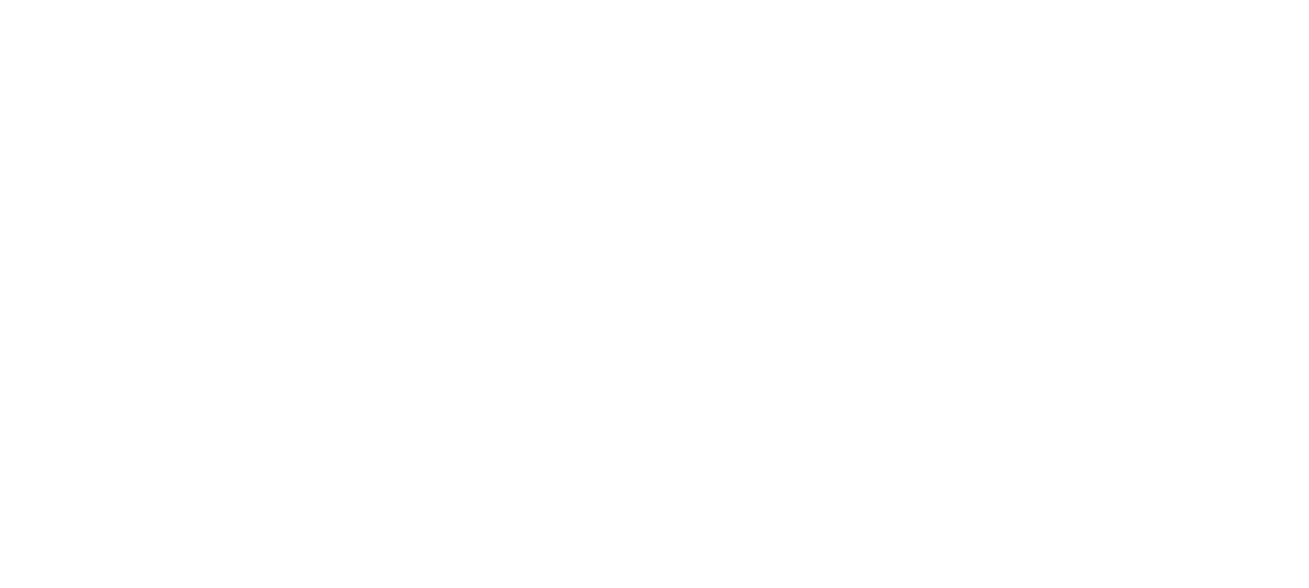
select select "**********"
type input "*"
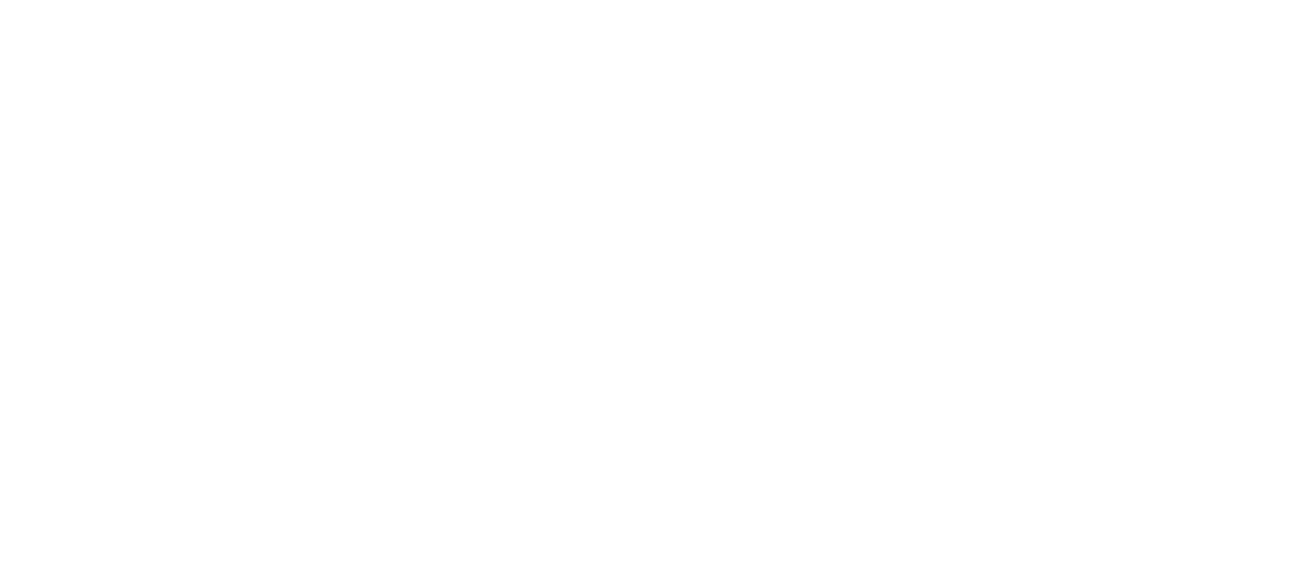
type input "*"
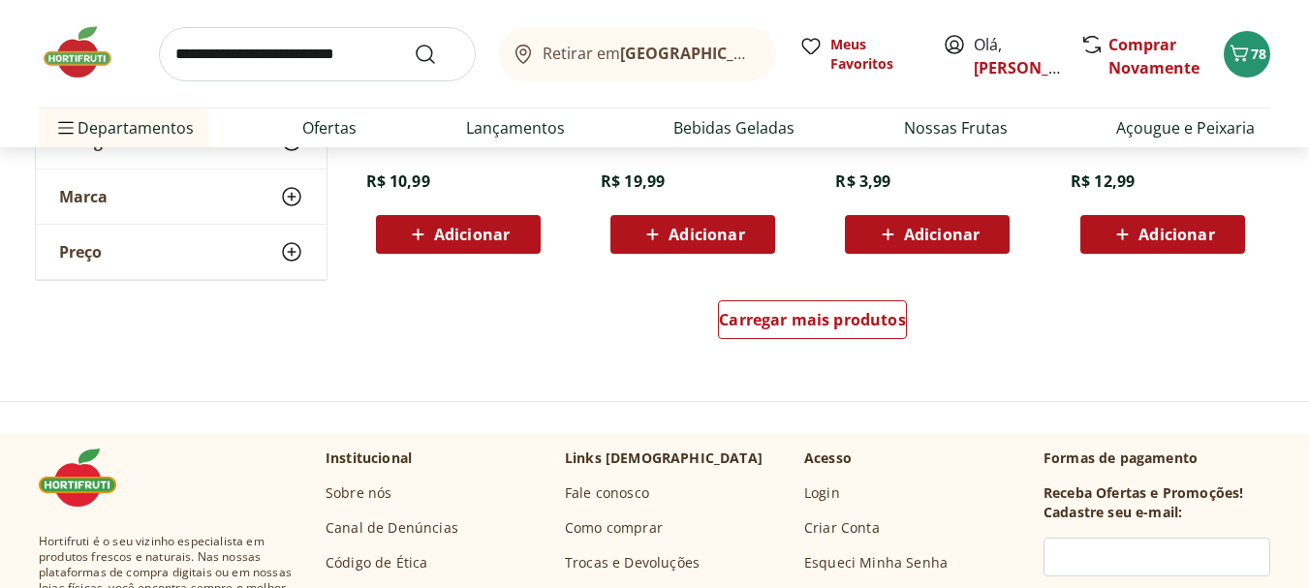
scroll to position [3779, 0]
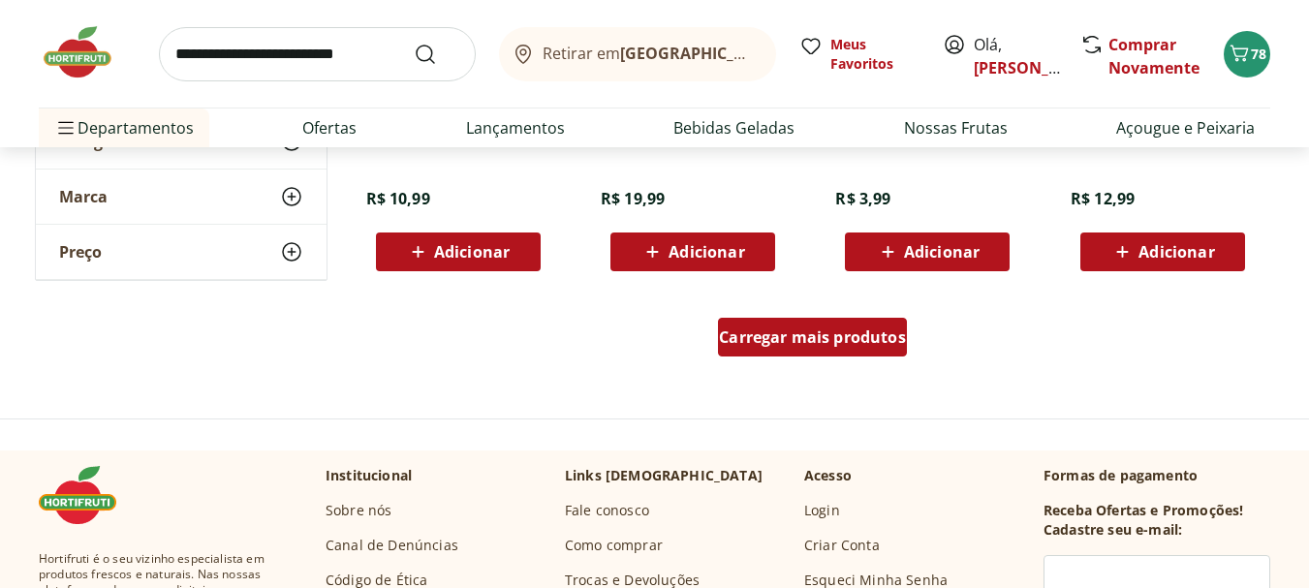
click at [760, 336] on span "Carregar mais produtos" at bounding box center [812, 337] width 187 height 16
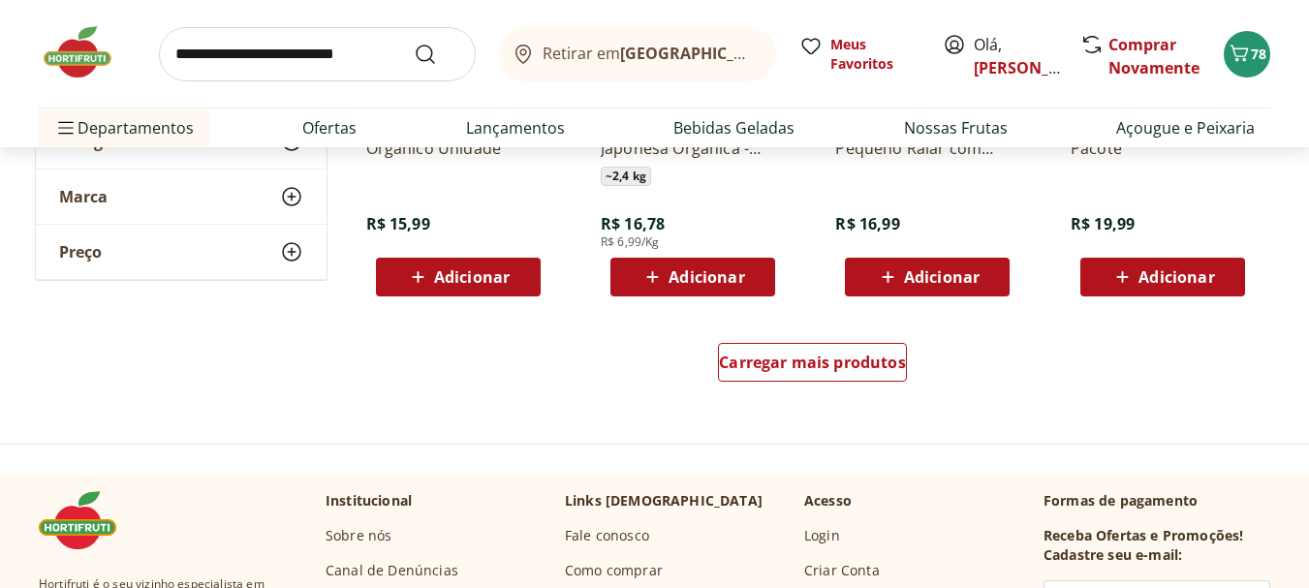
scroll to position [5039, 0]
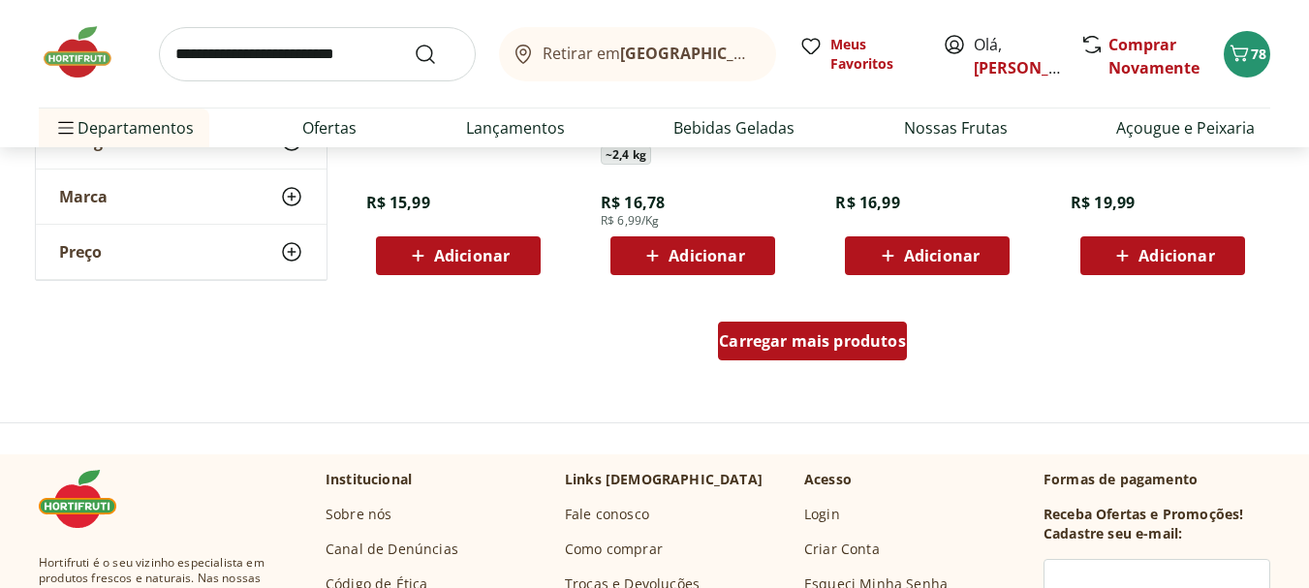
click at [776, 342] on span "Carregar mais produtos" at bounding box center [812, 341] width 187 height 16
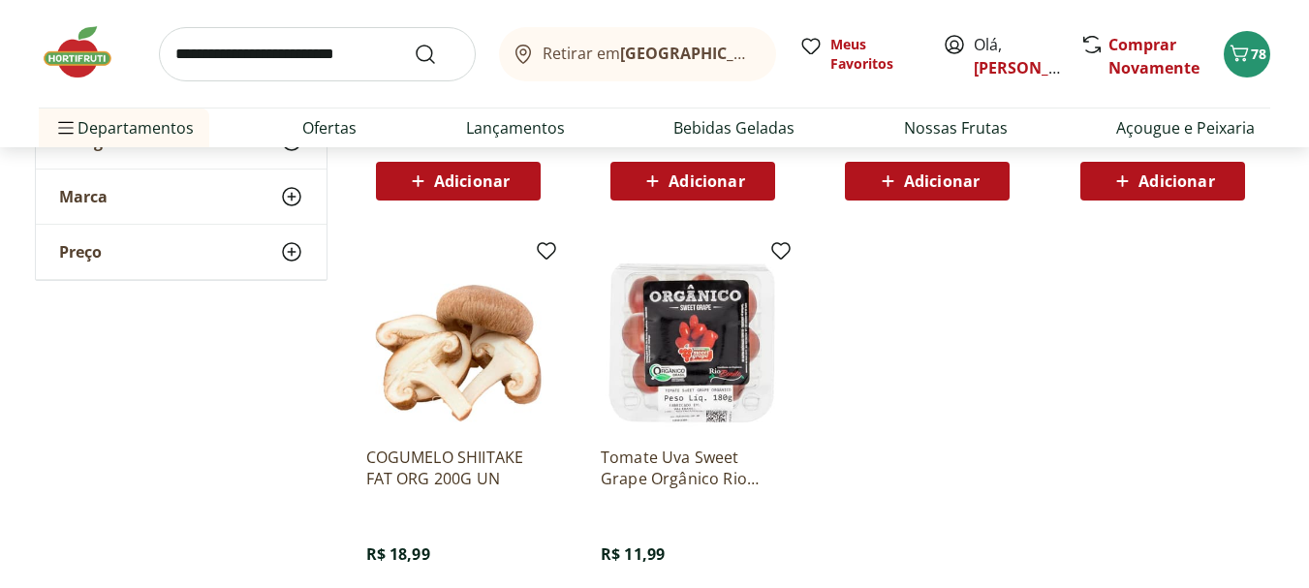
scroll to position [5523, 0]
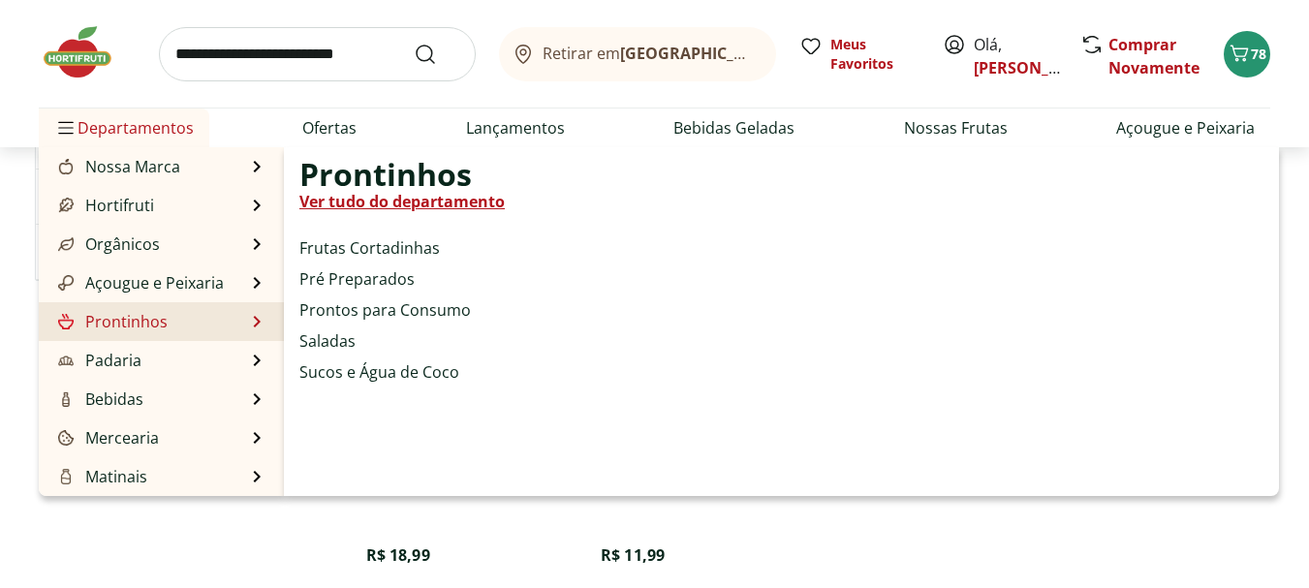
click at [161, 322] on link "Prontinhos" at bounding box center [110, 321] width 113 height 23
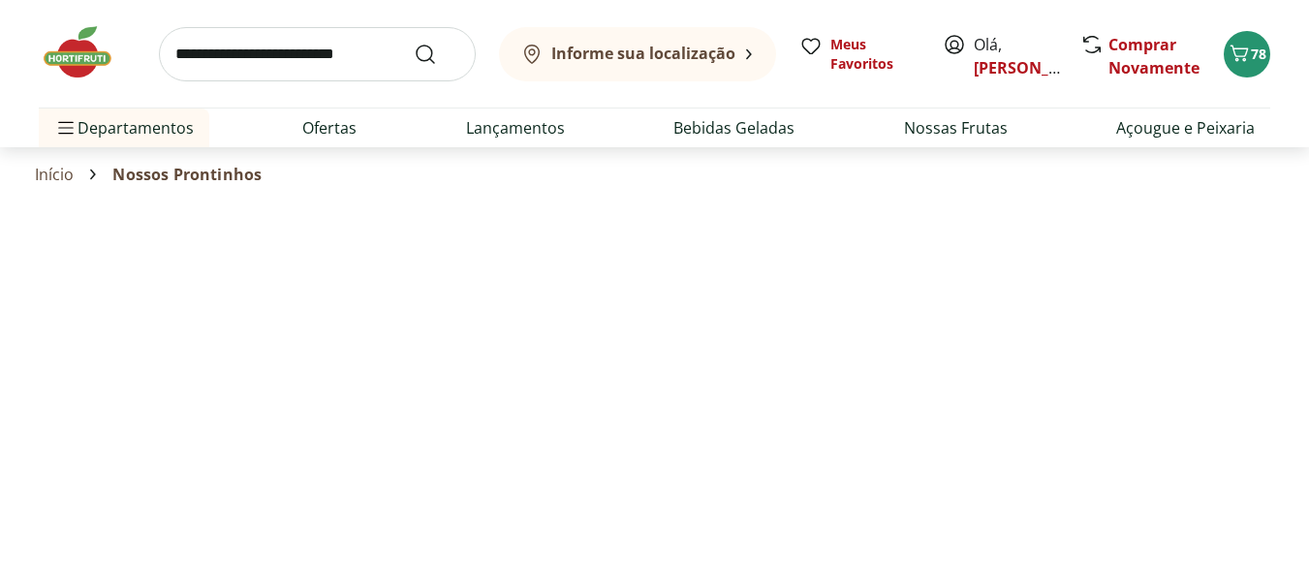
select select "**********"
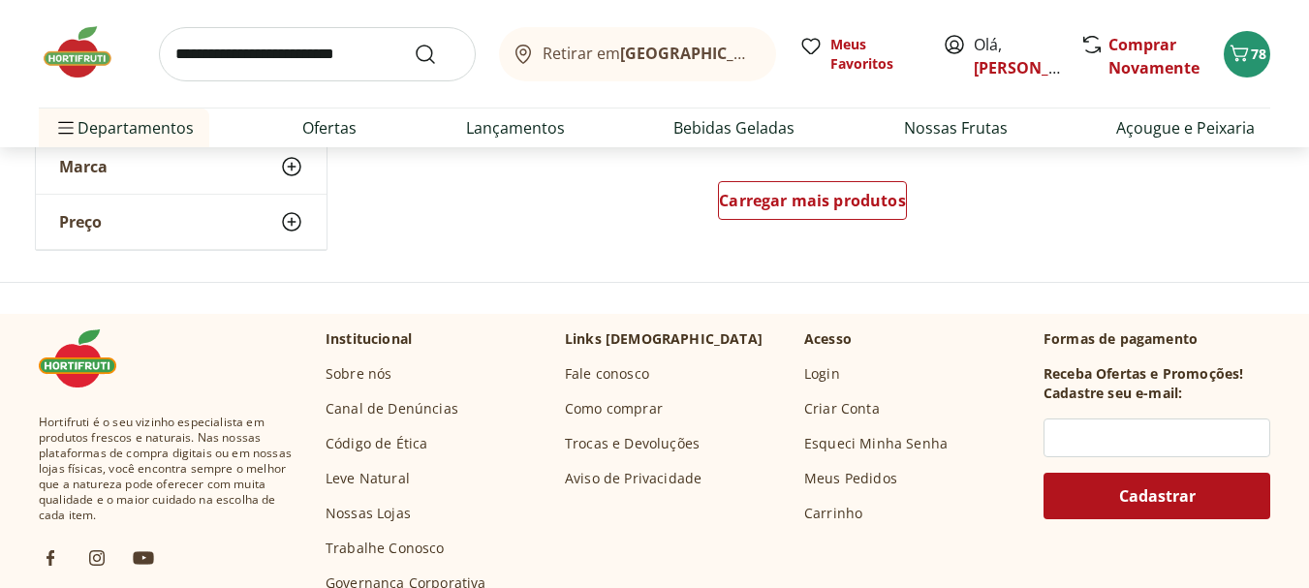
scroll to position [1357, 0]
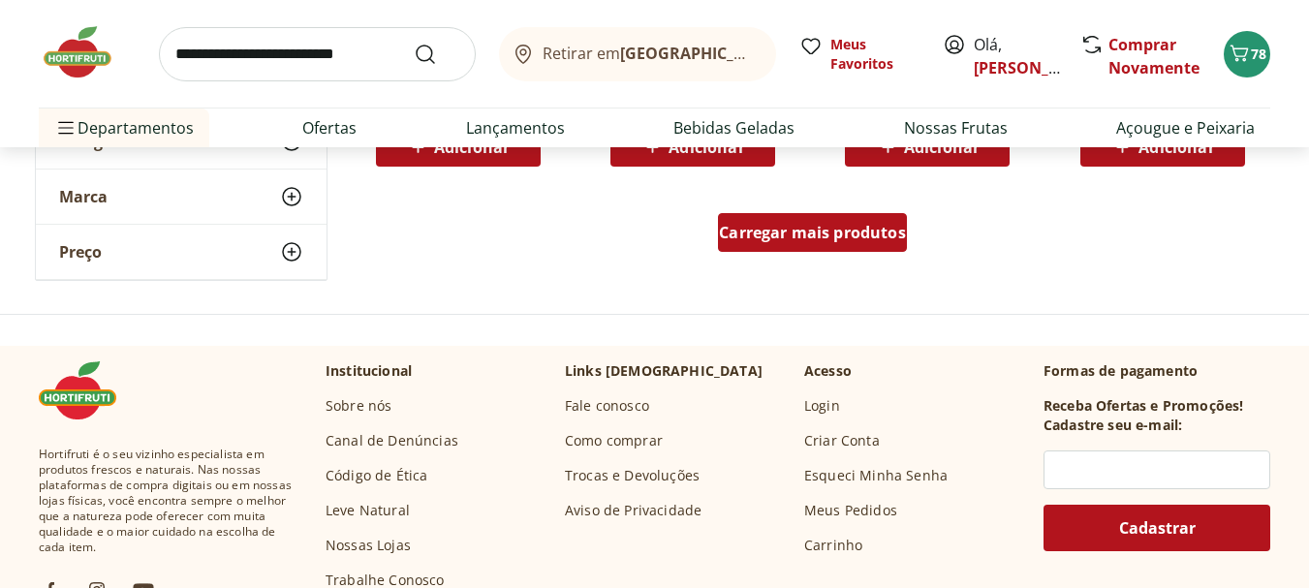
click at [763, 229] on span "Carregar mais produtos" at bounding box center [812, 233] width 187 height 16
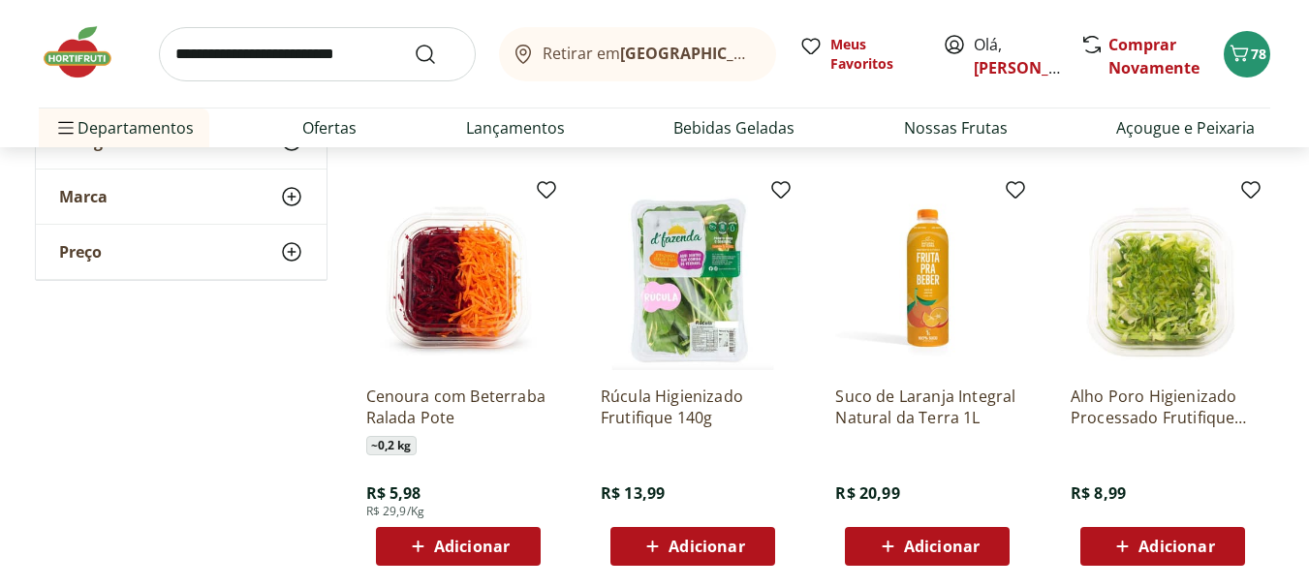
scroll to position [1841, 0]
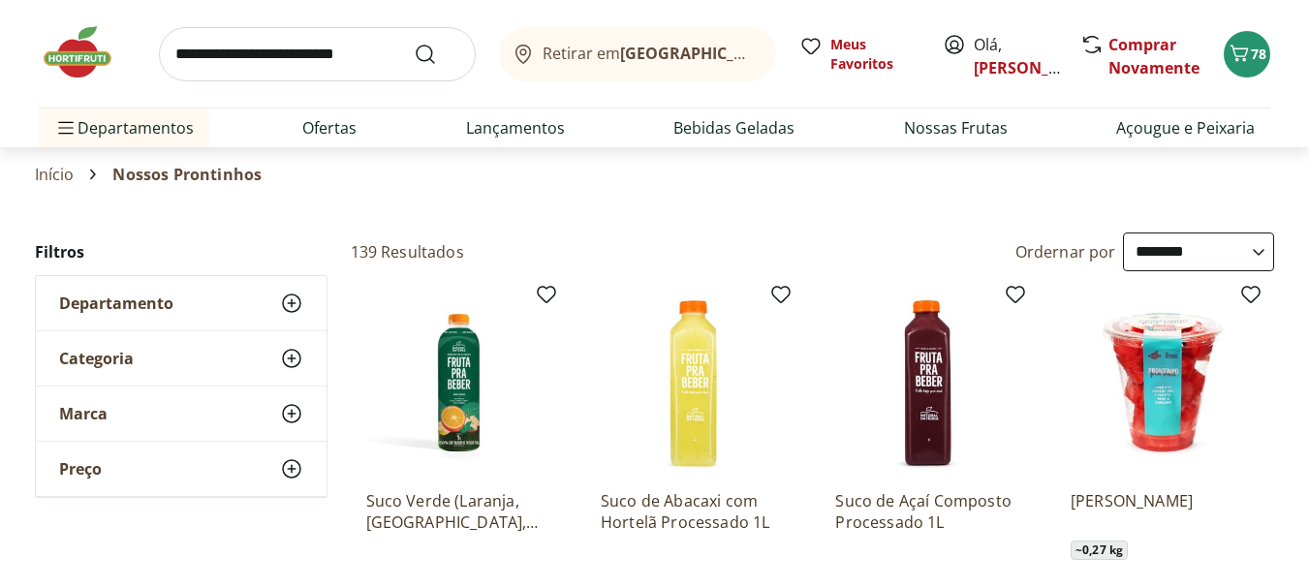
select select "**********"
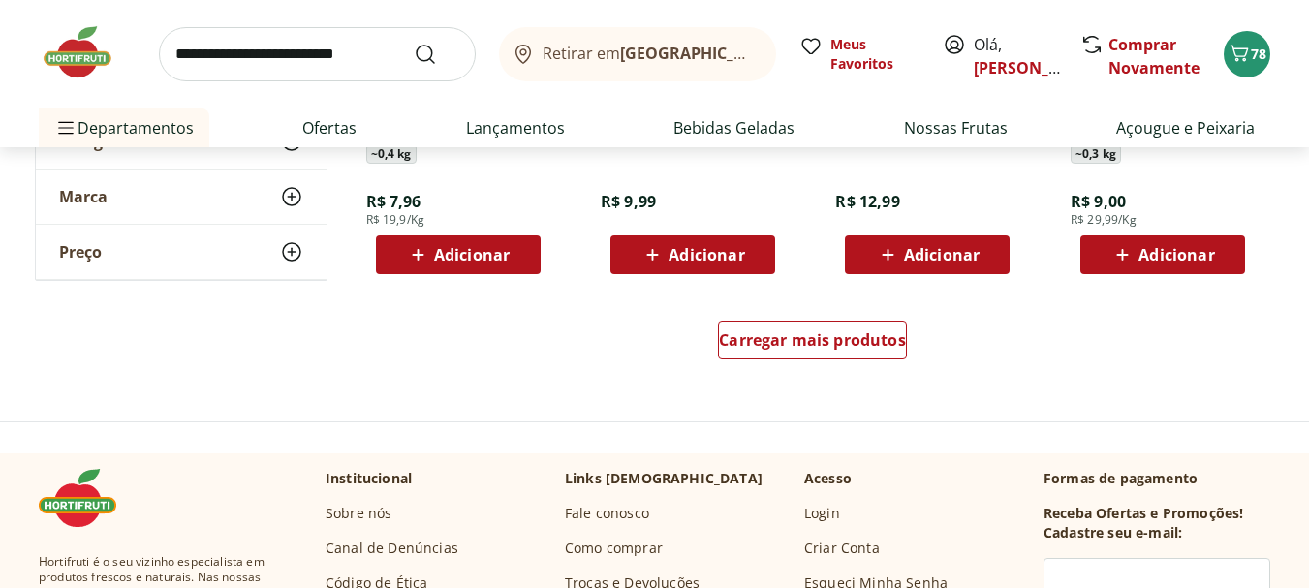
scroll to position [2519, 0]
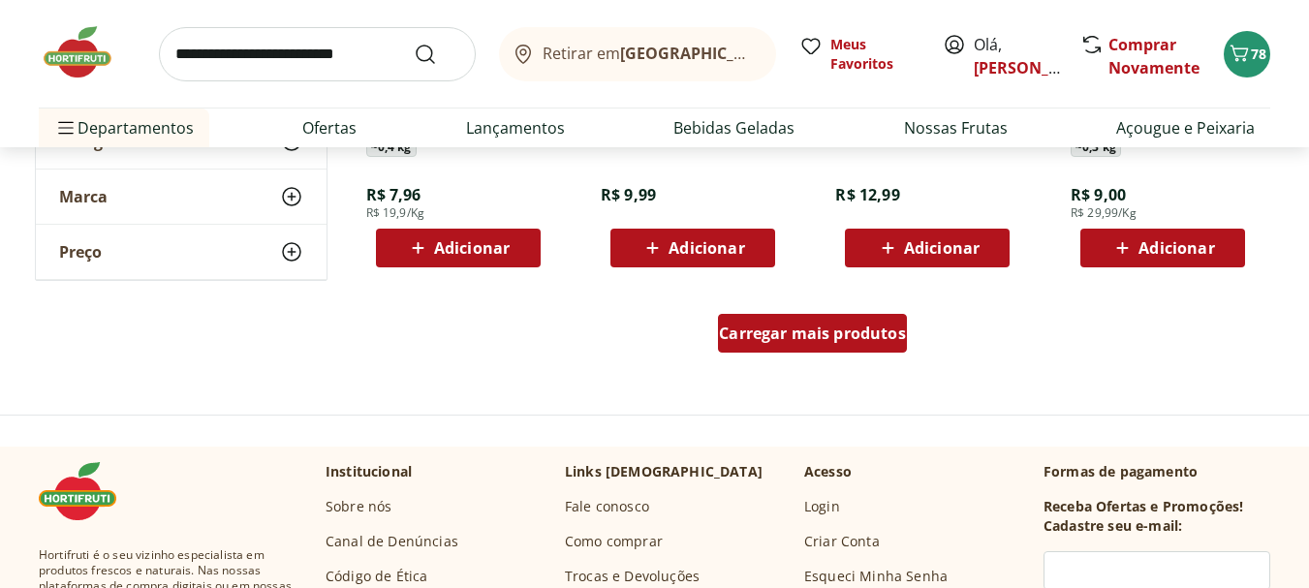
click at [764, 332] on span "Carregar mais produtos" at bounding box center [812, 334] width 187 height 16
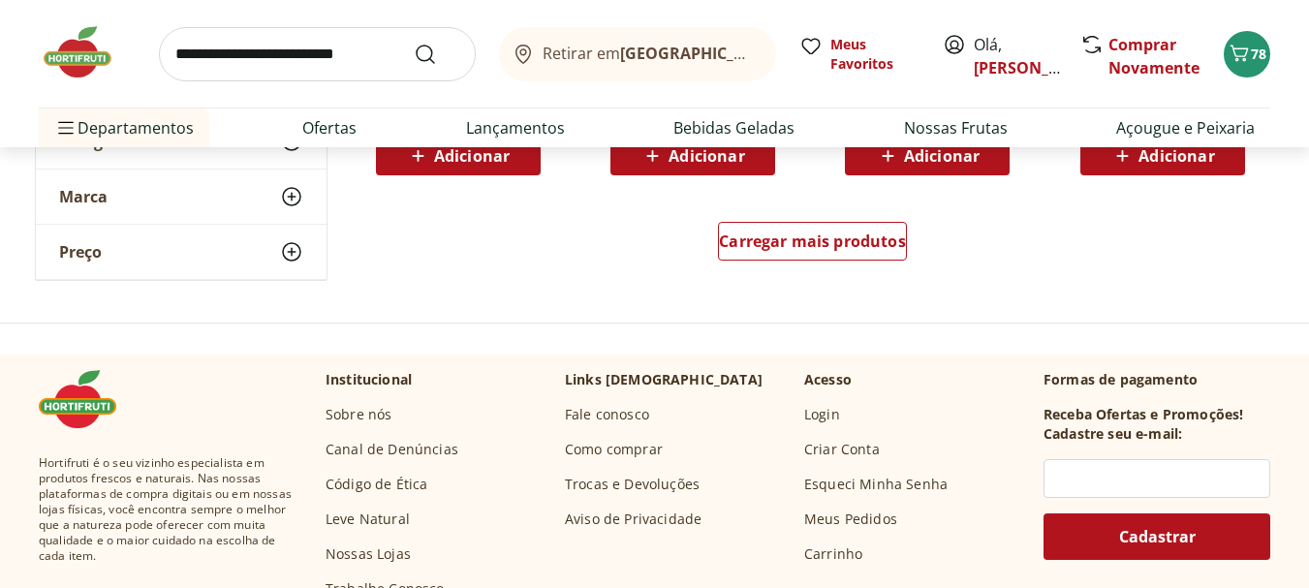
scroll to position [3876, 0]
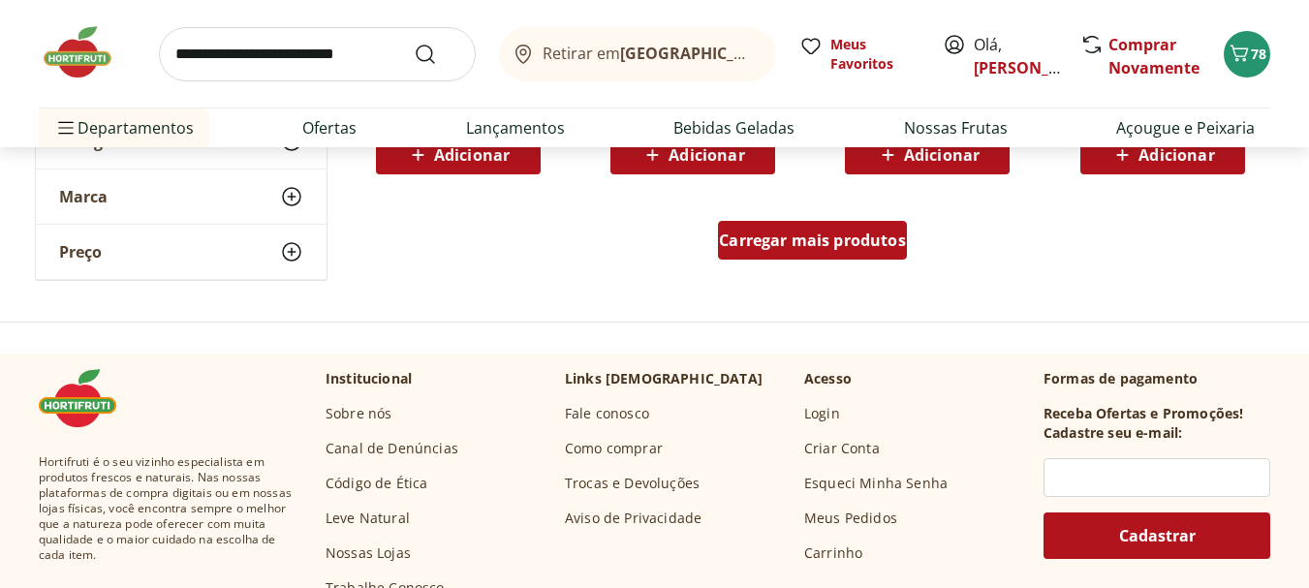
click at [765, 239] on span "Carregar mais produtos" at bounding box center [812, 241] width 187 height 16
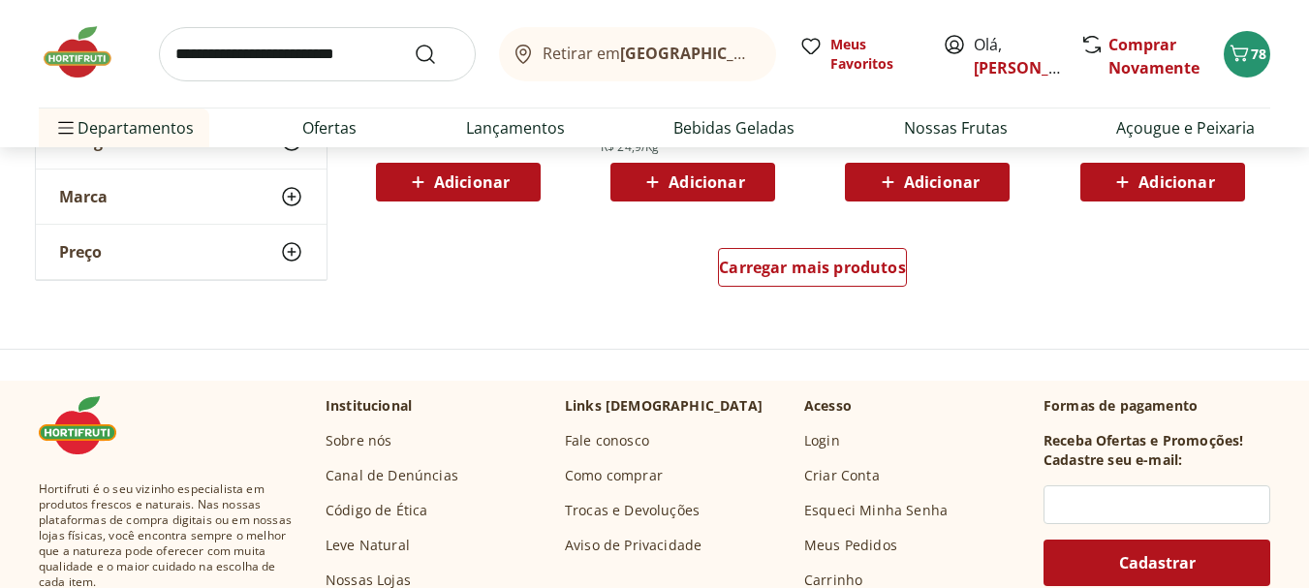
scroll to position [5136, 0]
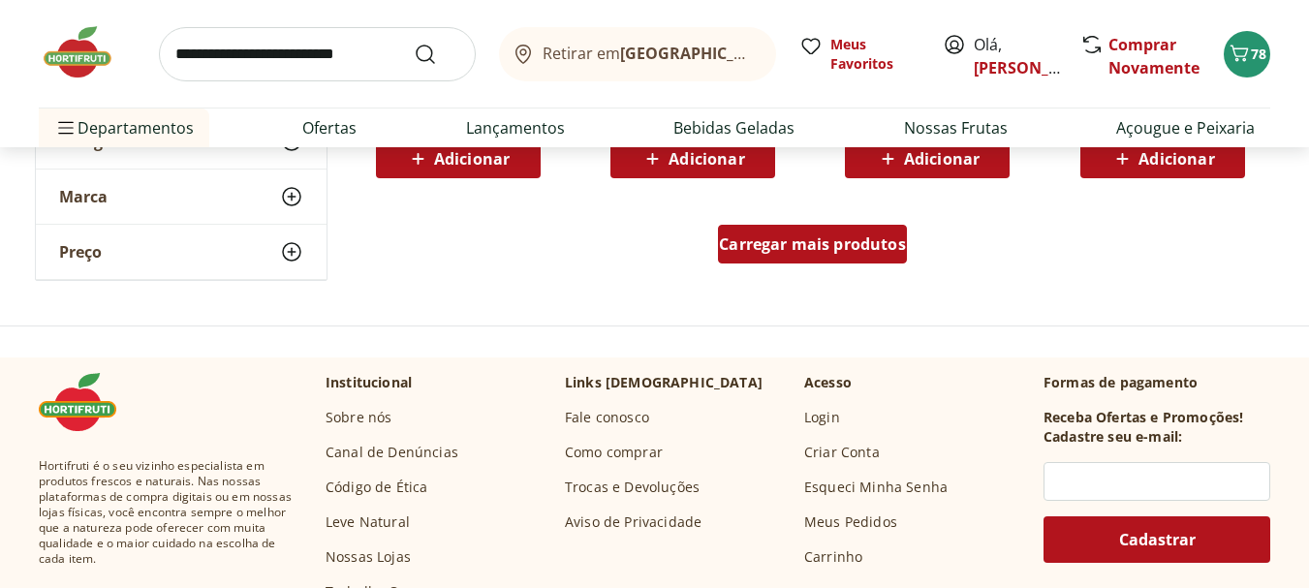
click at [735, 241] on span "Carregar mais produtos" at bounding box center [812, 244] width 187 height 16
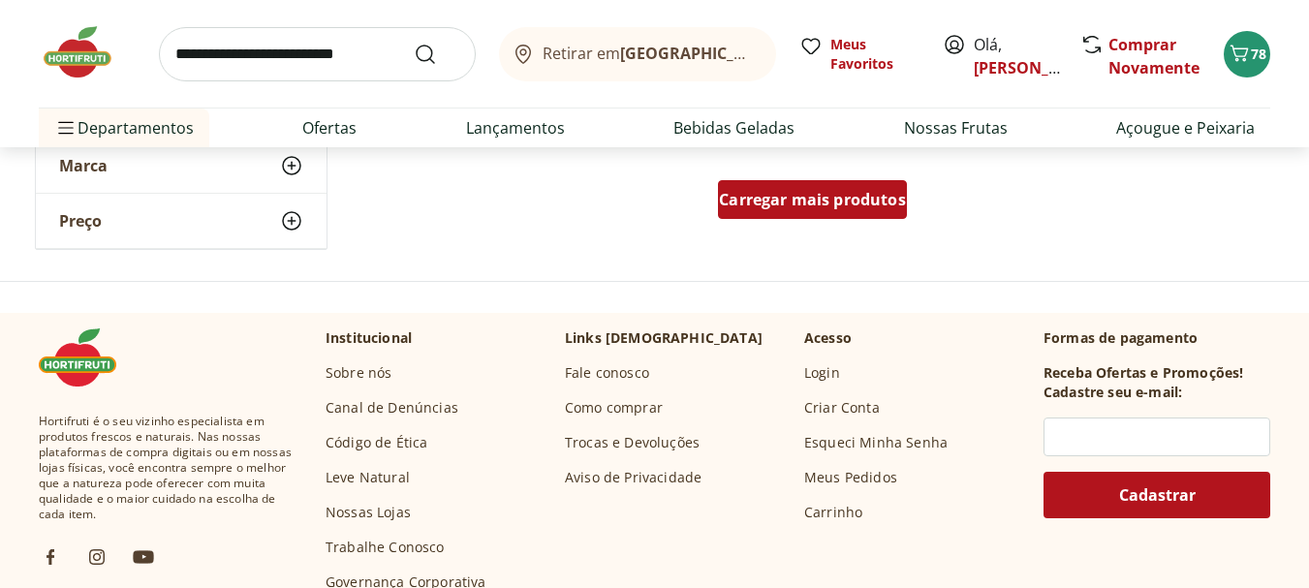
scroll to position [6395, 0]
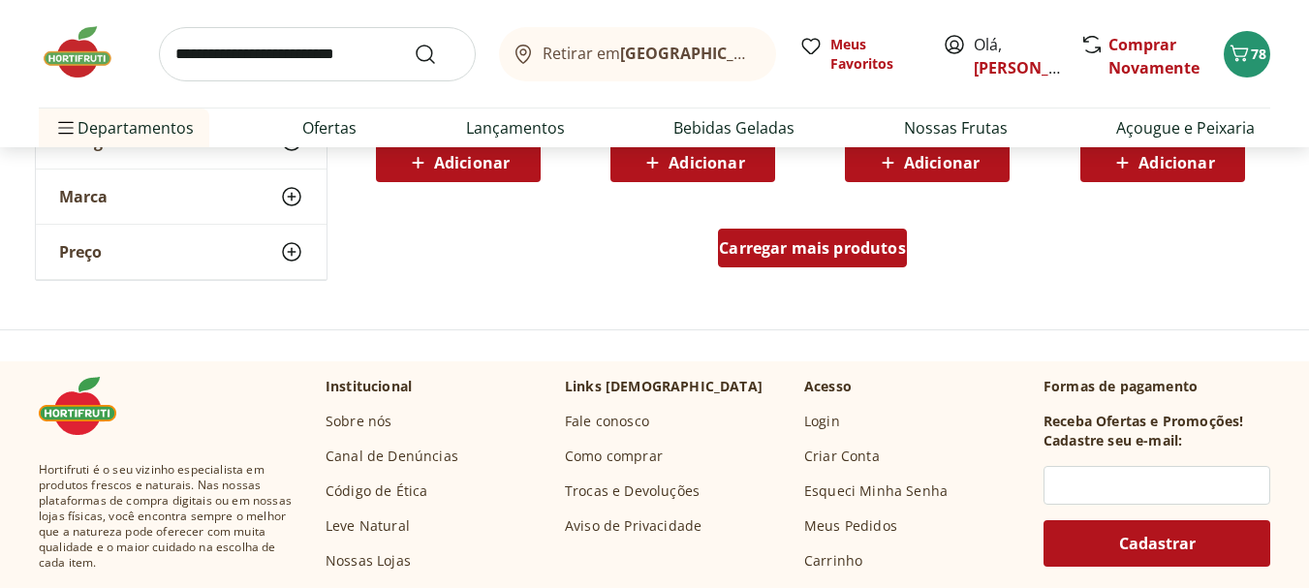
click at [762, 247] on span "Carregar mais produtos" at bounding box center [812, 248] width 187 height 16
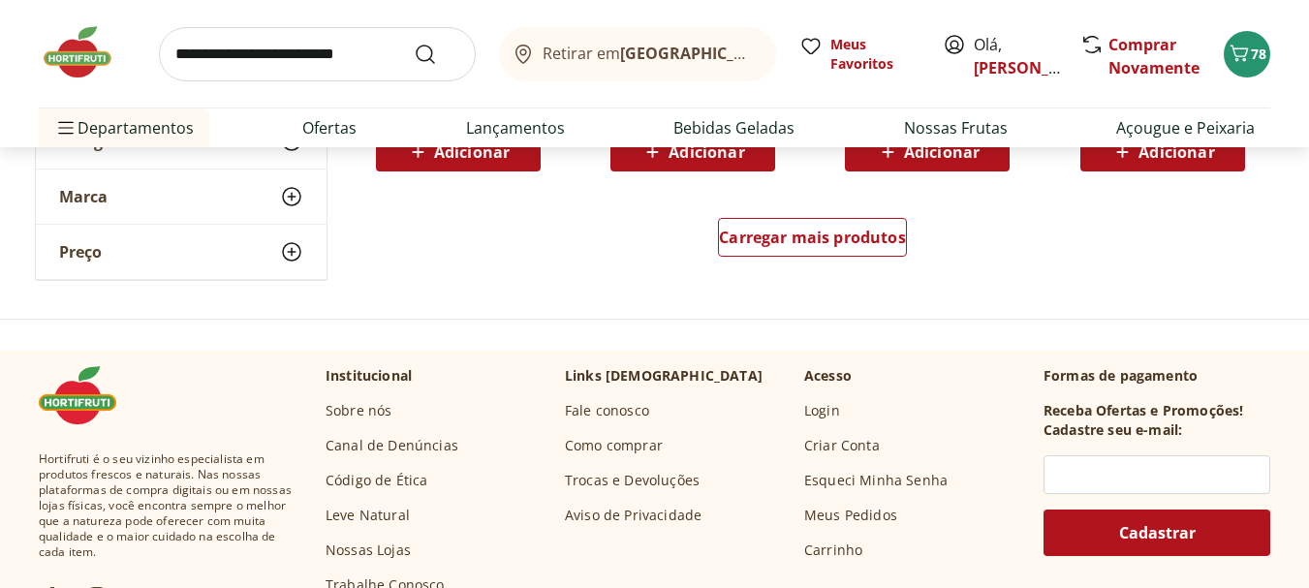
scroll to position [7558, 0]
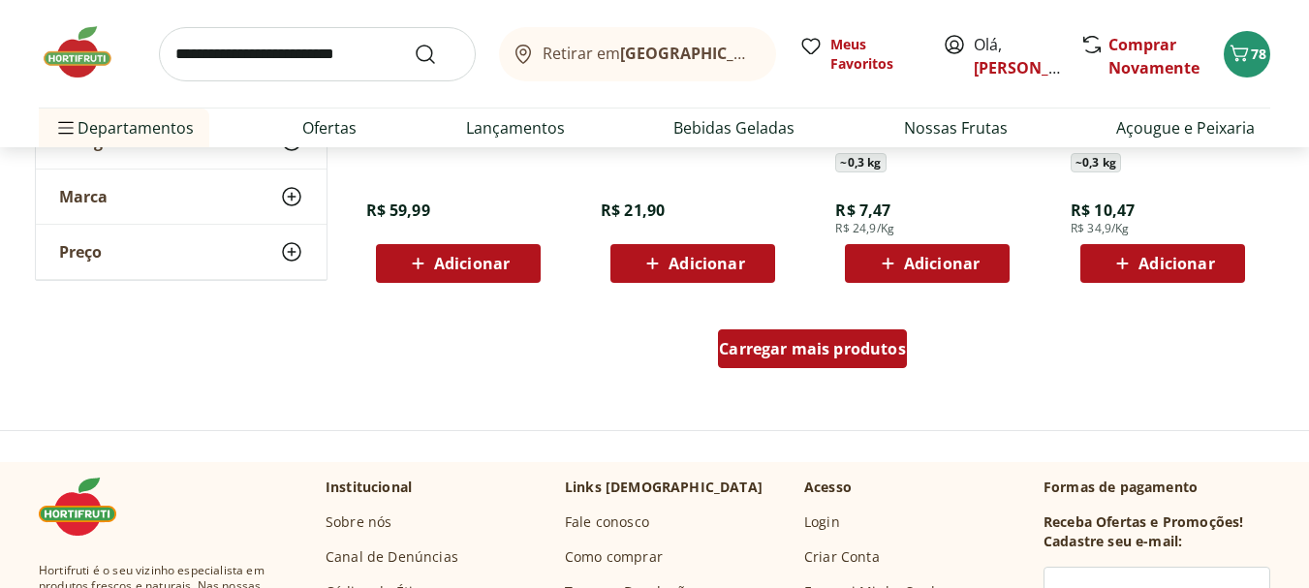
click at [762, 349] on span "Carregar mais produtos" at bounding box center [812, 349] width 187 height 16
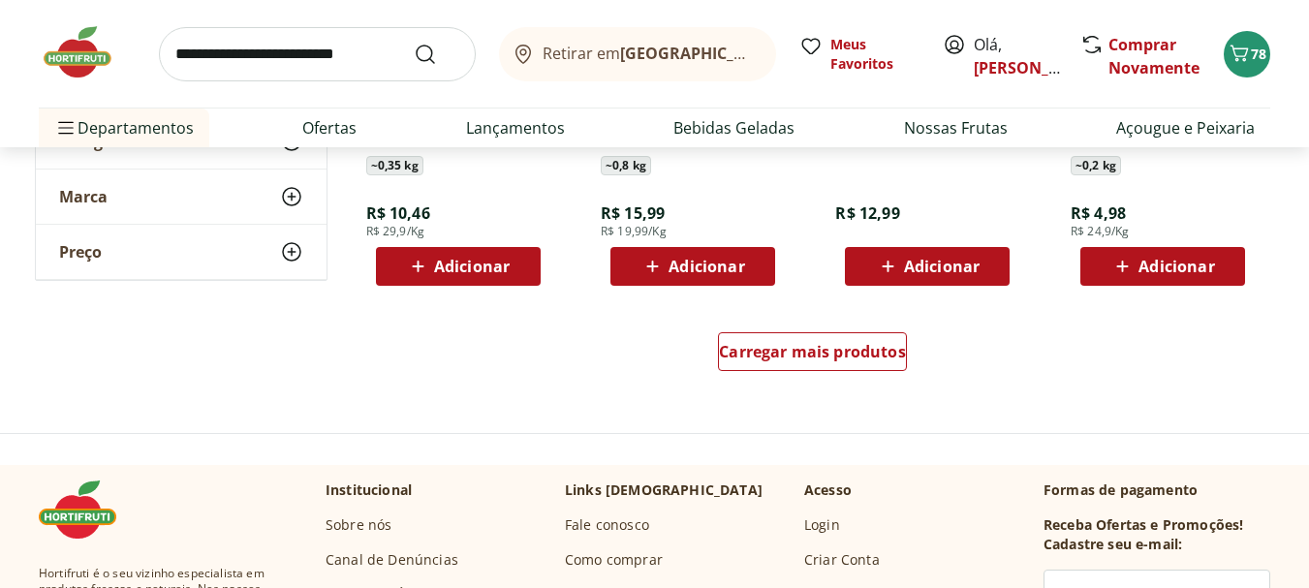
scroll to position [8818, 0]
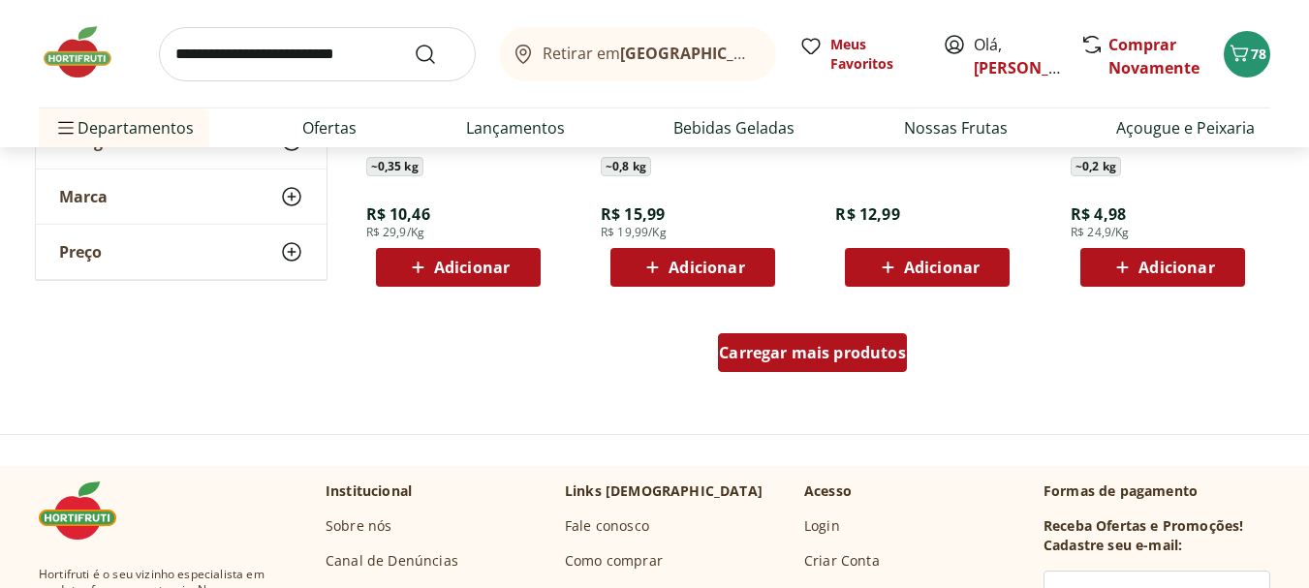
click at [755, 348] on span "Carregar mais produtos" at bounding box center [812, 353] width 187 height 16
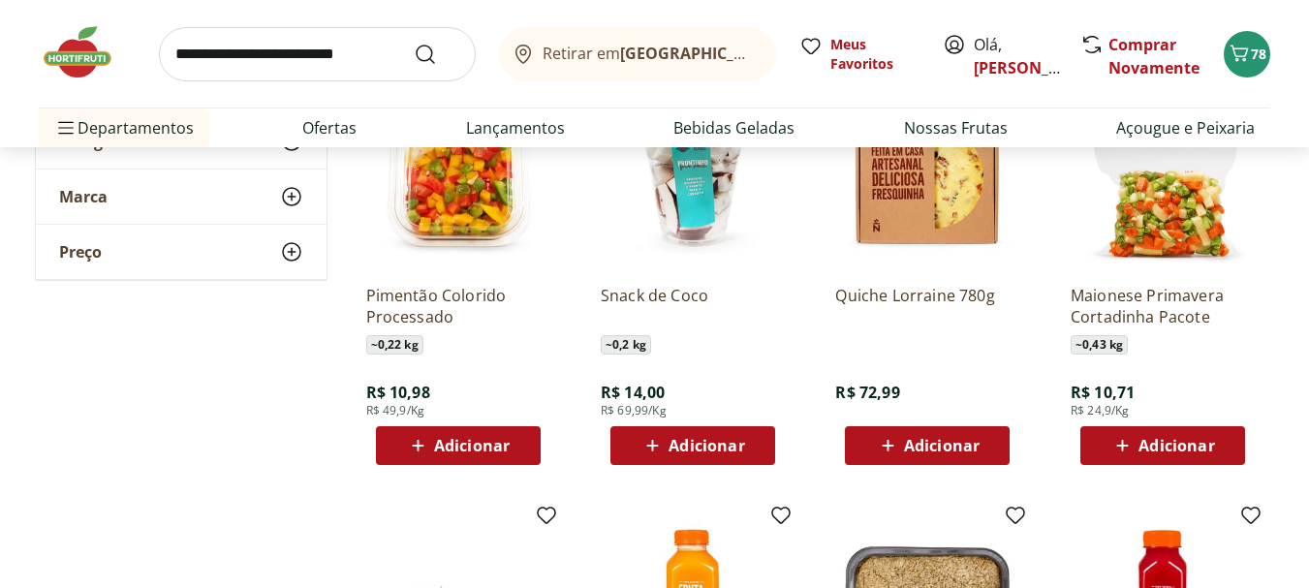
scroll to position [9496, 0]
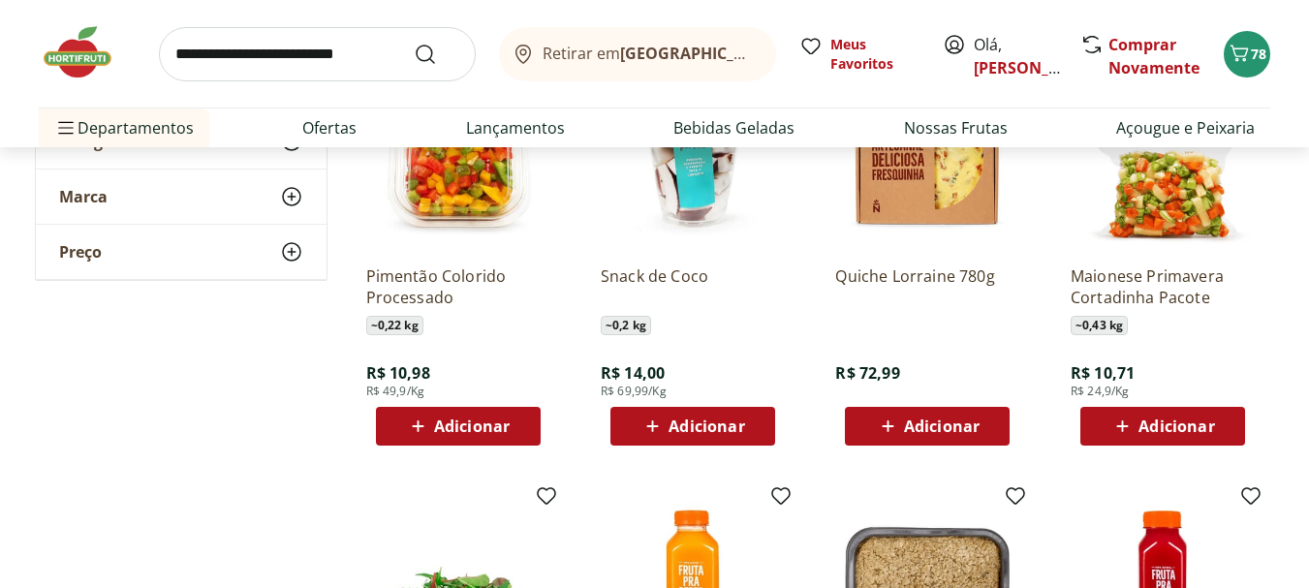
click at [711, 422] on span "Adicionar" at bounding box center [707, 427] width 76 height 16
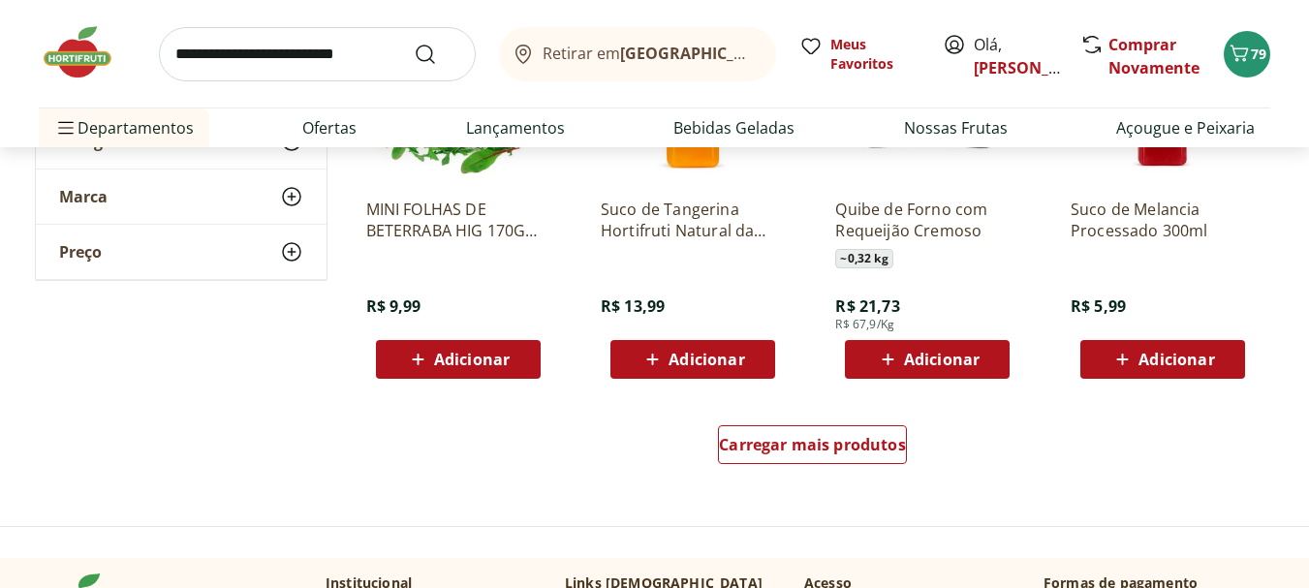
scroll to position [10078, 0]
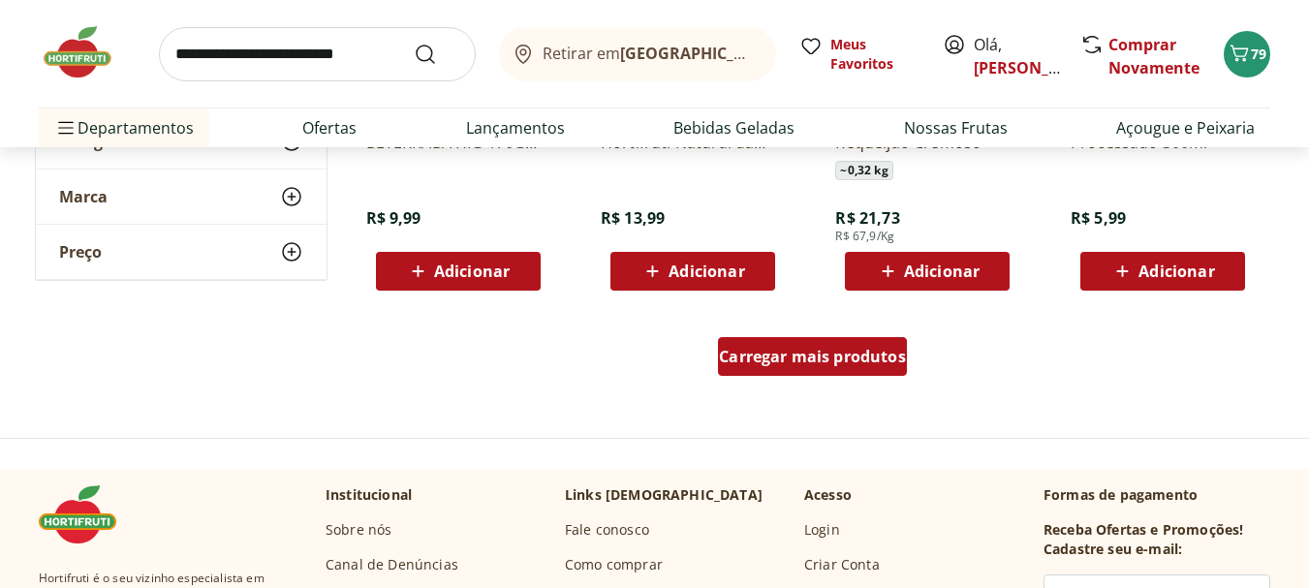
click at [737, 353] on span "Carregar mais produtos" at bounding box center [812, 357] width 187 height 16
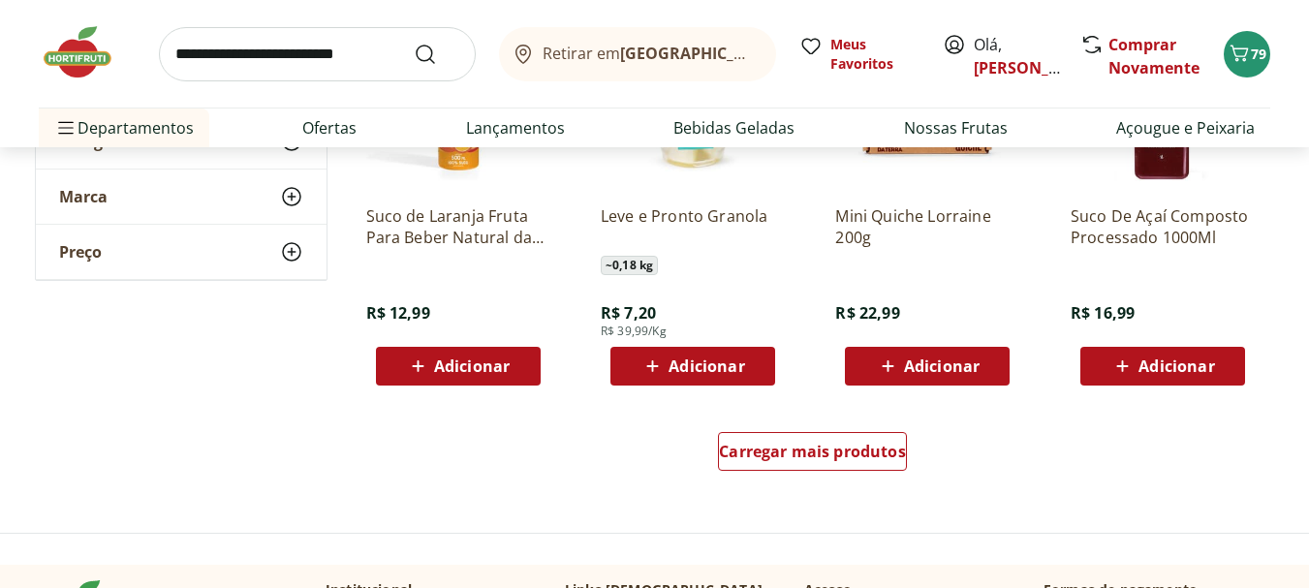
scroll to position [11337, 0]
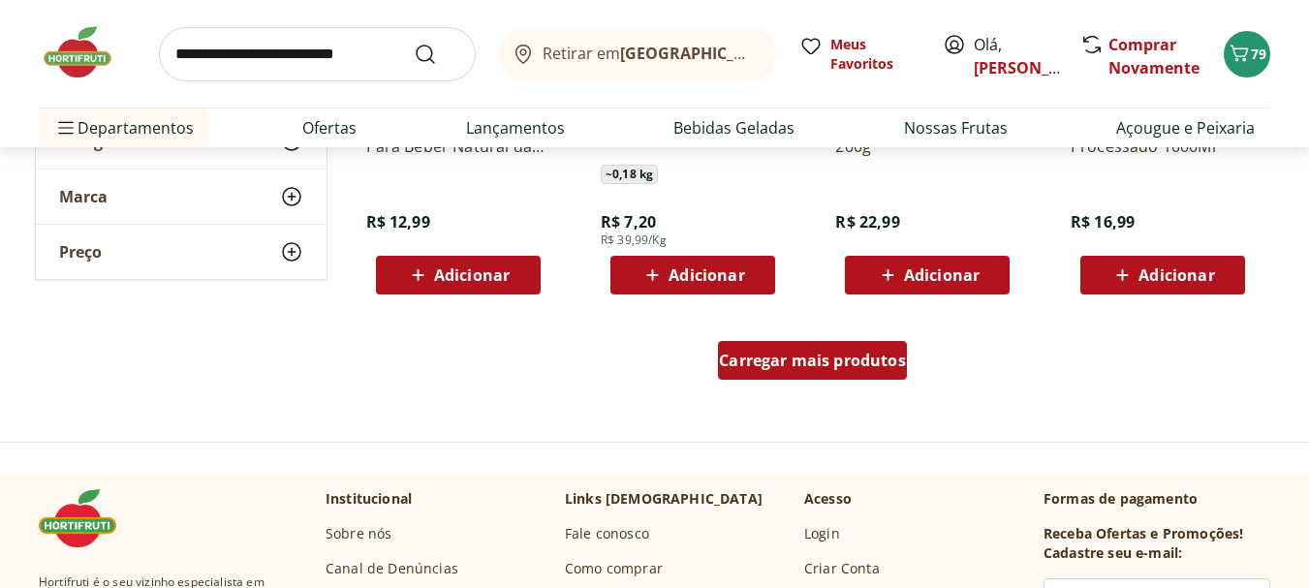
click at [740, 353] on span "Carregar mais produtos" at bounding box center [812, 361] width 187 height 16
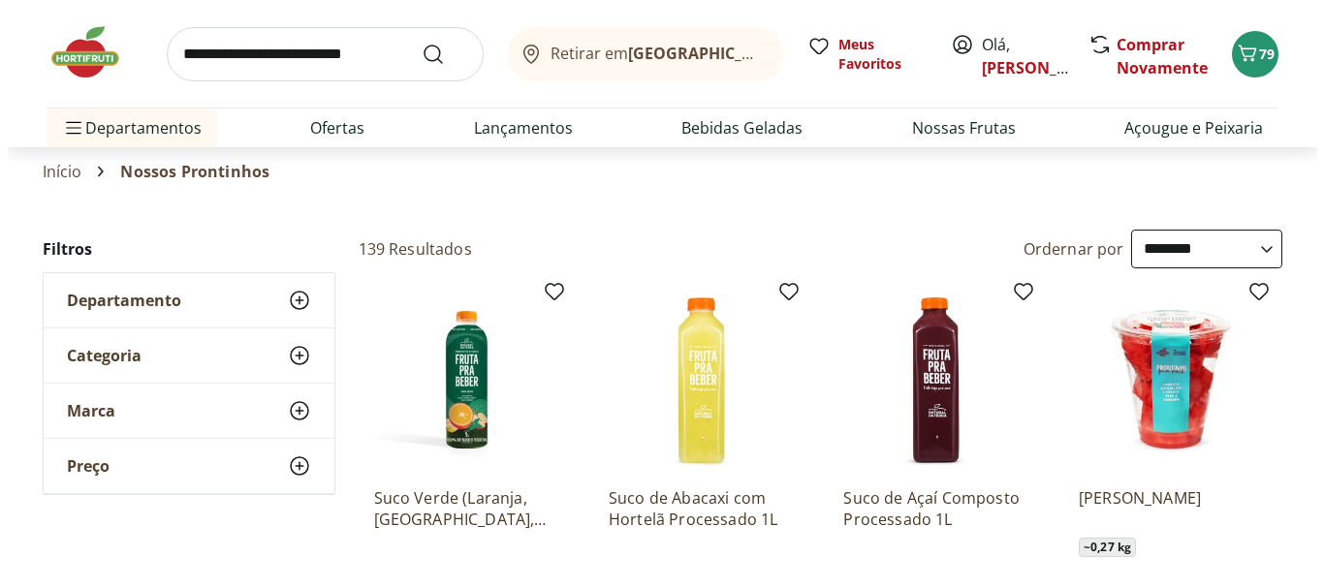
scroll to position [0, 0]
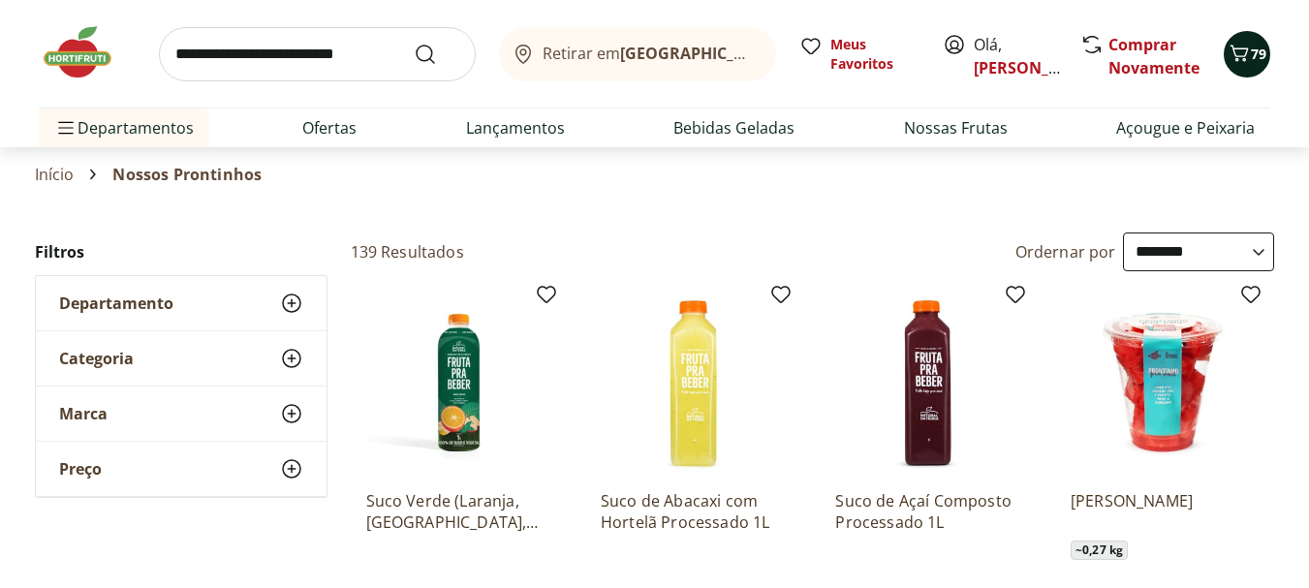
click at [1250, 55] on icon "Carrinho" at bounding box center [1239, 53] width 23 height 23
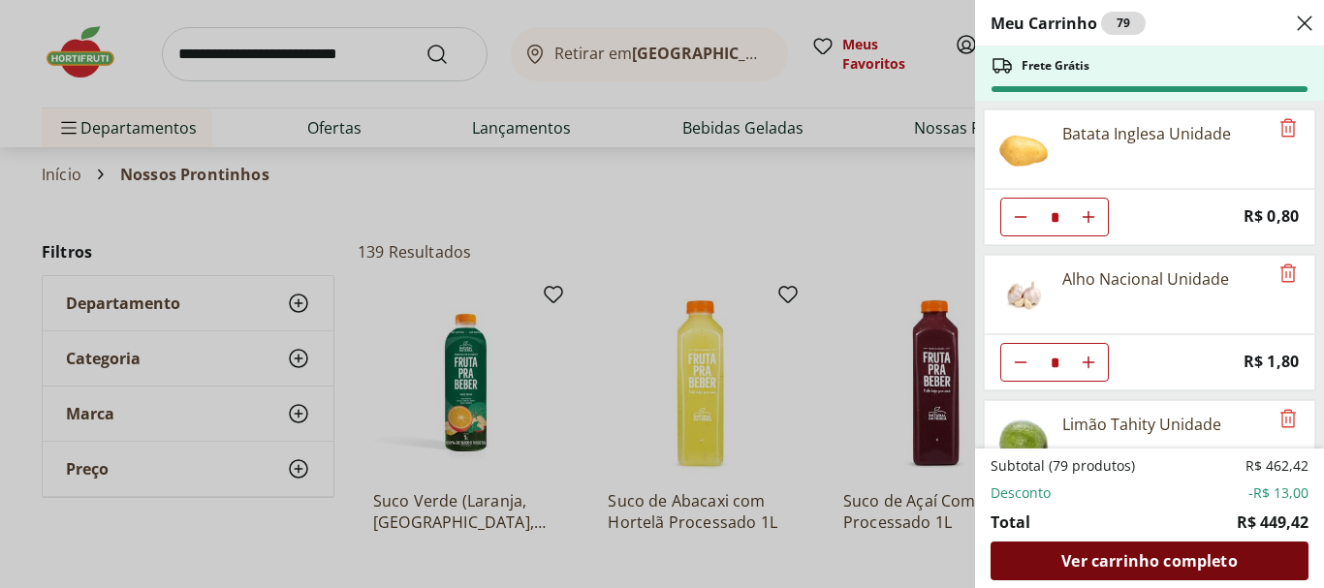
click at [1153, 555] on span "Ver carrinho completo" at bounding box center [1148, 561] width 175 height 16
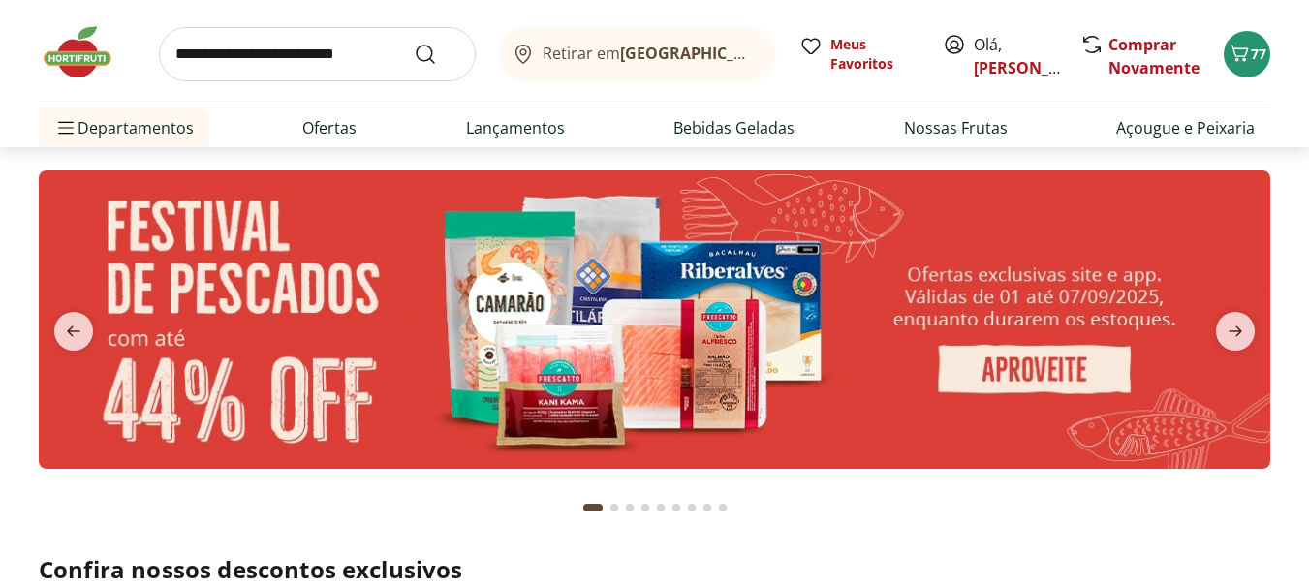
type input "*"
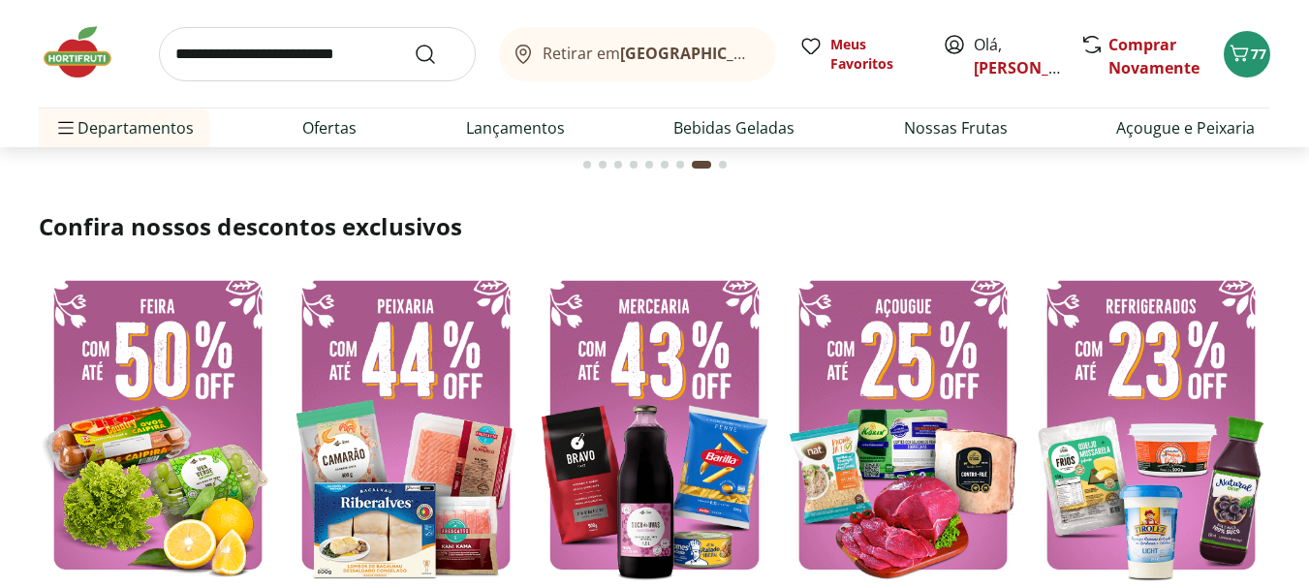
scroll to position [388, 0]
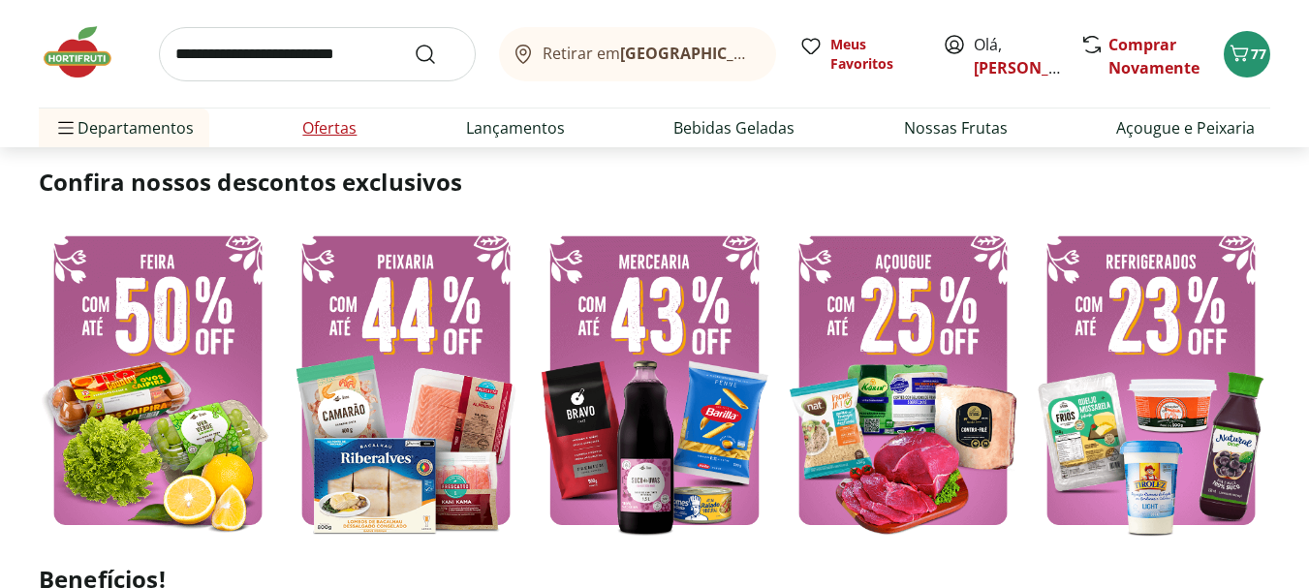
click at [322, 125] on link "Ofertas" at bounding box center [329, 127] width 54 height 23
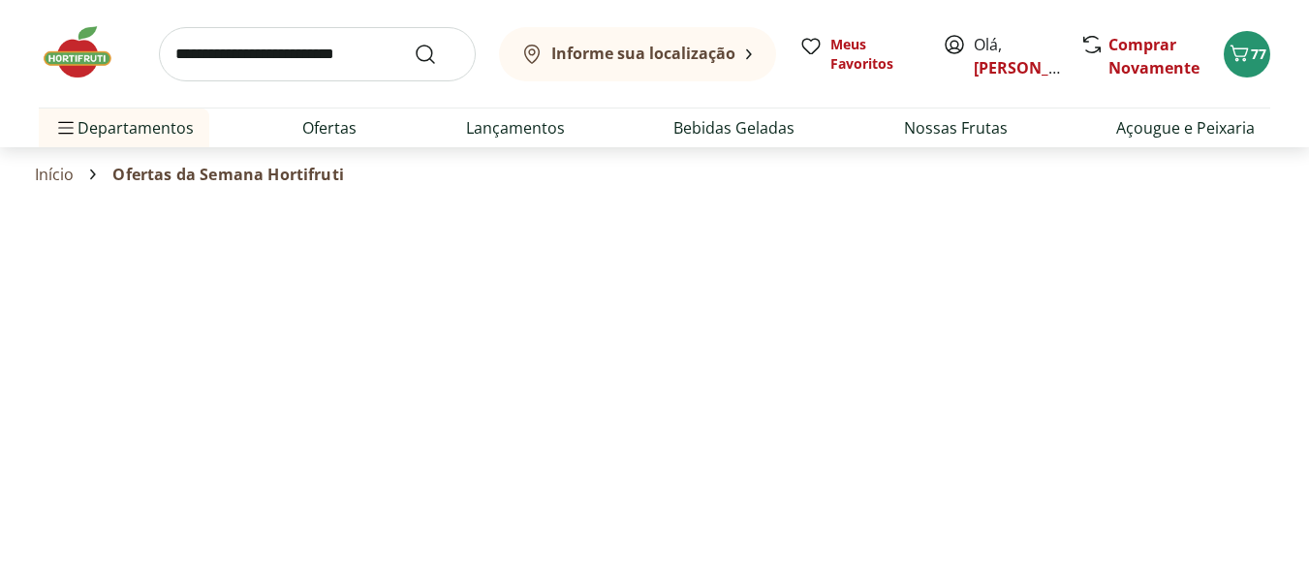
select select "**********"
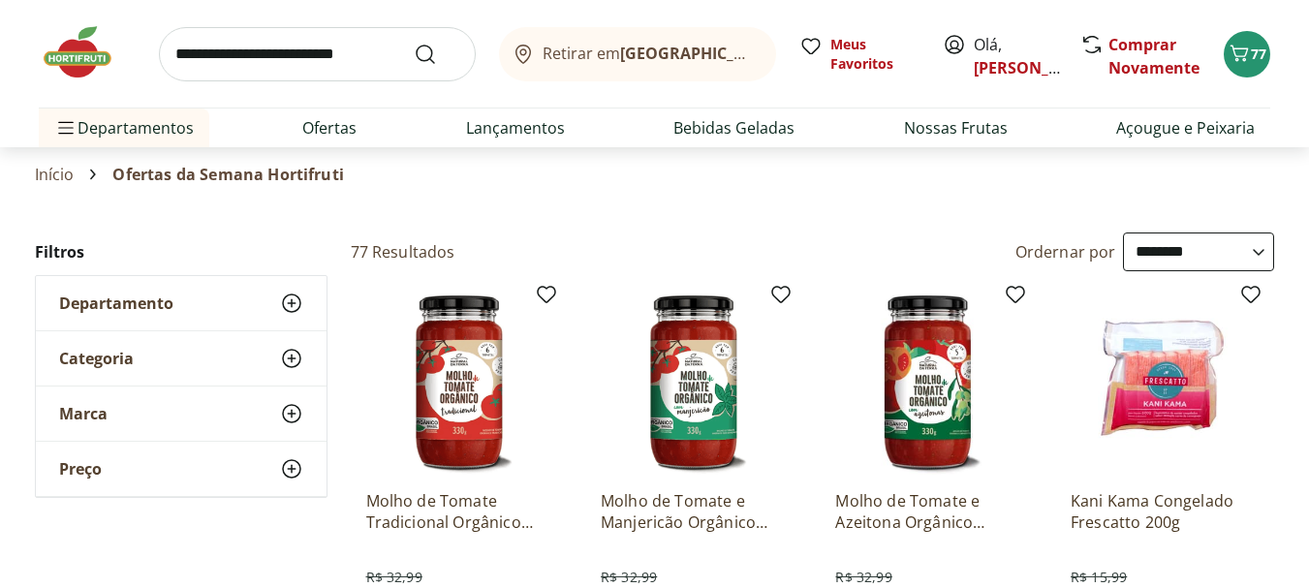
click at [1260, 251] on select "**********" at bounding box center [1198, 252] width 151 height 39
click at [1259, 251] on select "**********" at bounding box center [1198, 252] width 151 height 39
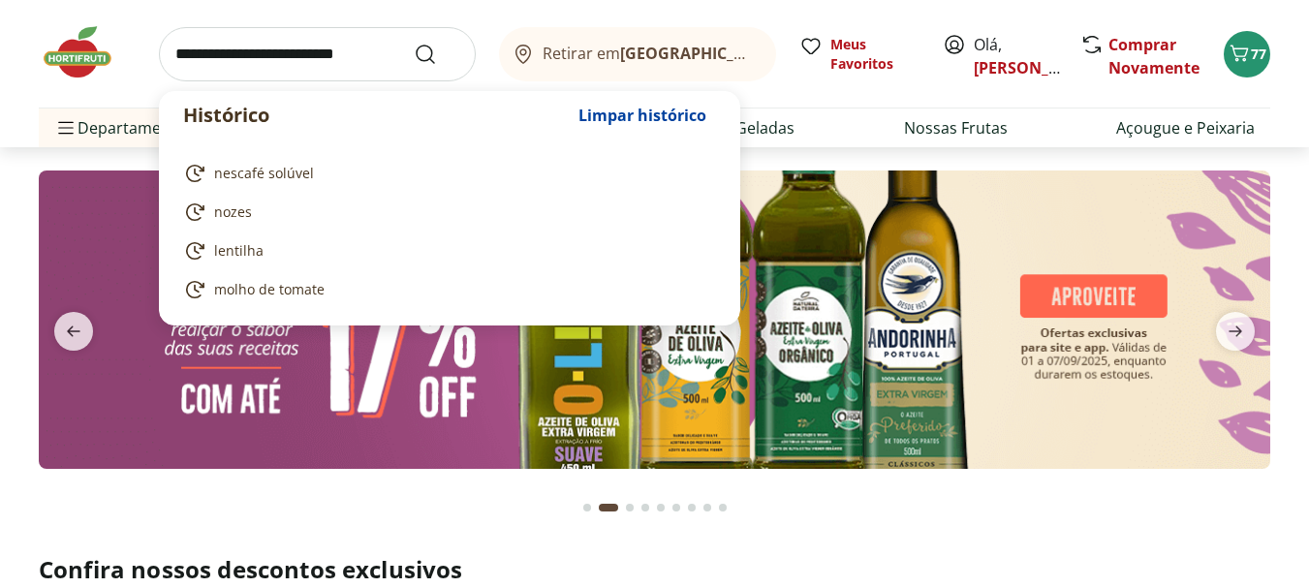
click at [253, 62] on input "search" at bounding box center [317, 54] width 317 height 54
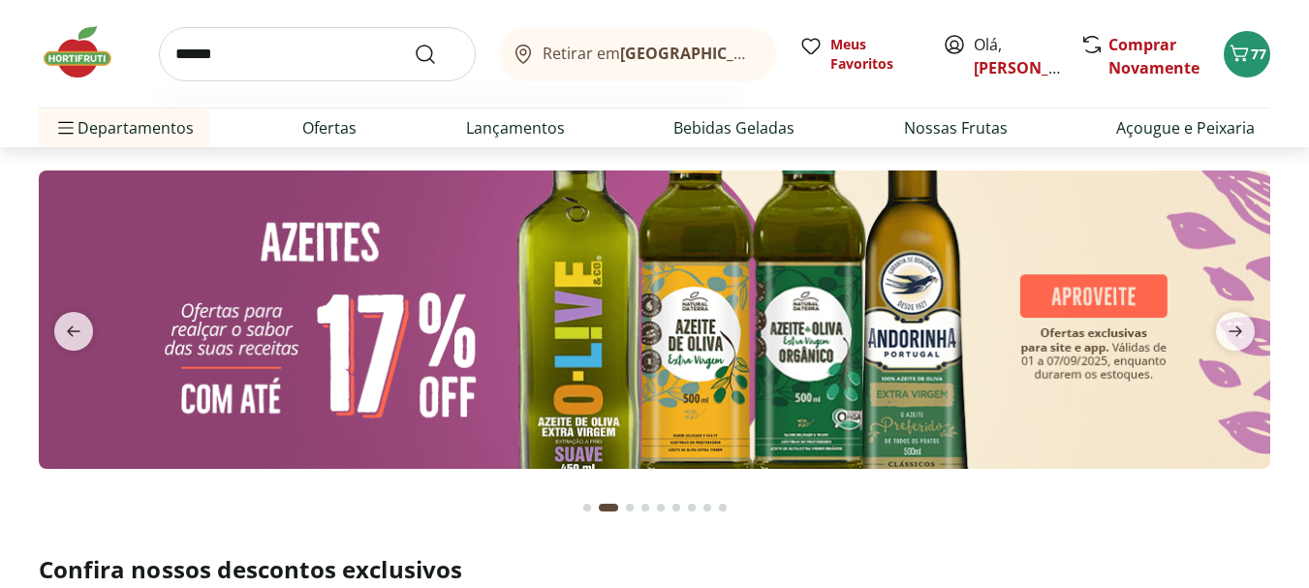
type input "******"
click at [414, 43] on button "Submit Search" at bounding box center [437, 54] width 47 height 23
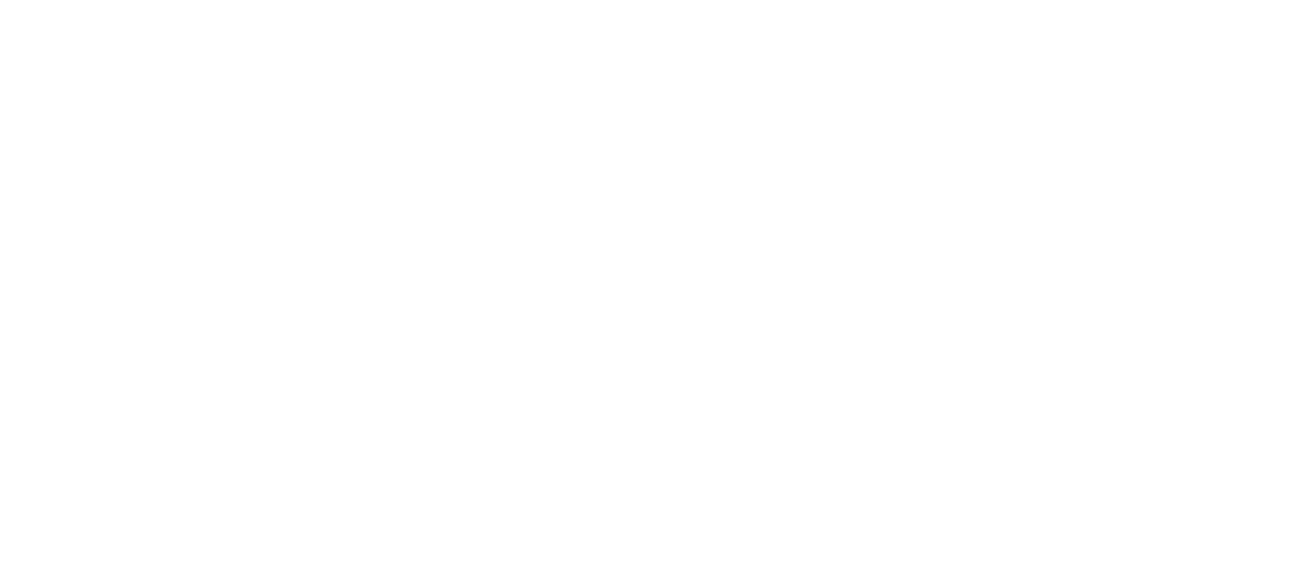
select select "**********"
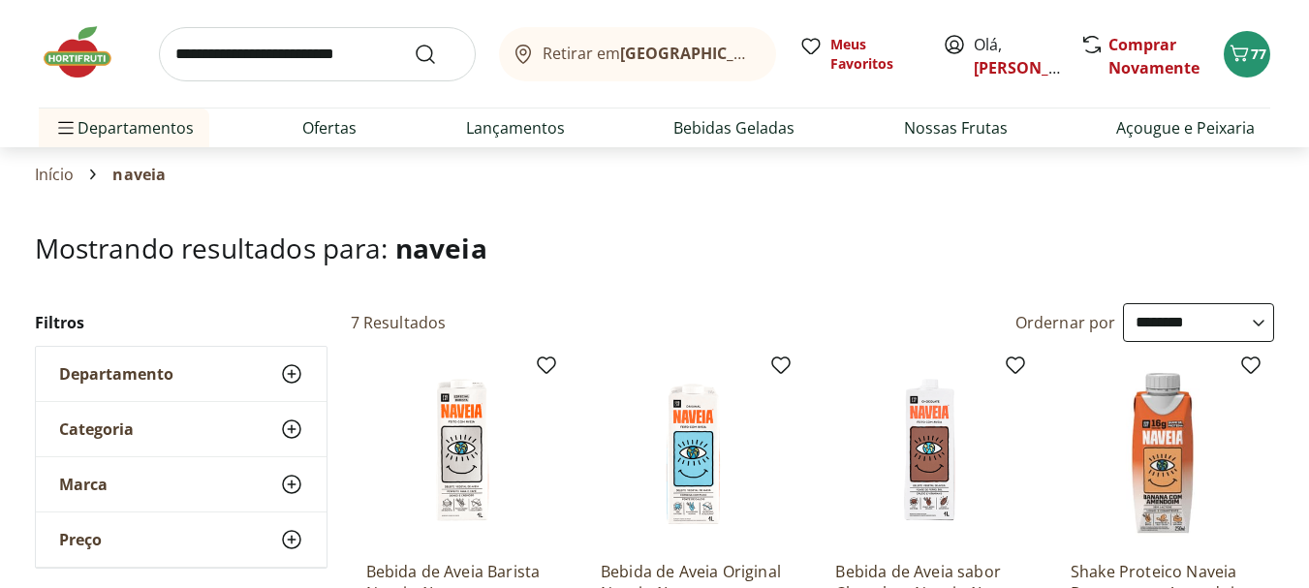
click at [237, 53] on input "search" at bounding box center [317, 54] width 317 height 54
type input "****"
click at [414, 43] on button "Submit Search" at bounding box center [437, 54] width 47 height 23
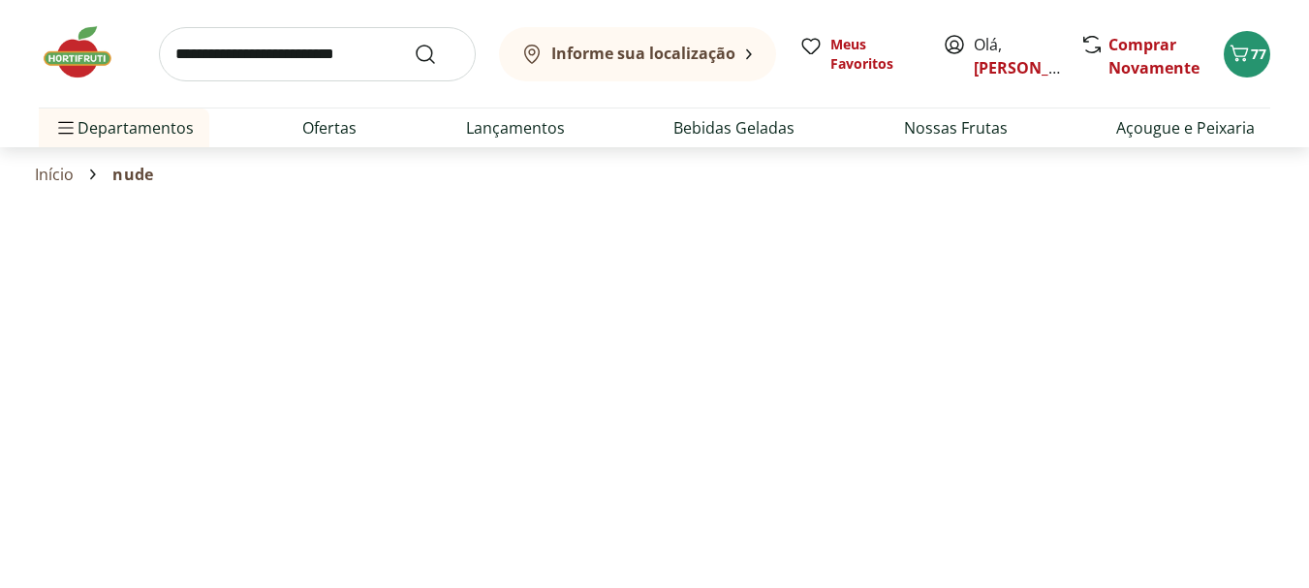
select select "**********"
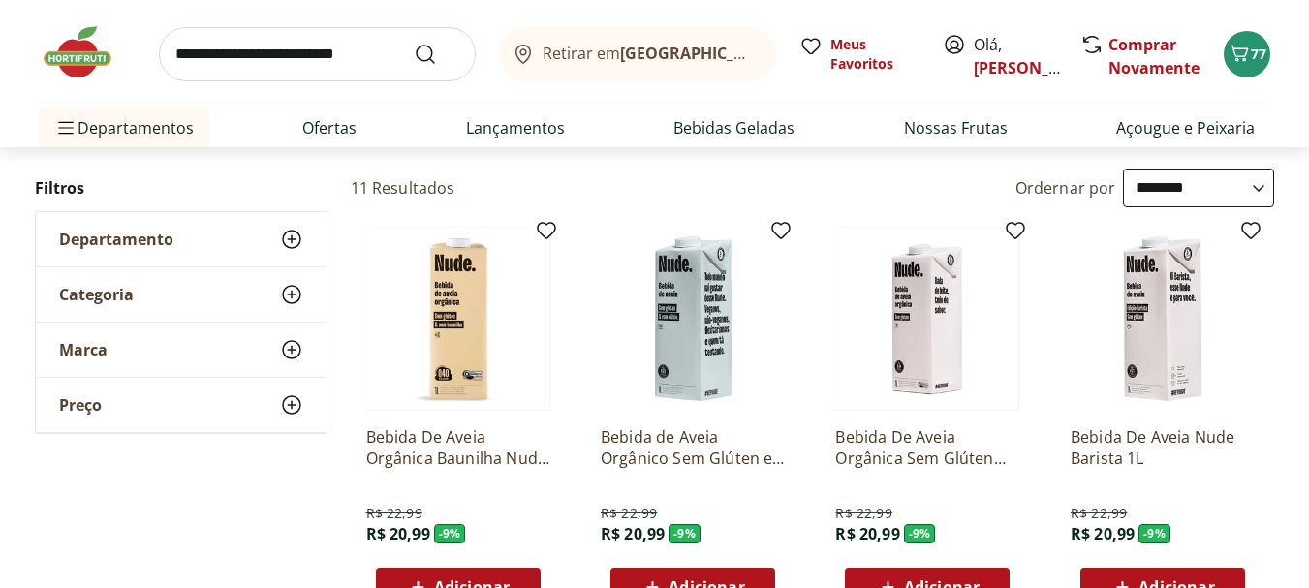
scroll to position [97, 0]
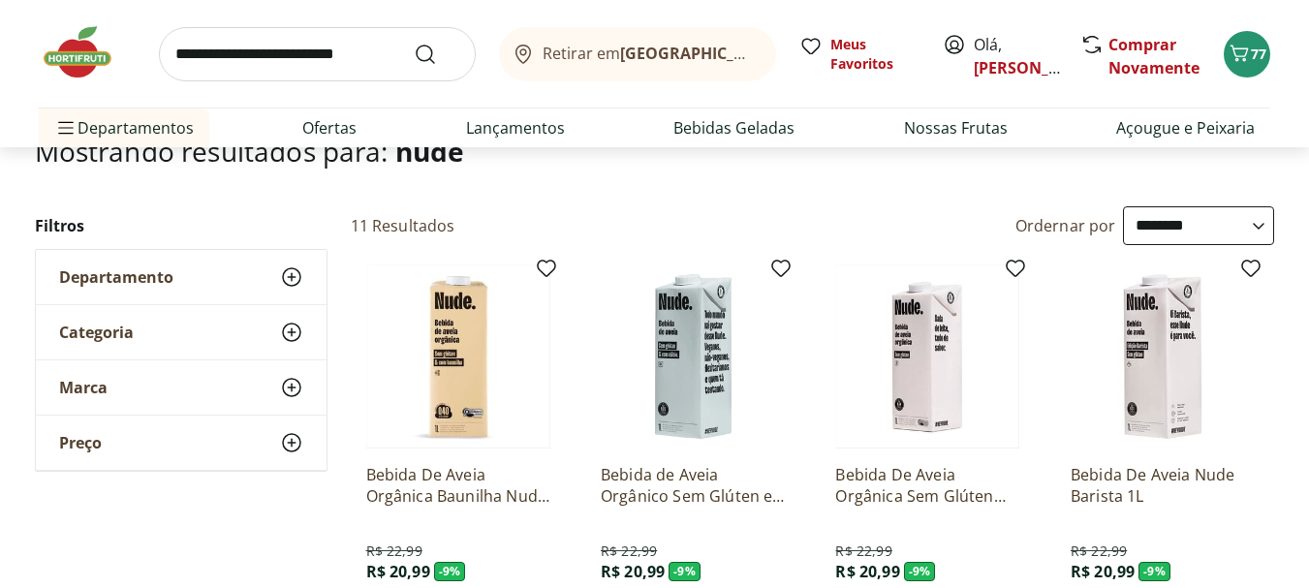
click at [369, 54] on input "search" at bounding box center [317, 54] width 317 height 54
type input "*****"
click at [414, 43] on button "Submit Search" at bounding box center [437, 54] width 47 height 23
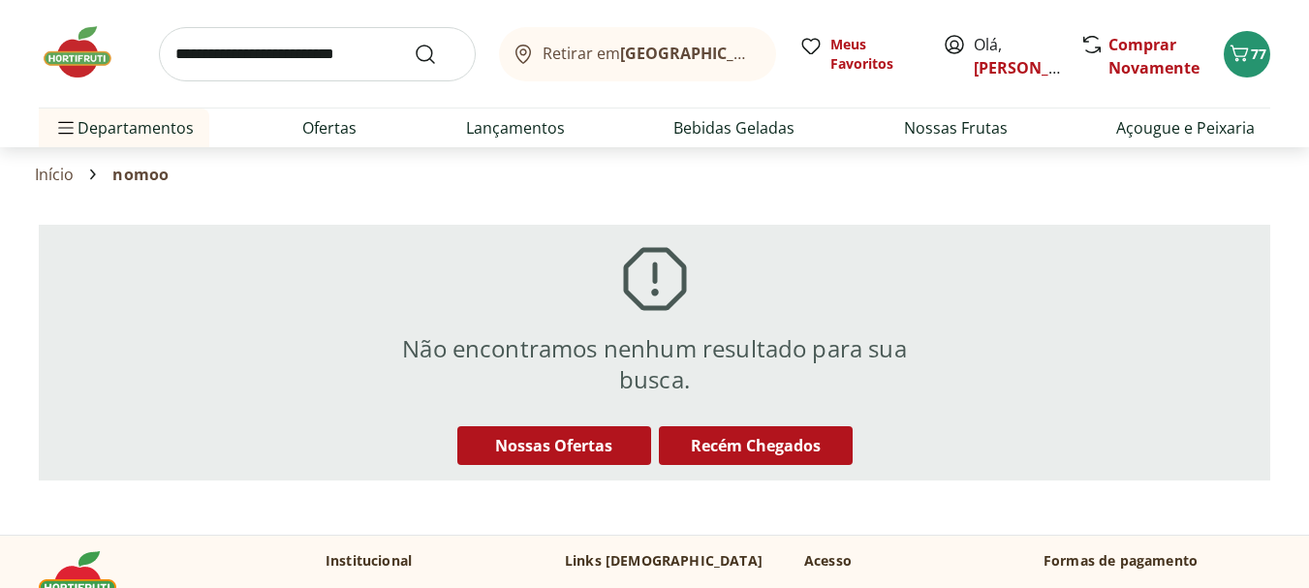
click at [301, 63] on input "search" at bounding box center [317, 54] width 317 height 54
type input "*******"
click at [414, 43] on button "Submit Search" at bounding box center [437, 54] width 47 height 23
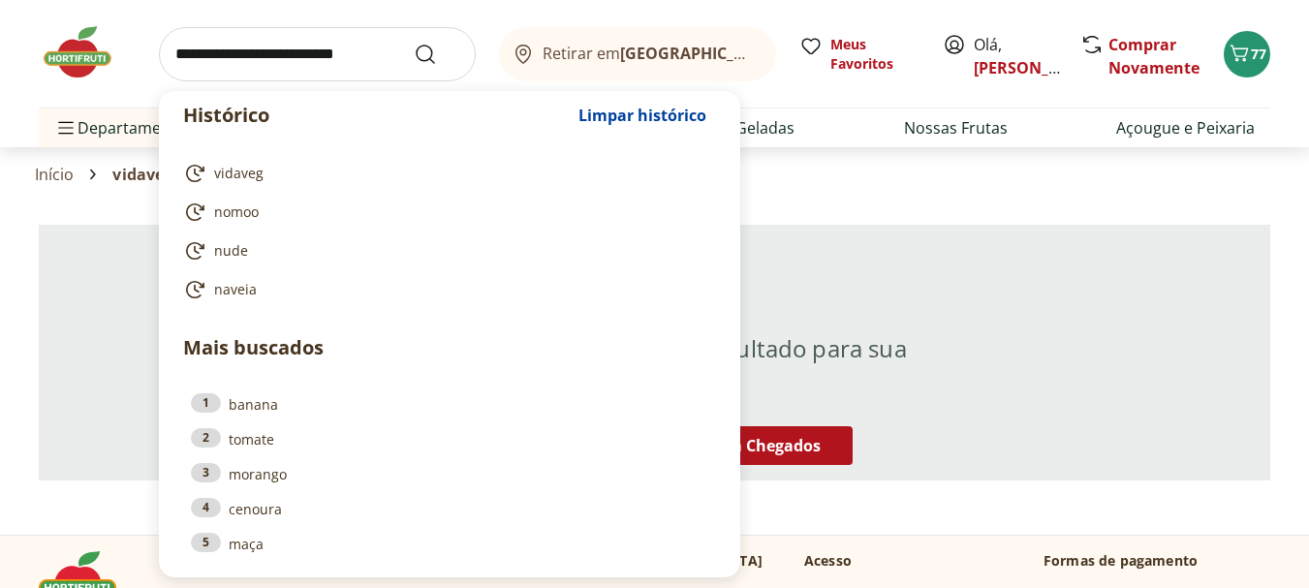
click at [229, 58] on input "search" at bounding box center [317, 54] width 317 height 54
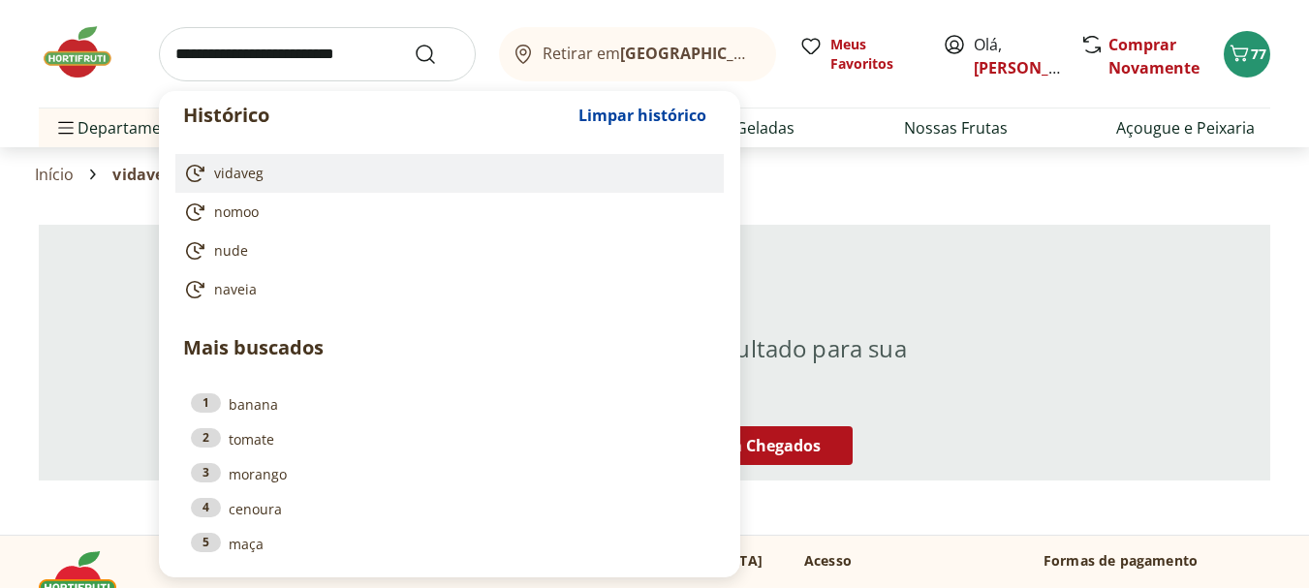
click at [231, 173] on span "vidaveg" at bounding box center [238, 173] width 49 height 19
type input "*******"
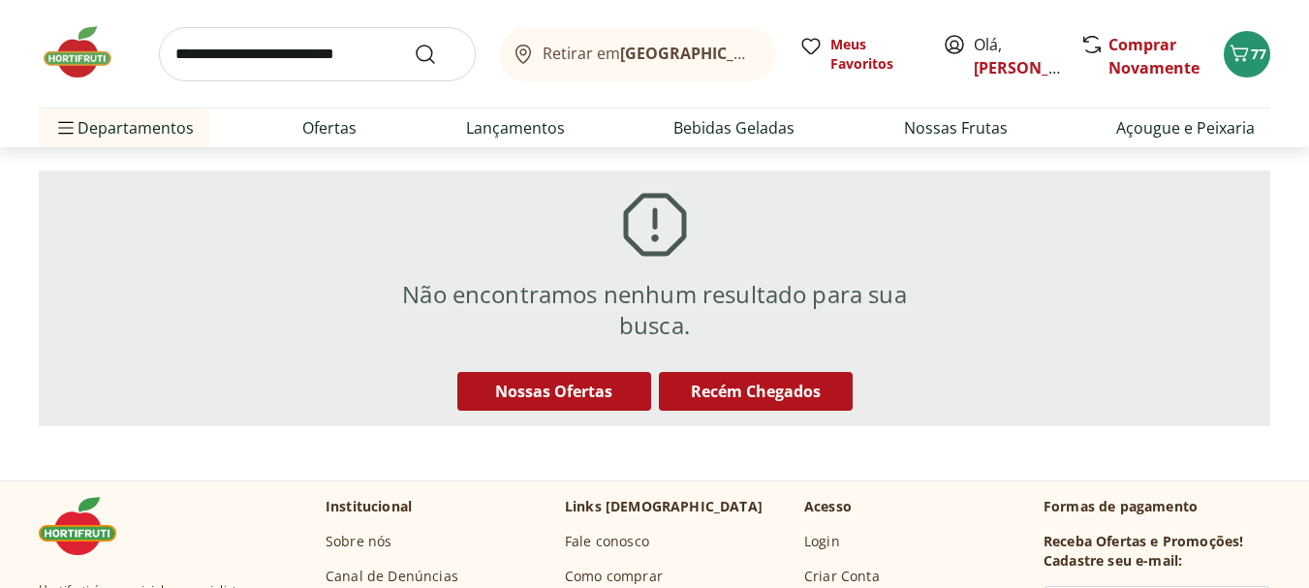
scroll to position [97, 0]
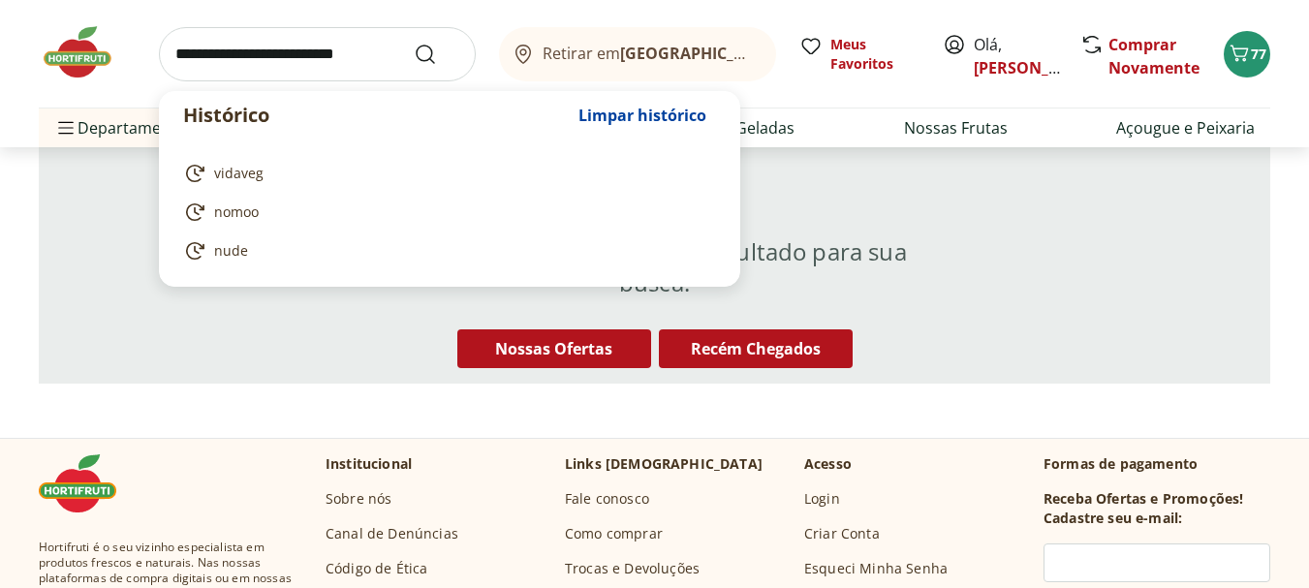
click at [286, 55] on input "search" at bounding box center [317, 54] width 317 height 54
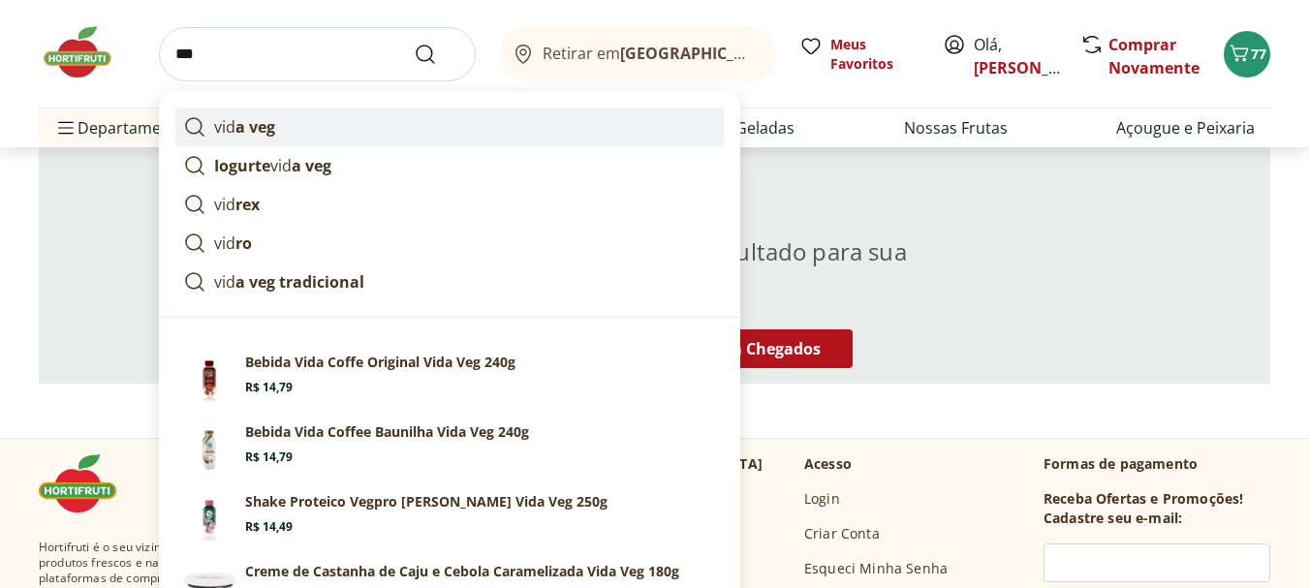
click at [236, 125] on strong "a veg" at bounding box center [255, 126] width 40 height 21
type input "********"
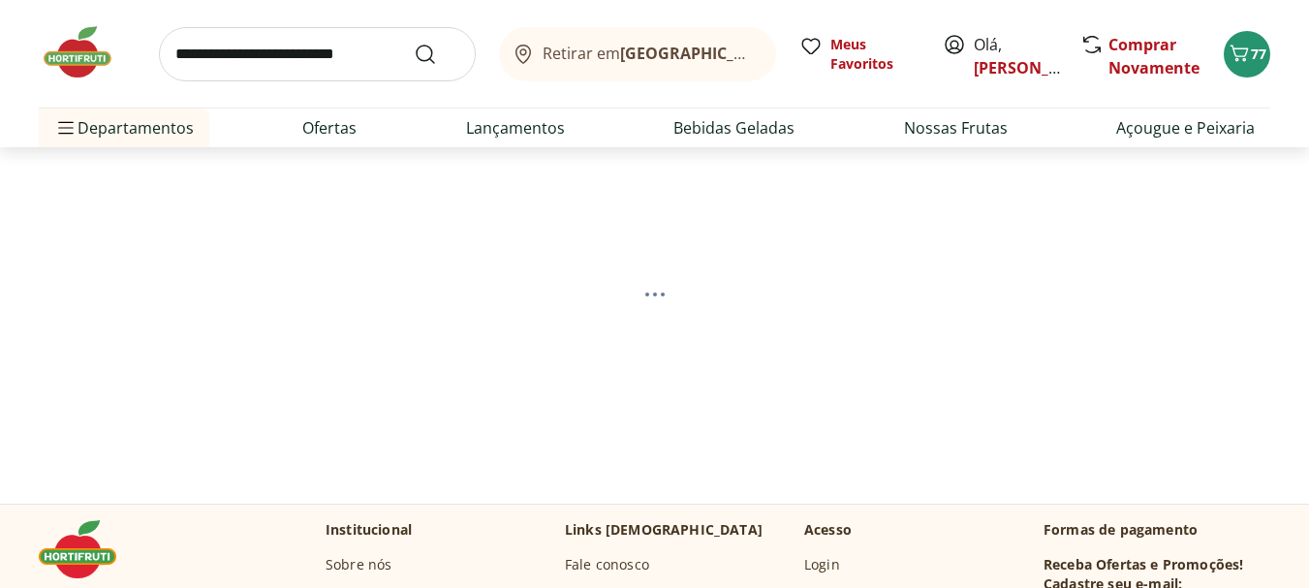
select select "**********"
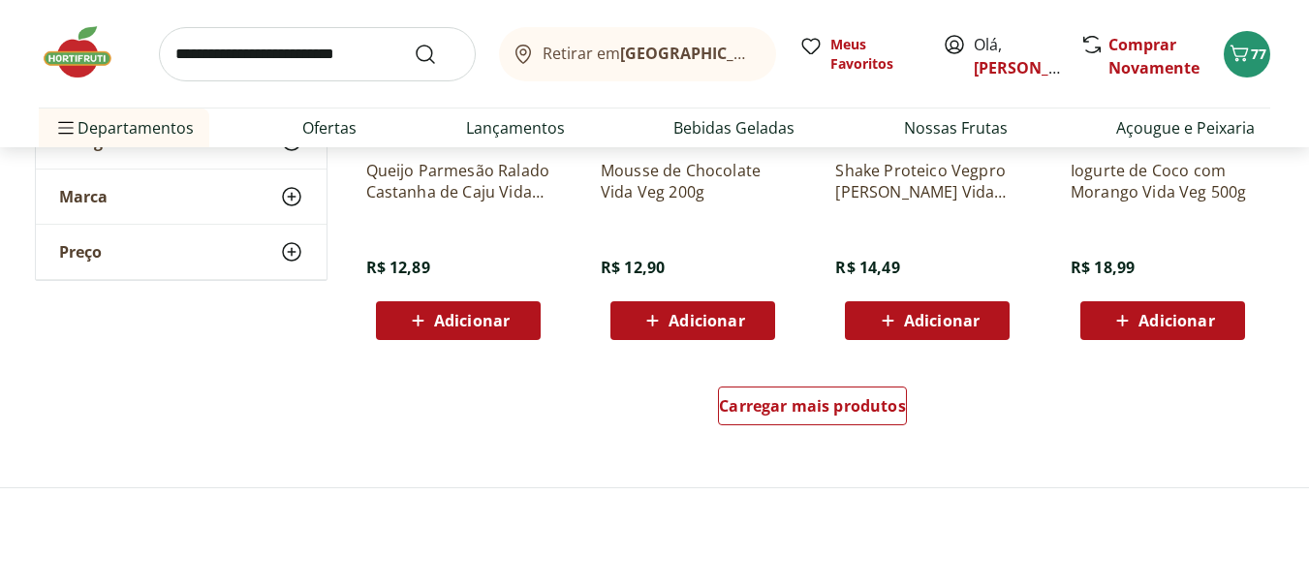
scroll to position [1357, 0]
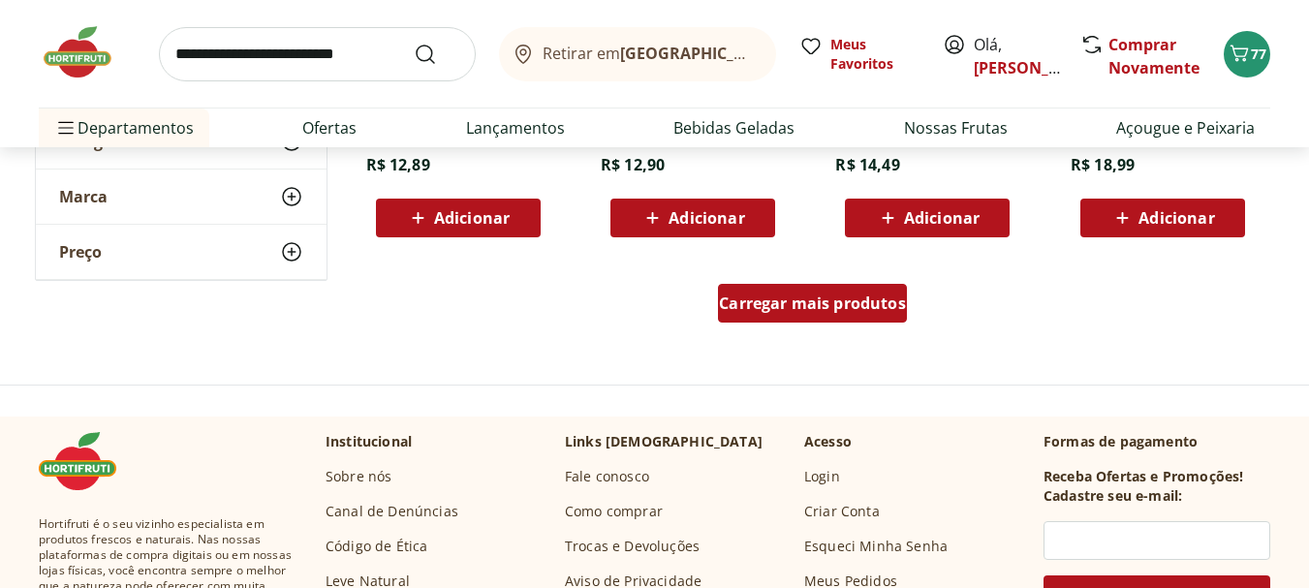
click at [762, 299] on span "Carregar mais produtos" at bounding box center [812, 304] width 187 height 16
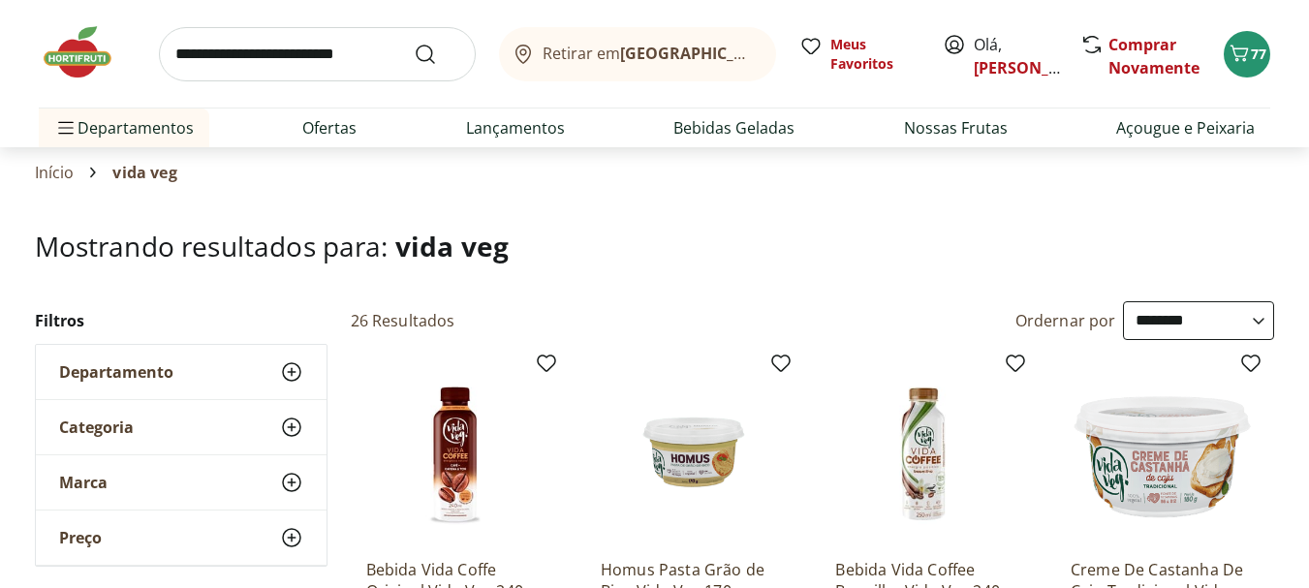
scroll to position [0, 0]
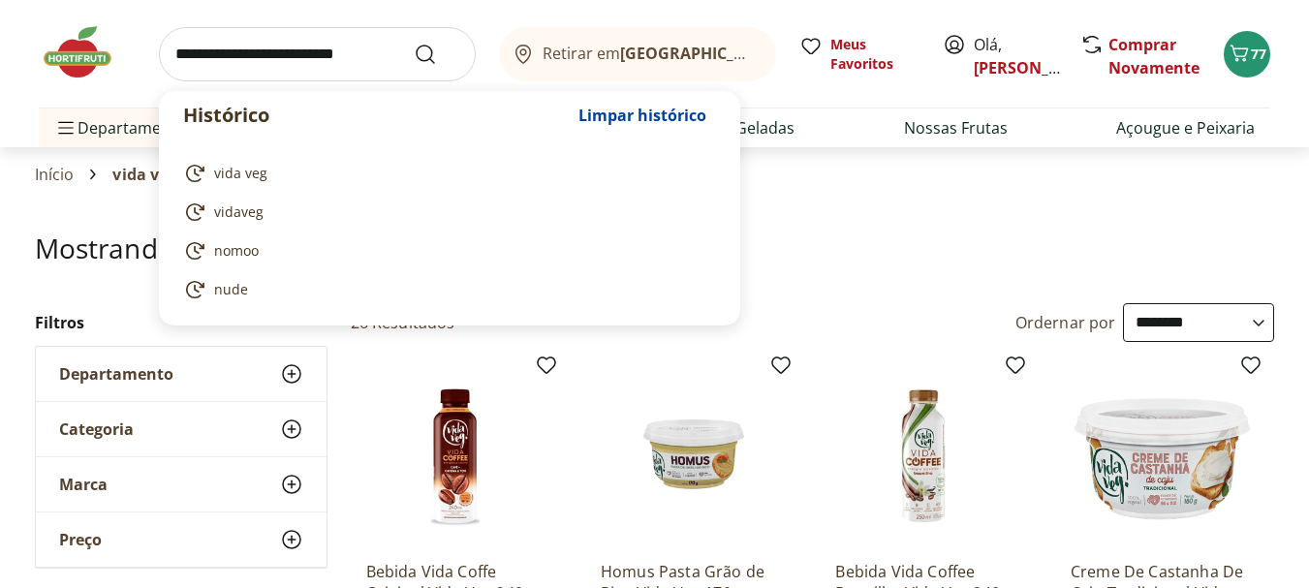
click at [285, 53] on input "search" at bounding box center [317, 54] width 317 height 54
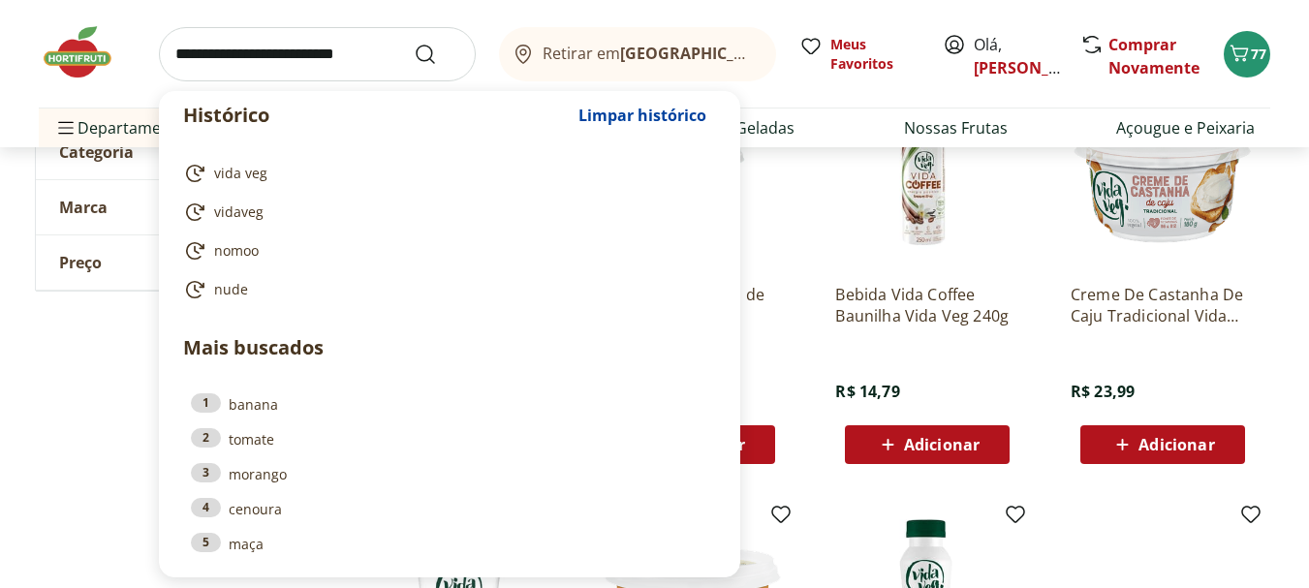
scroll to position [291, 0]
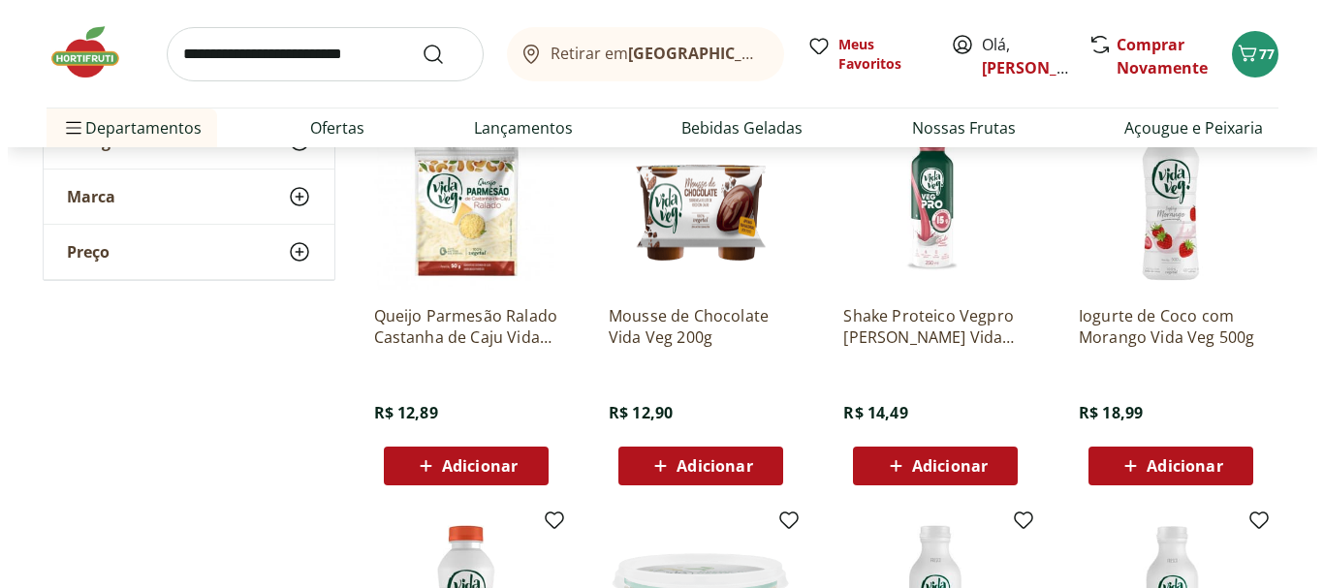
scroll to position [1163, 0]
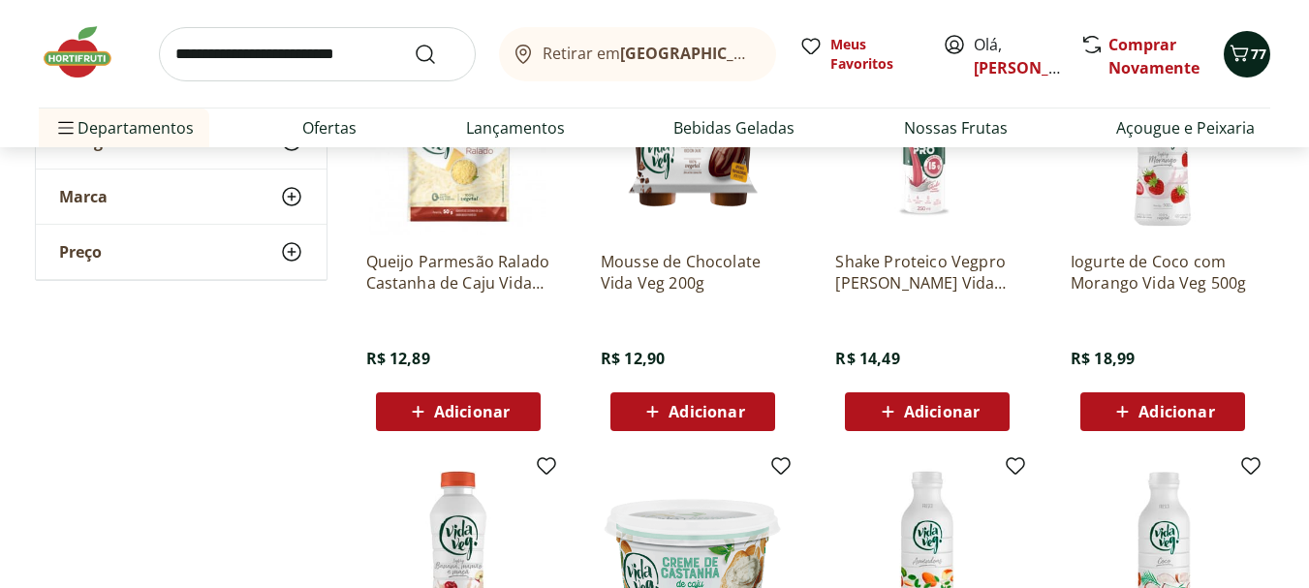
click at [1251, 58] on span "77" at bounding box center [1259, 54] width 16 height 18
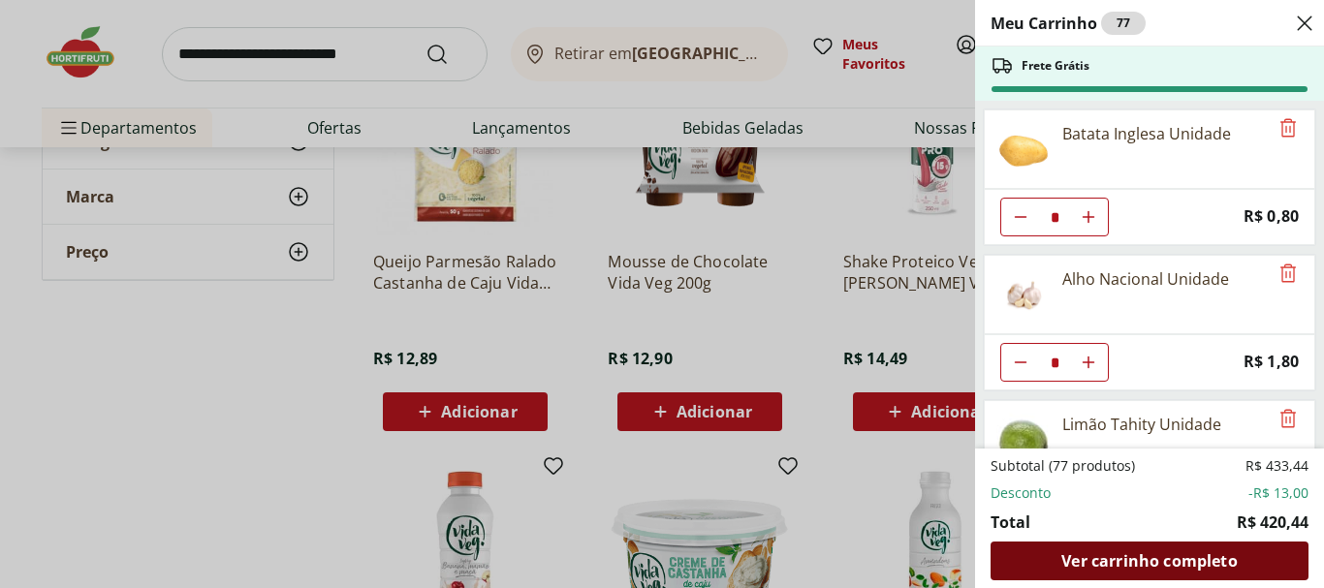
click at [1174, 558] on span "Ver carrinho completo" at bounding box center [1148, 561] width 175 height 16
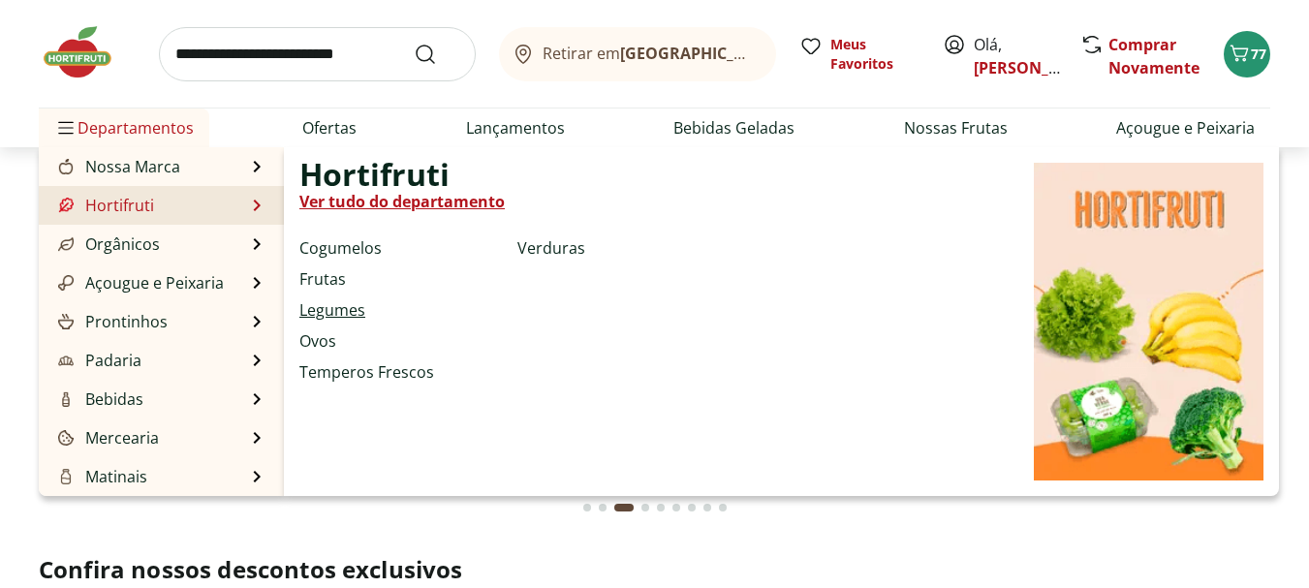
click at [345, 309] on link "Legumes" at bounding box center [332, 309] width 66 height 23
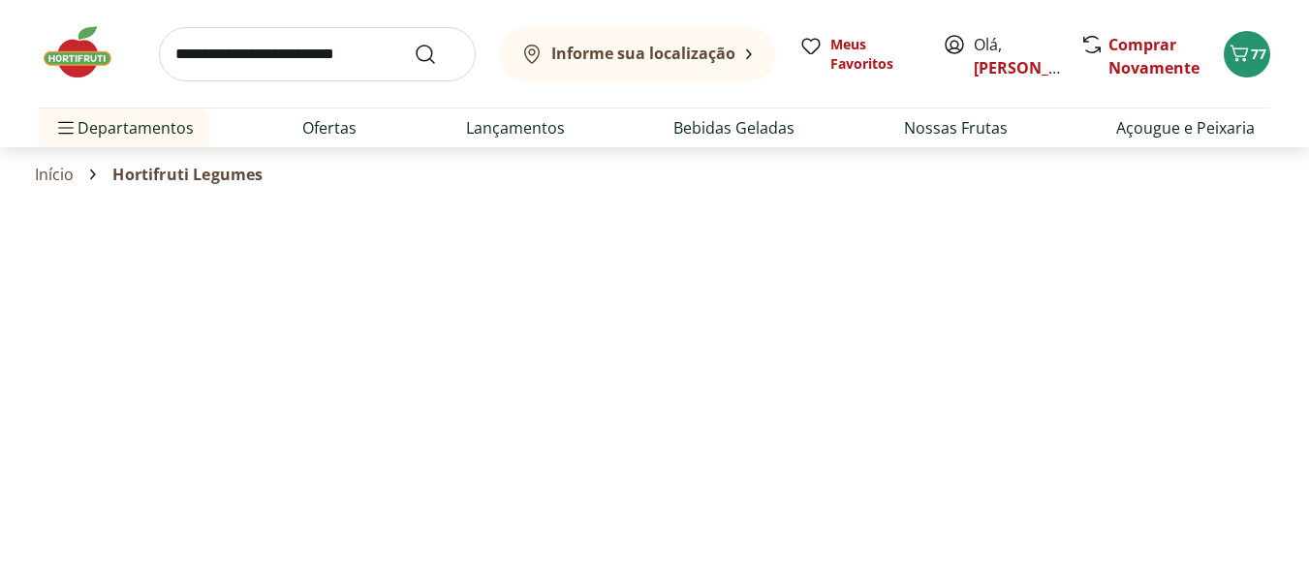
select select "**********"
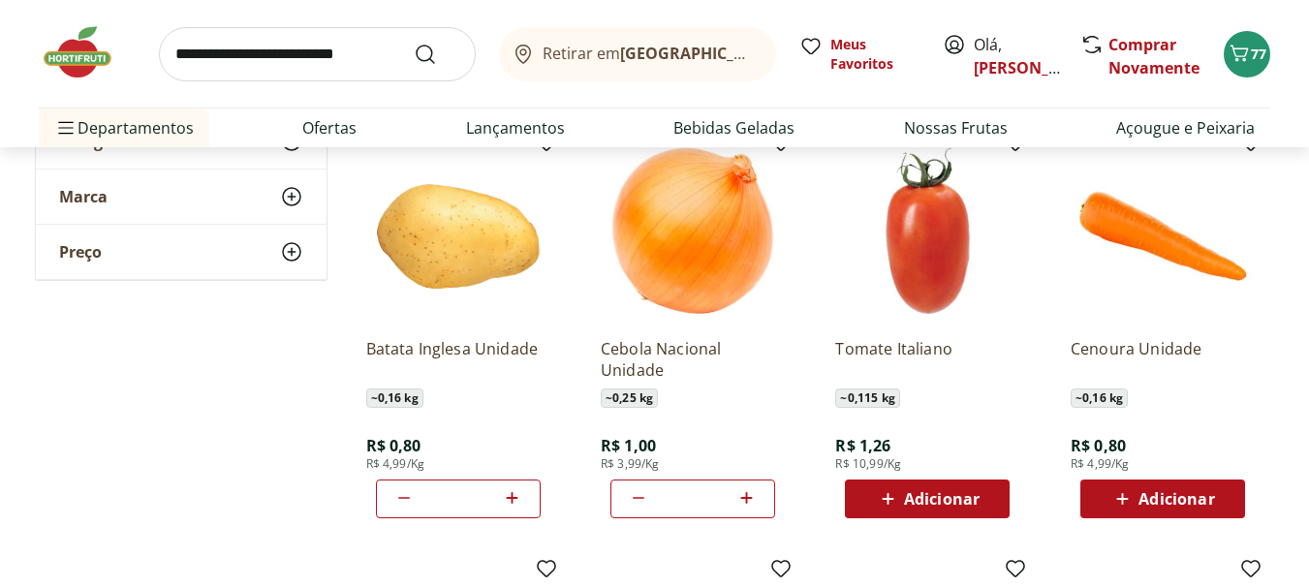
scroll to position [581, 0]
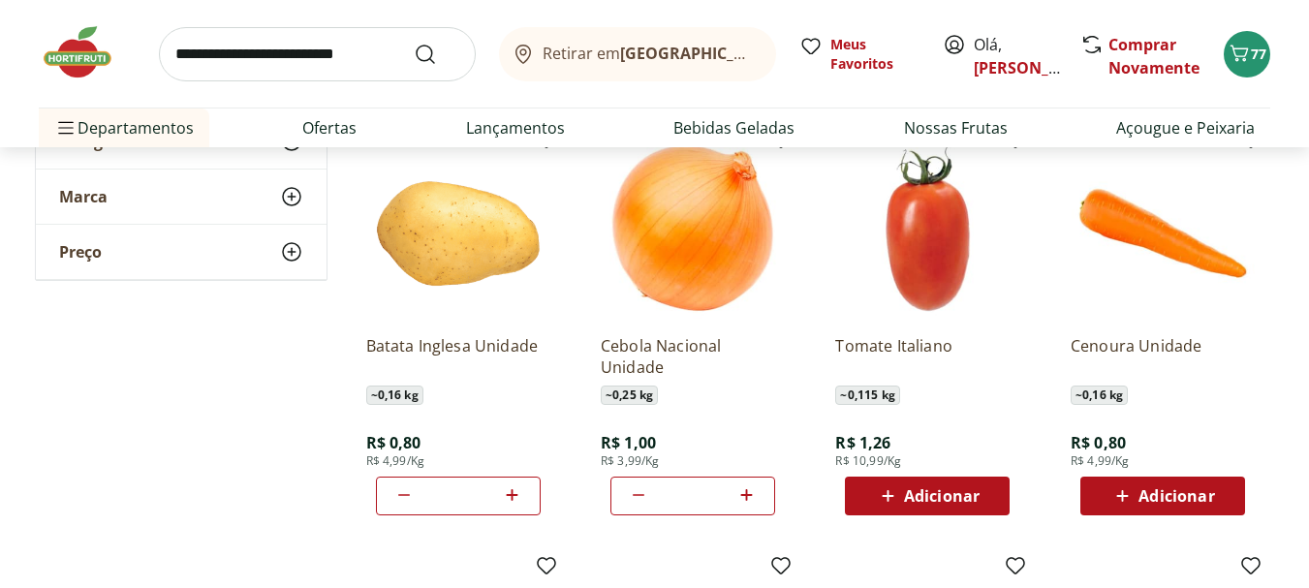
click at [1165, 492] on span "Adicionar" at bounding box center [1177, 496] width 76 height 16
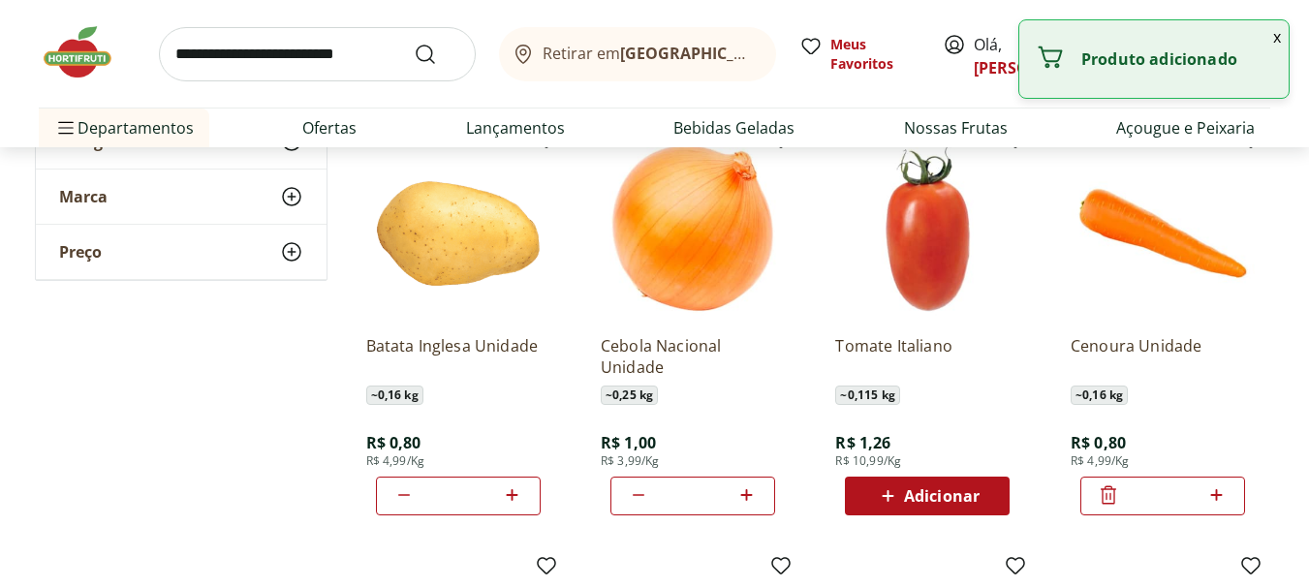
click at [1217, 491] on icon at bounding box center [1217, 495] width 12 height 12
type input "*"
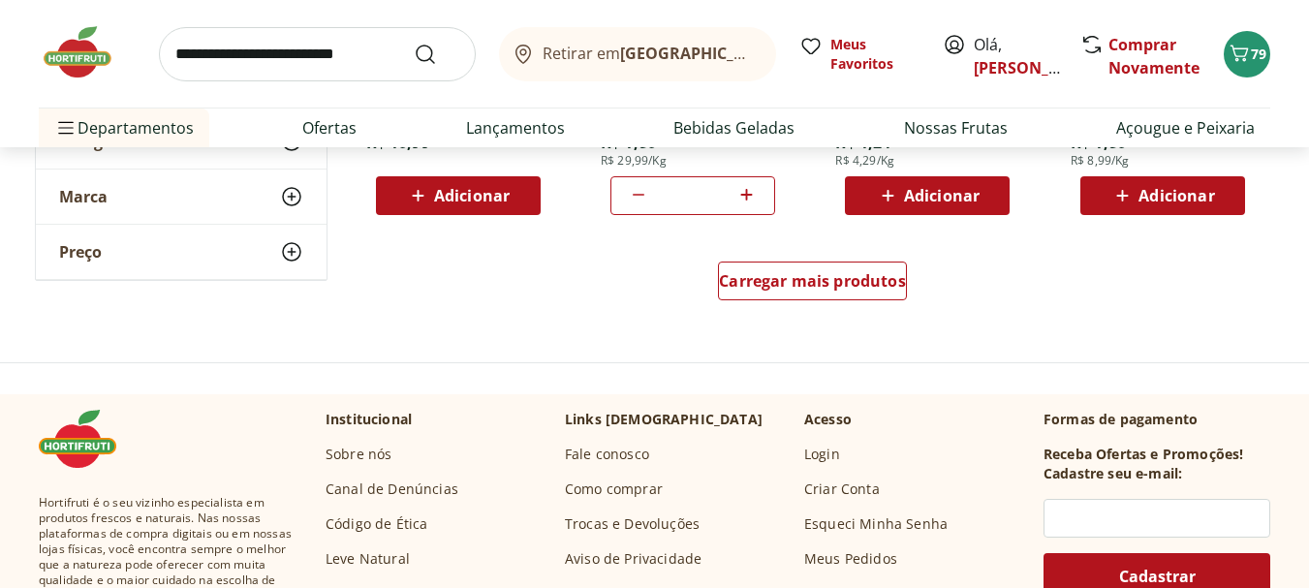
scroll to position [1357, 0]
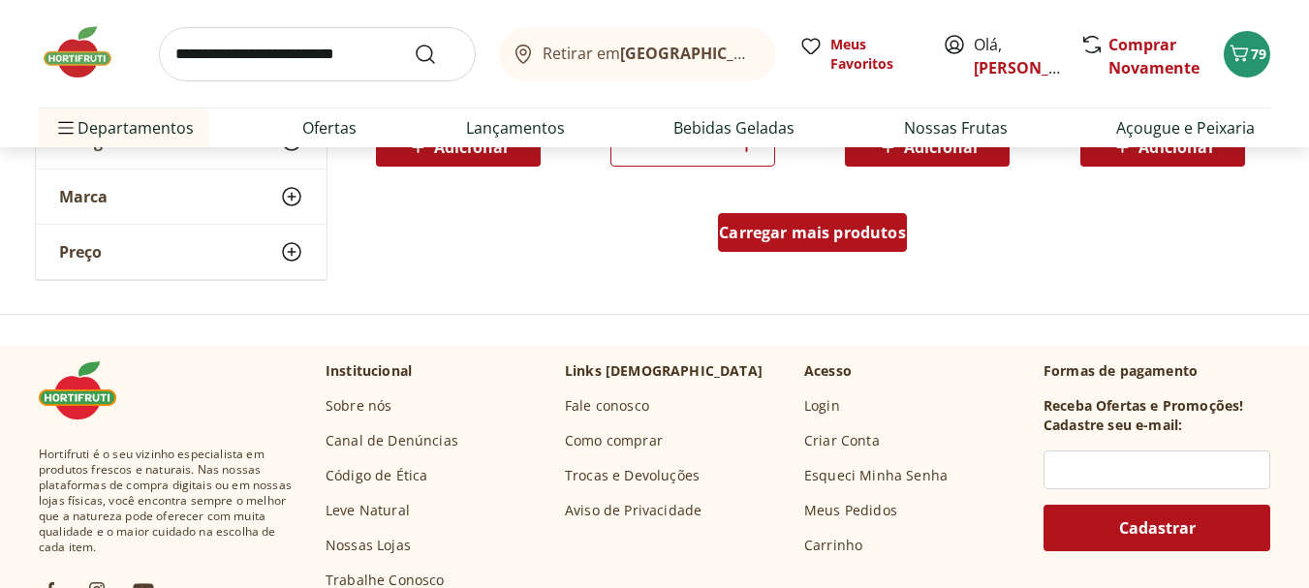
click at [801, 229] on span "Carregar mais produtos" at bounding box center [812, 233] width 187 height 16
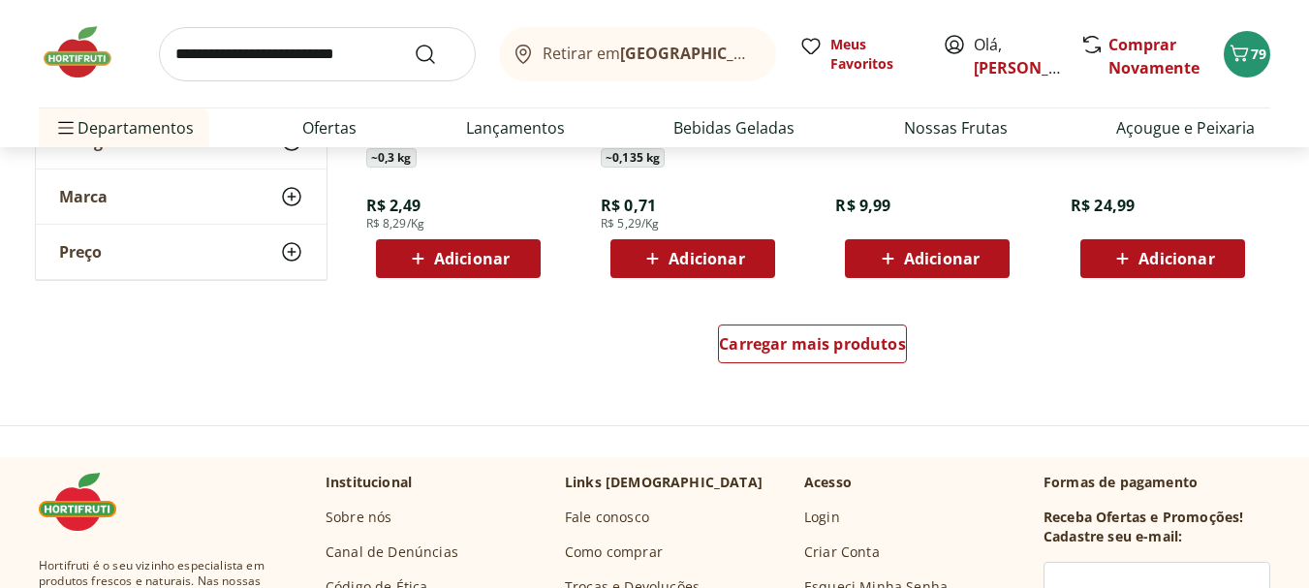
scroll to position [2616, 0]
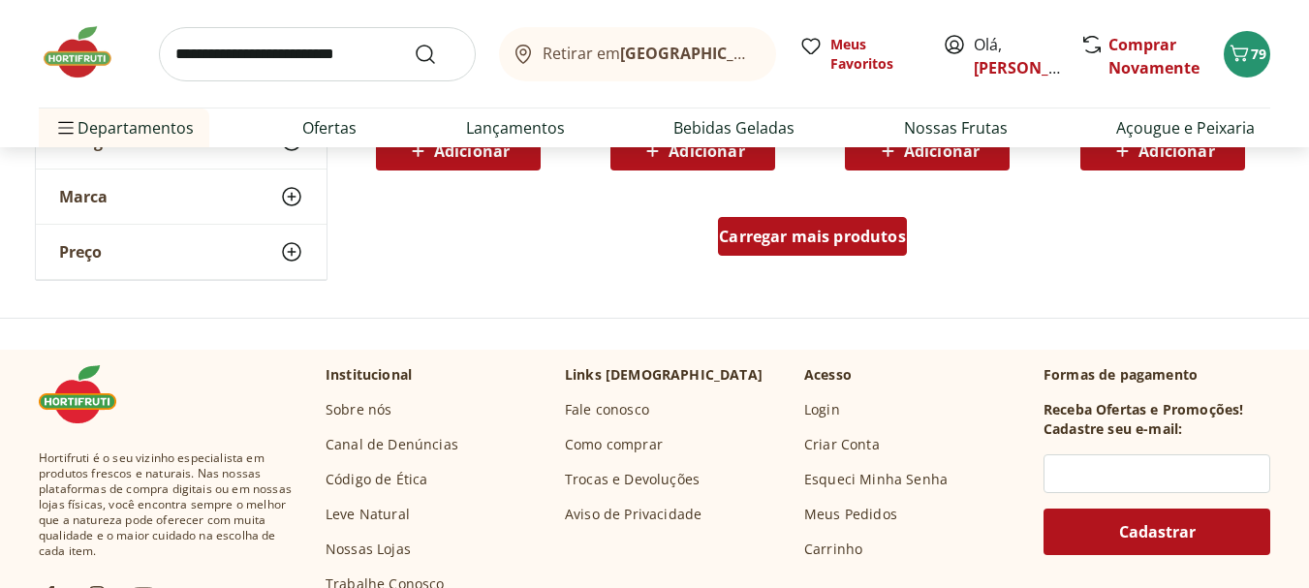
click at [797, 239] on span "Carregar mais produtos" at bounding box center [812, 237] width 187 height 16
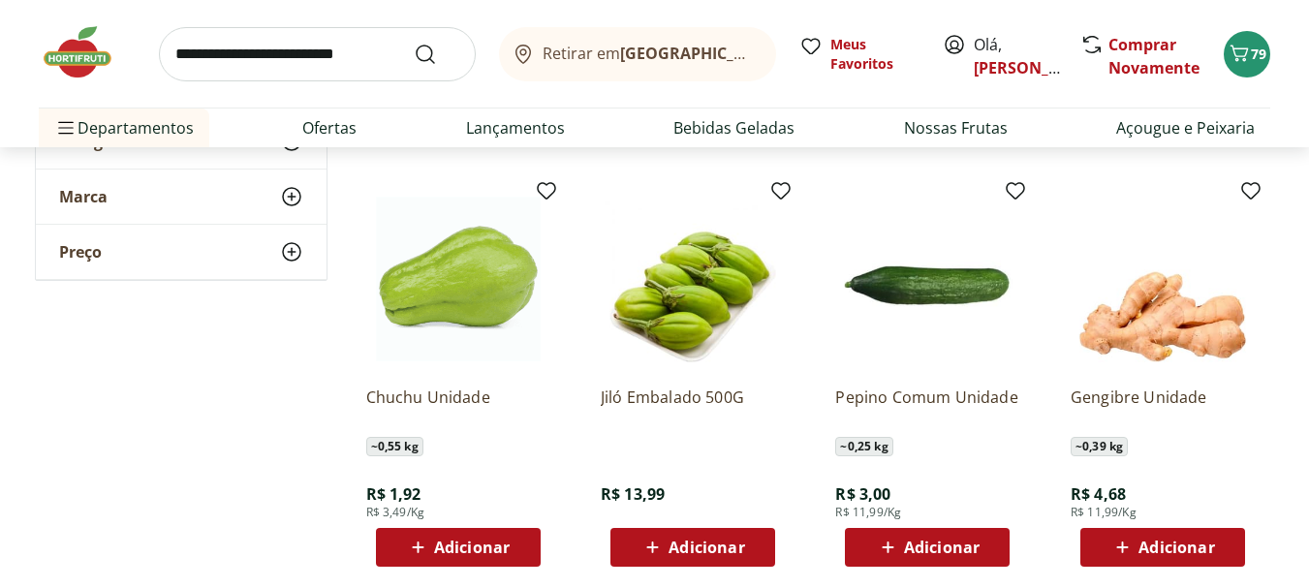
scroll to position [3488, 0]
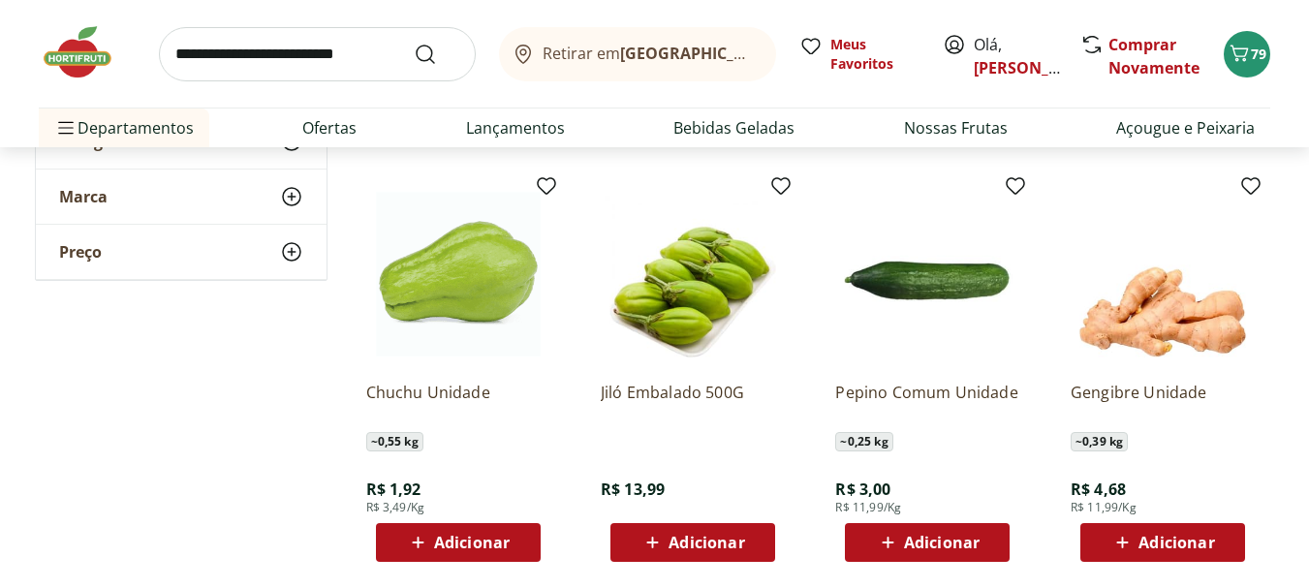
click at [714, 536] on span "Adicionar" at bounding box center [707, 543] width 76 height 16
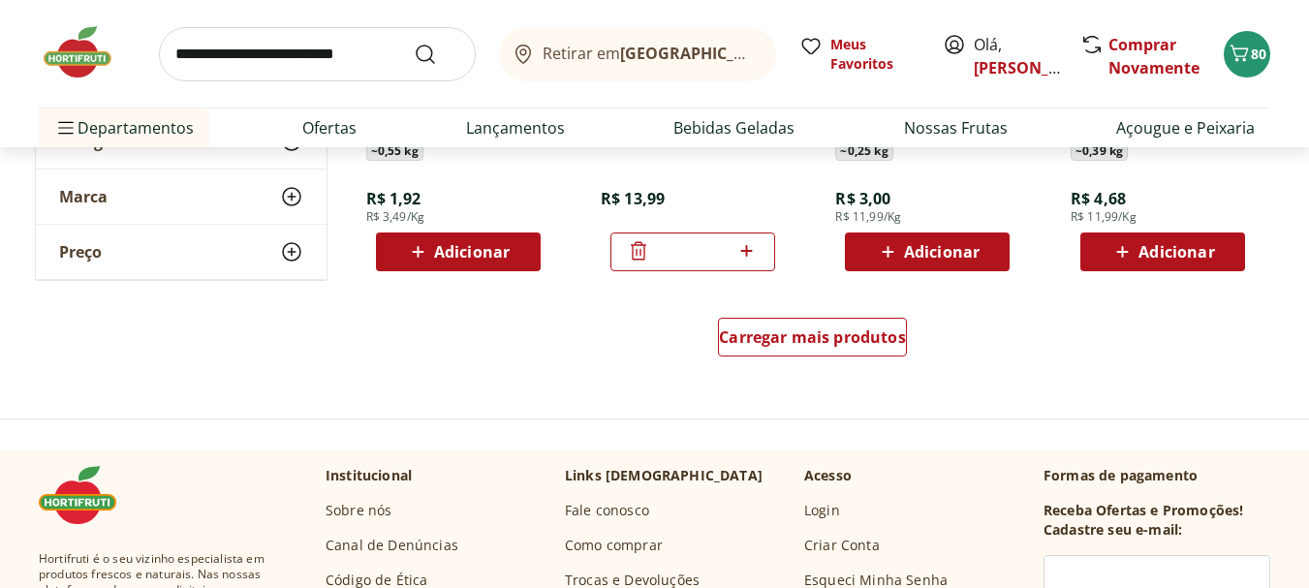
scroll to position [3876, 0]
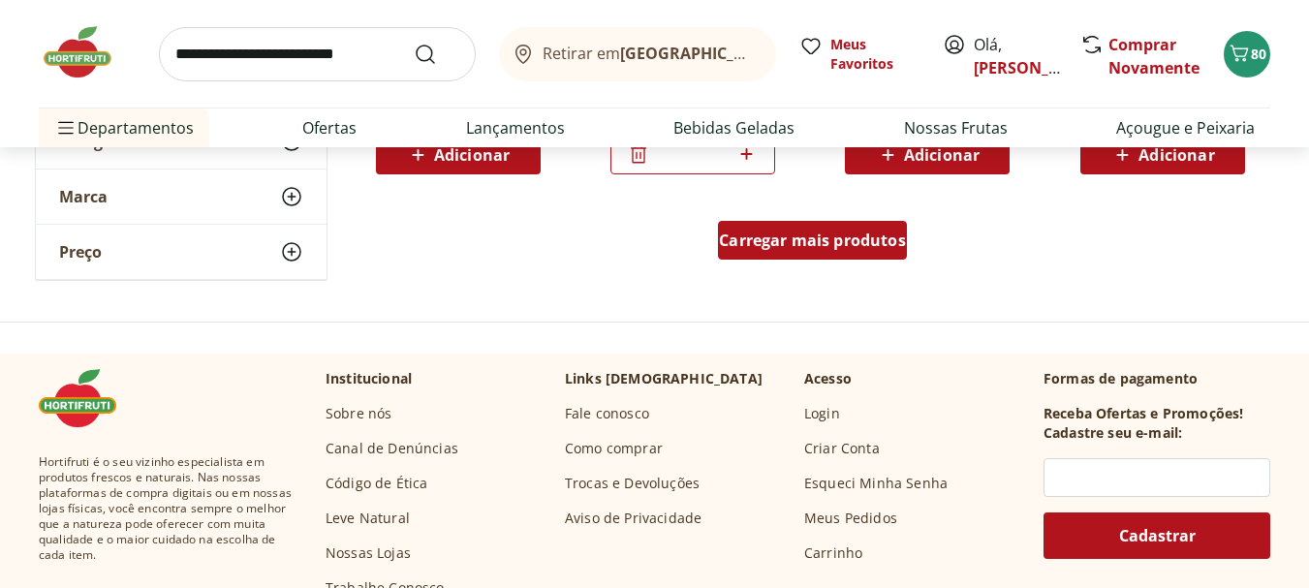
click at [772, 239] on span "Carregar mais produtos" at bounding box center [812, 241] width 187 height 16
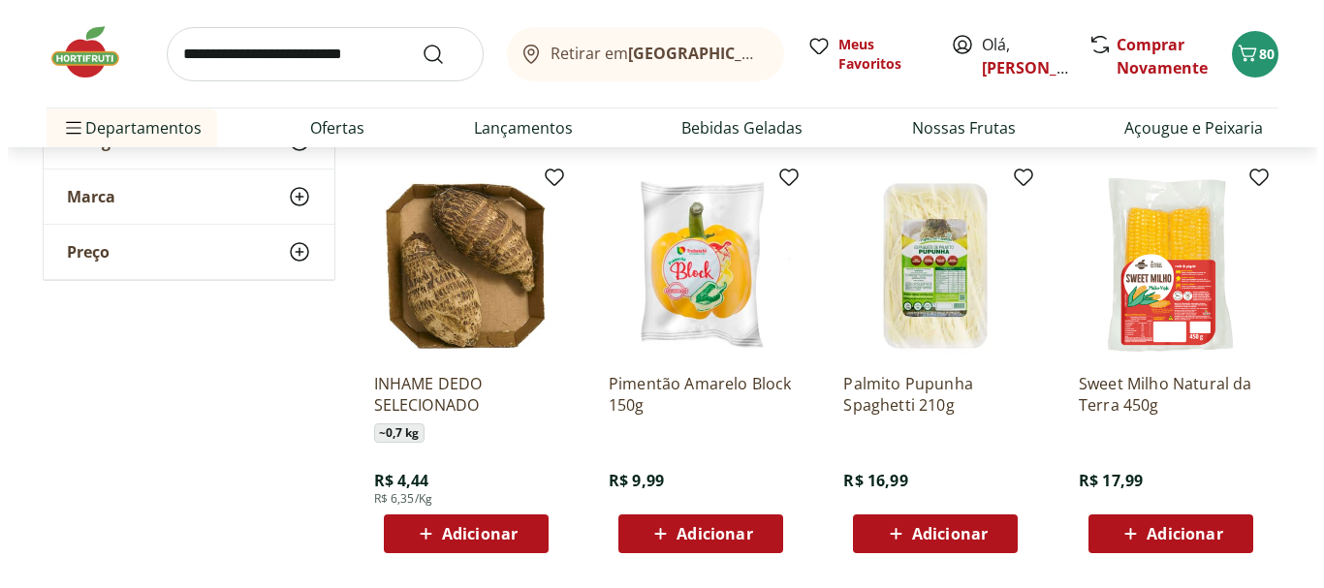
scroll to position [4683, 0]
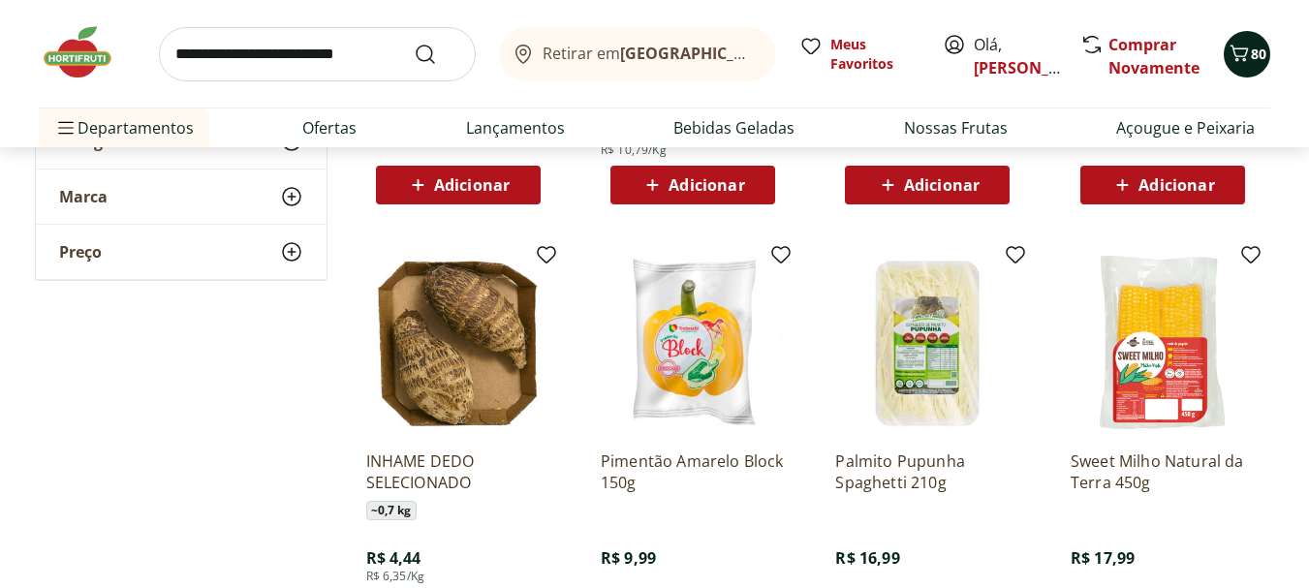
click at [1248, 47] on icon "Carrinho" at bounding box center [1239, 53] width 23 height 23
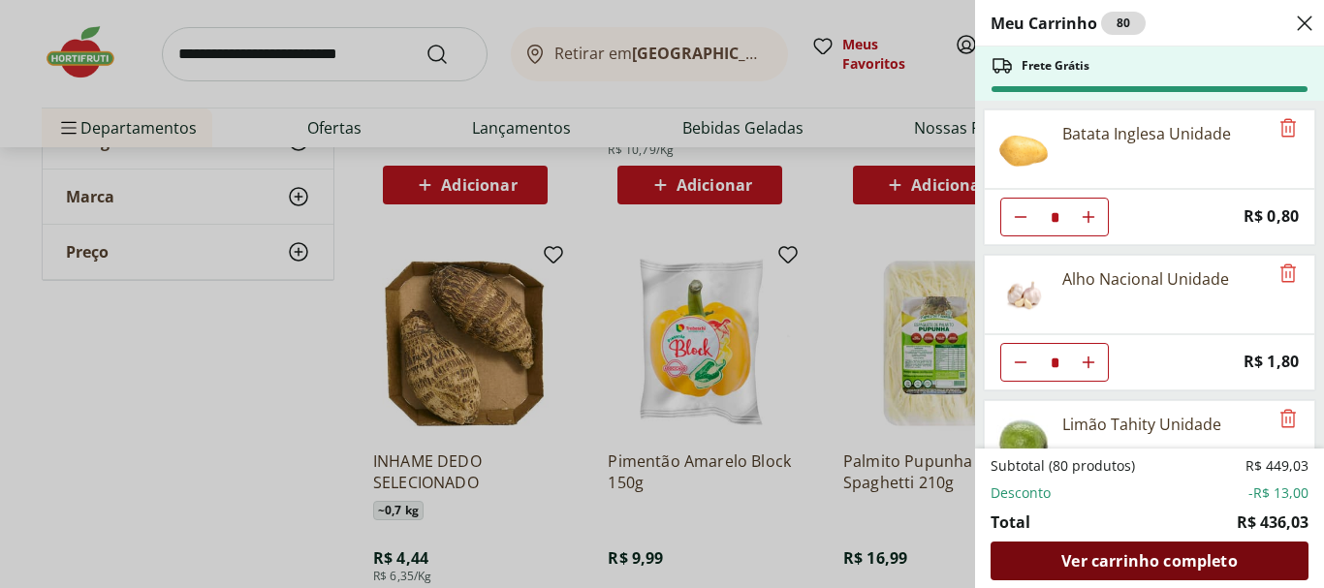
click at [1157, 560] on span "Ver carrinho completo" at bounding box center [1148, 561] width 175 height 16
